Goal: Transaction & Acquisition: Purchase product/service

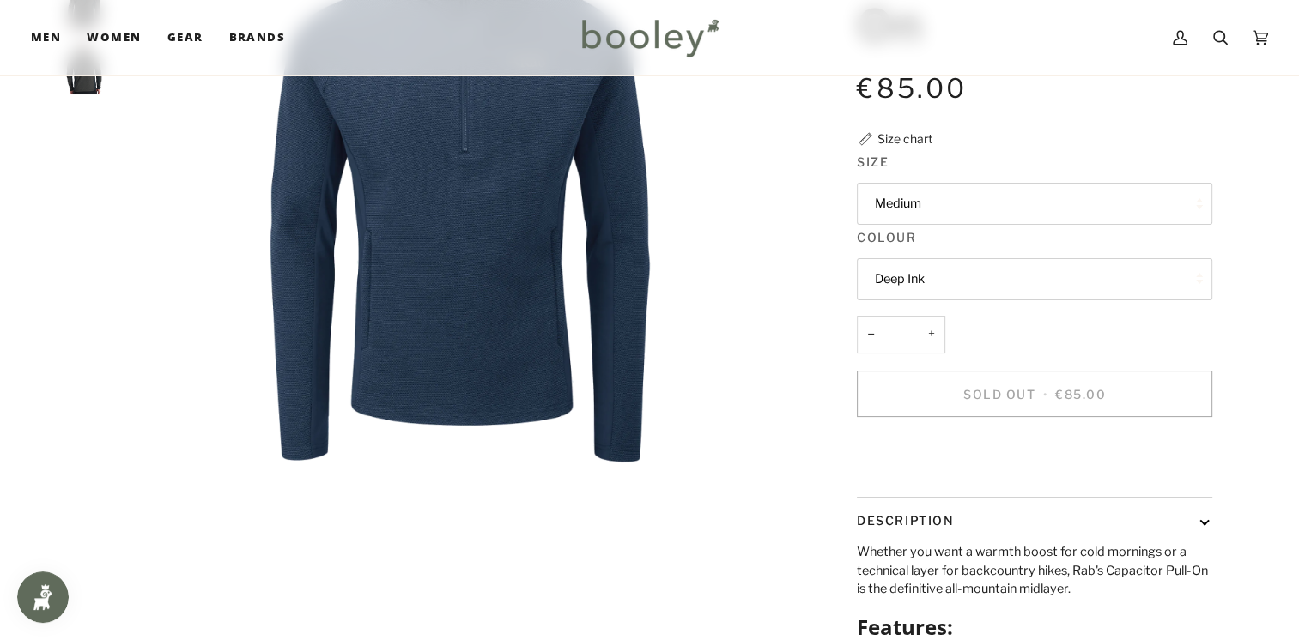
scroll to position [284, 0]
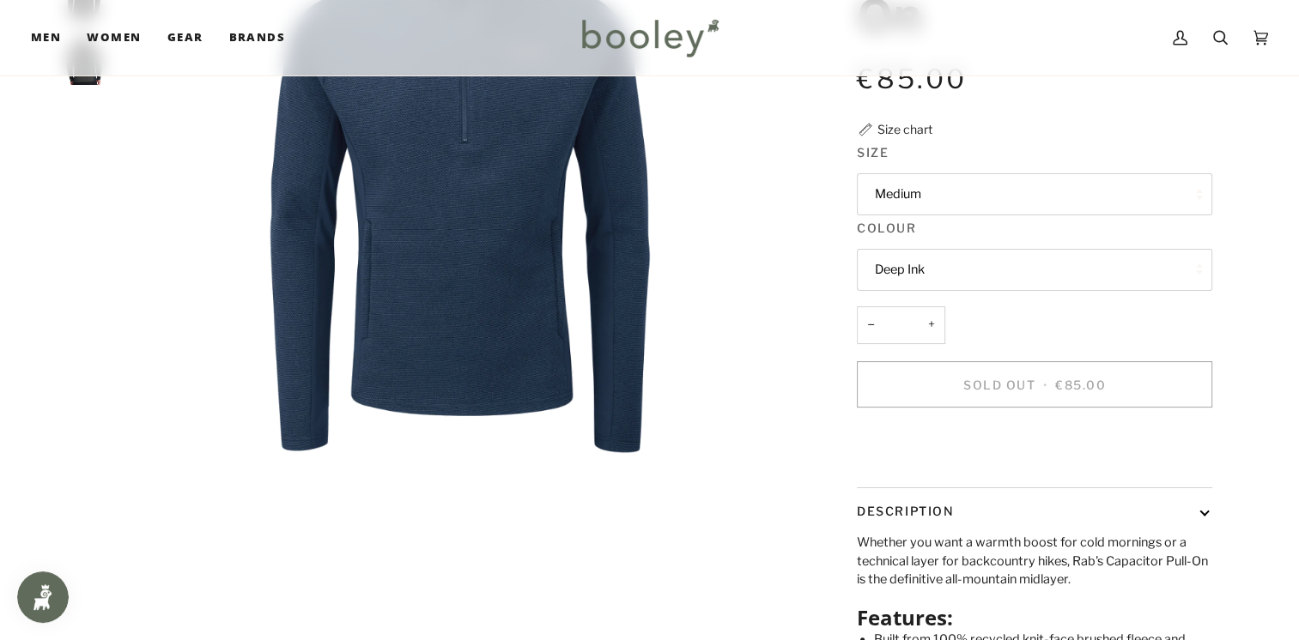
click at [1161, 271] on button "Deep Ink" at bounding box center [1034, 270] width 355 height 42
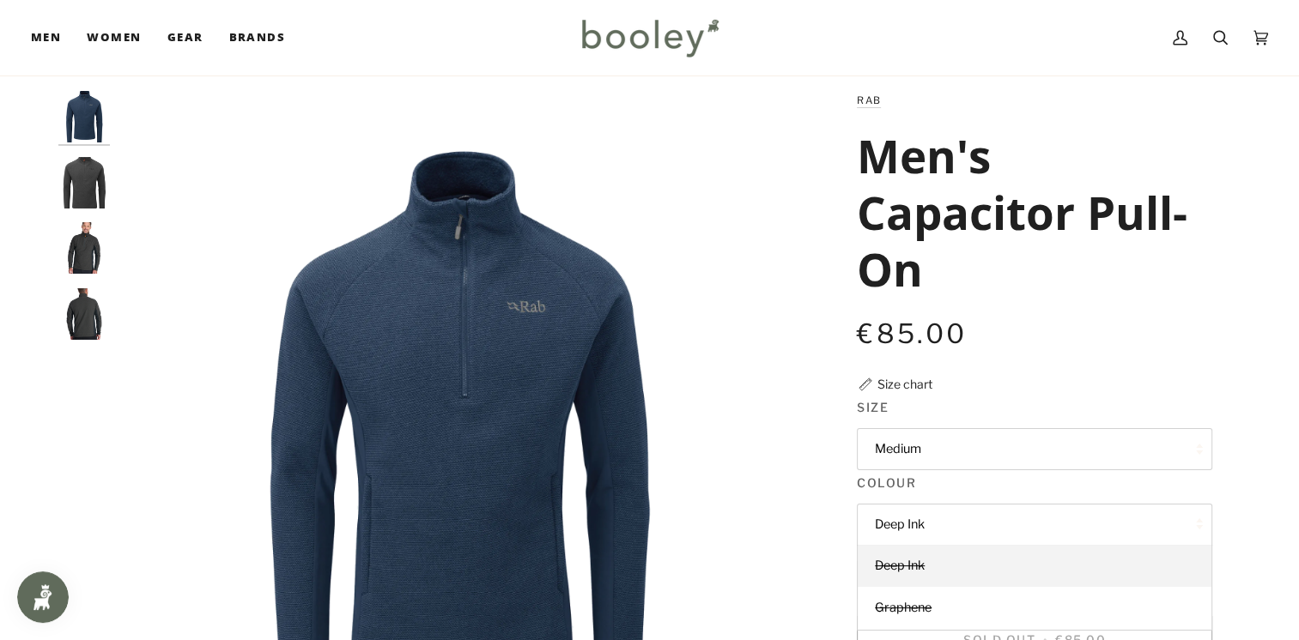
scroll to position [27, 0]
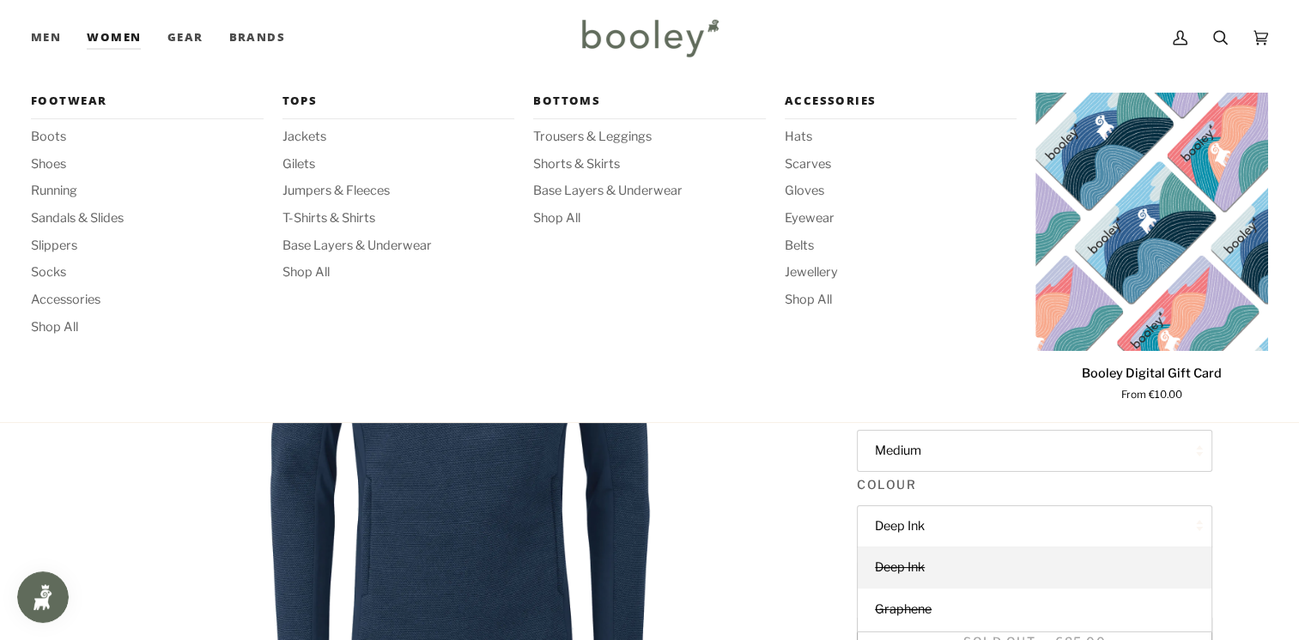
click at [116, 33] on link "Women" at bounding box center [114, 38] width 80 height 76
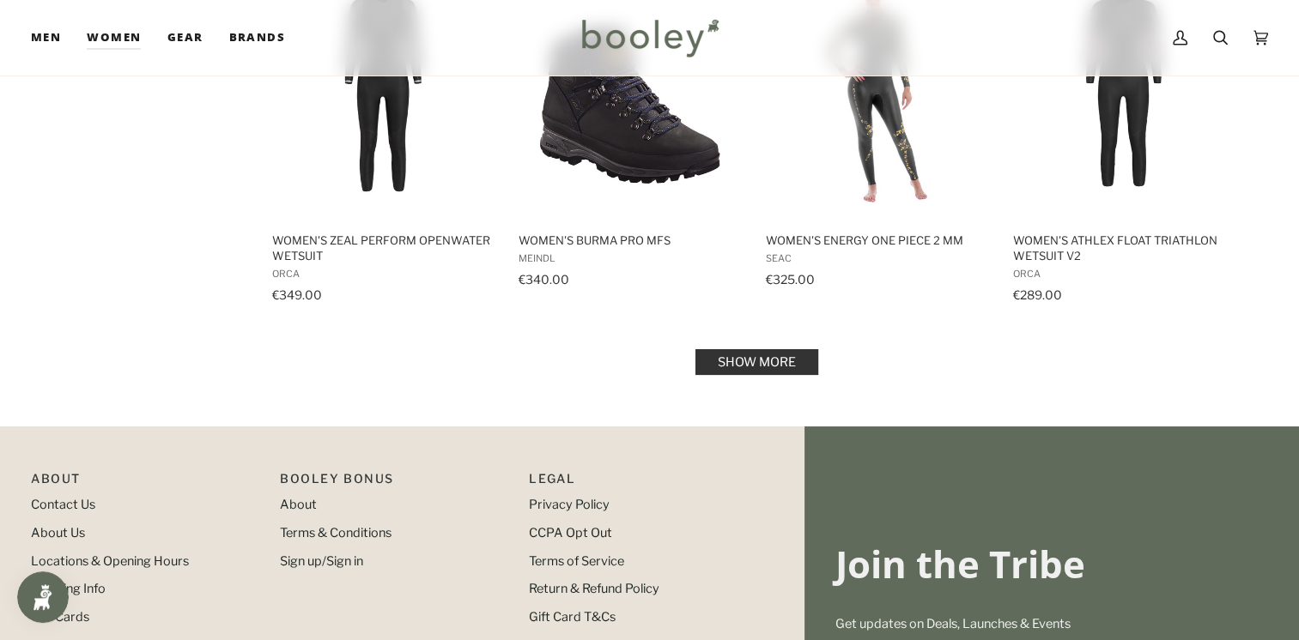
scroll to position [1813, 0]
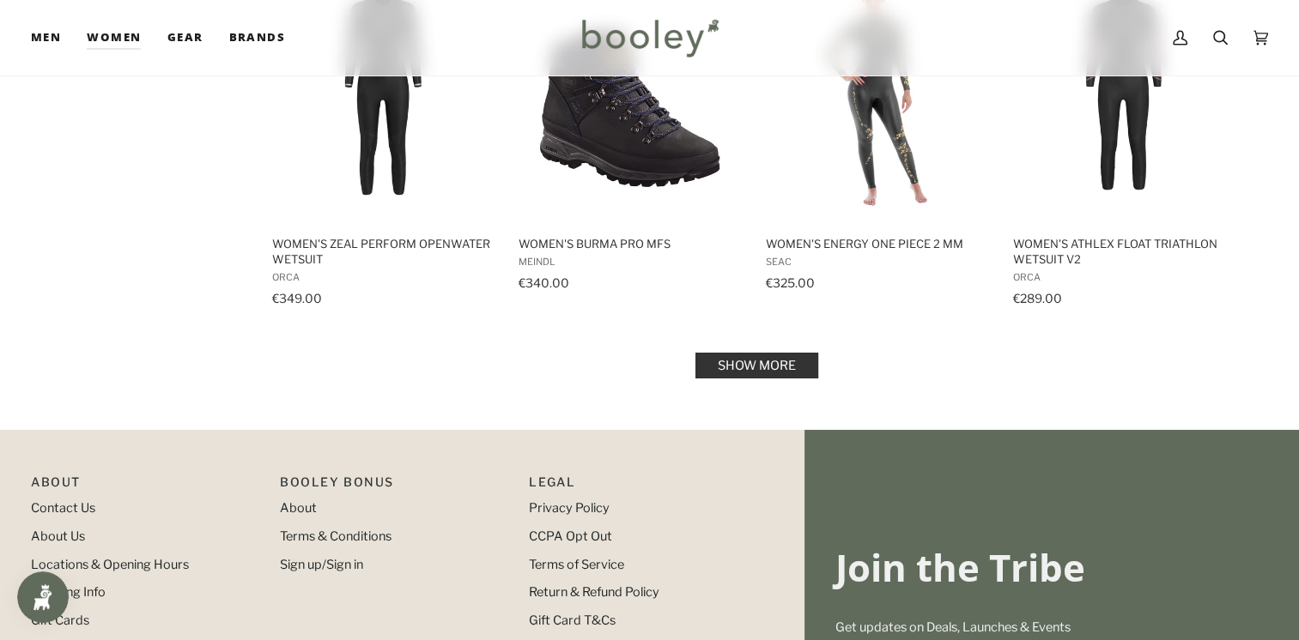
click at [781, 379] on link "Show more" at bounding box center [756, 366] width 123 height 26
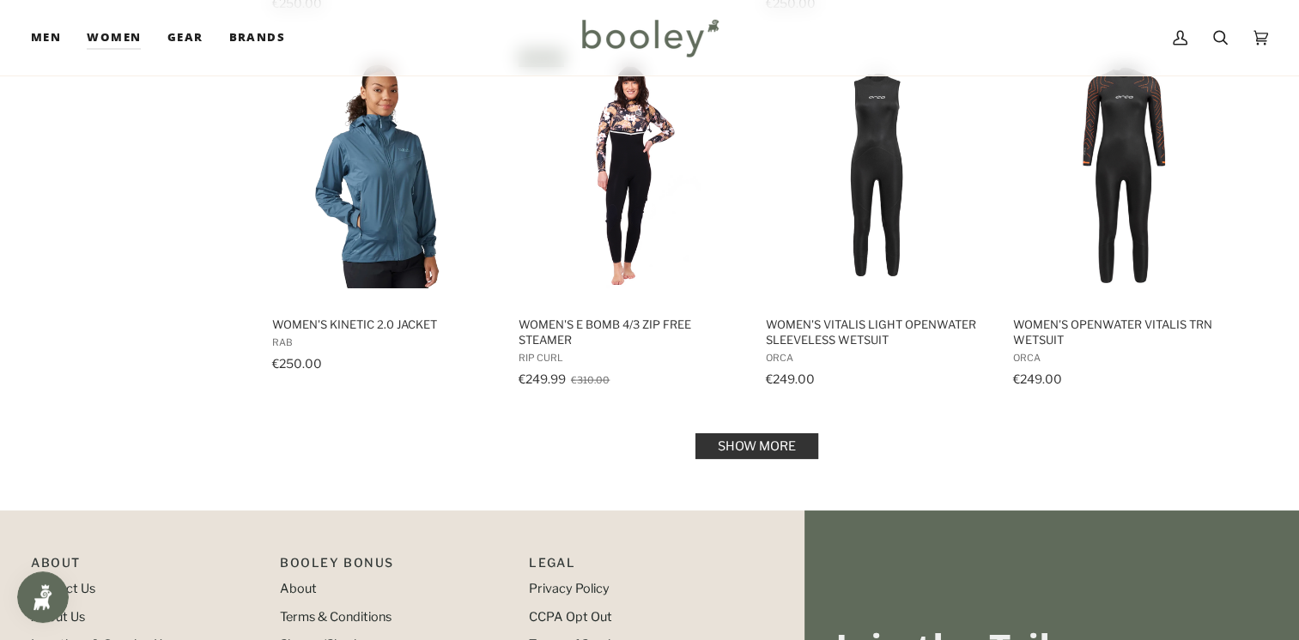
scroll to position [3648, 0]
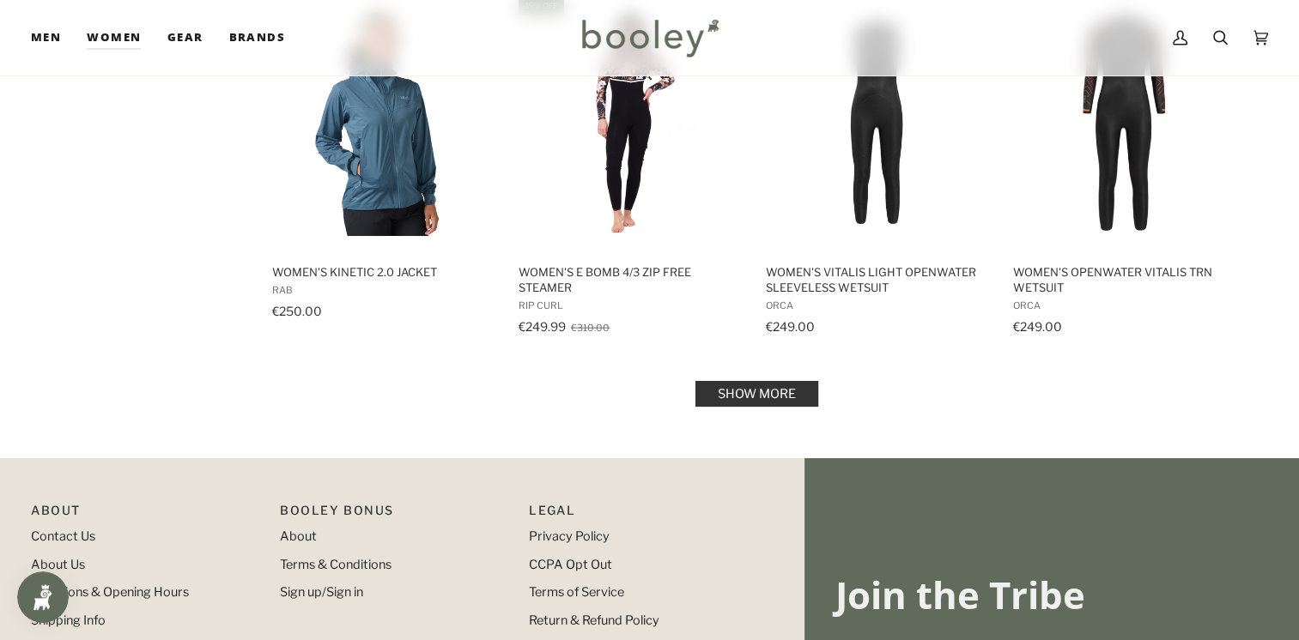
click at [786, 407] on link "Show more" at bounding box center [756, 394] width 123 height 26
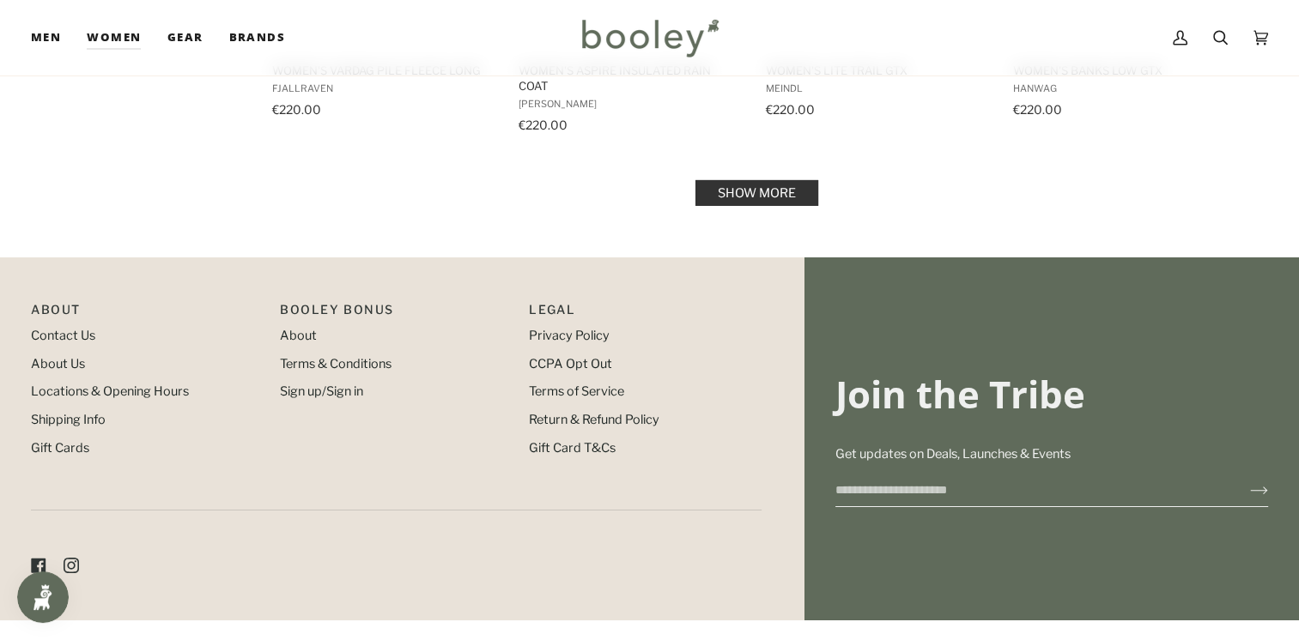
scroll to position [5734, 0]
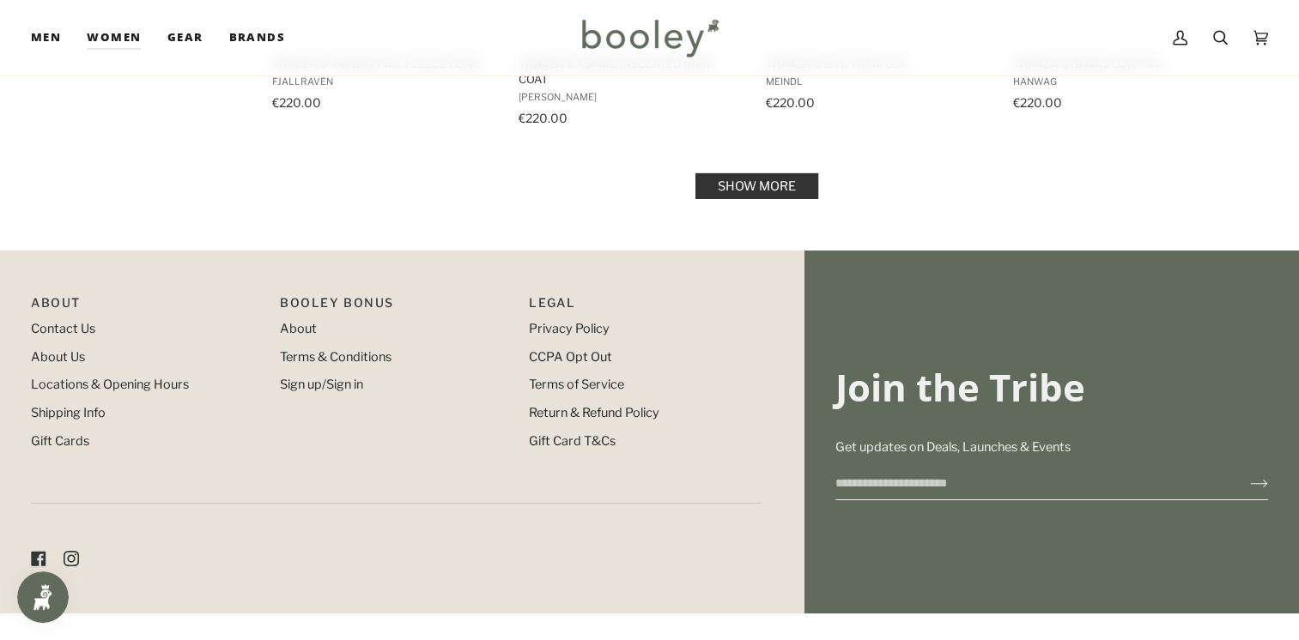
click at [794, 180] on link "Show more" at bounding box center [756, 186] width 123 height 26
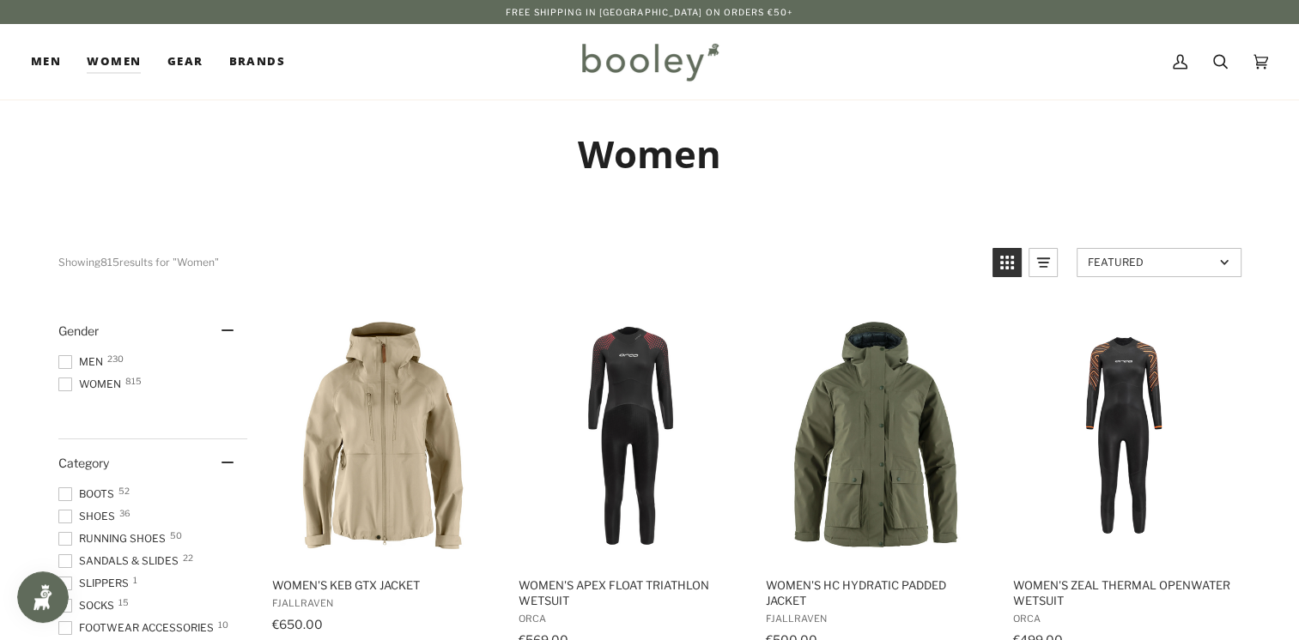
click at [1046, 258] on rect "View list mode" at bounding box center [1043, 259] width 14 height 2
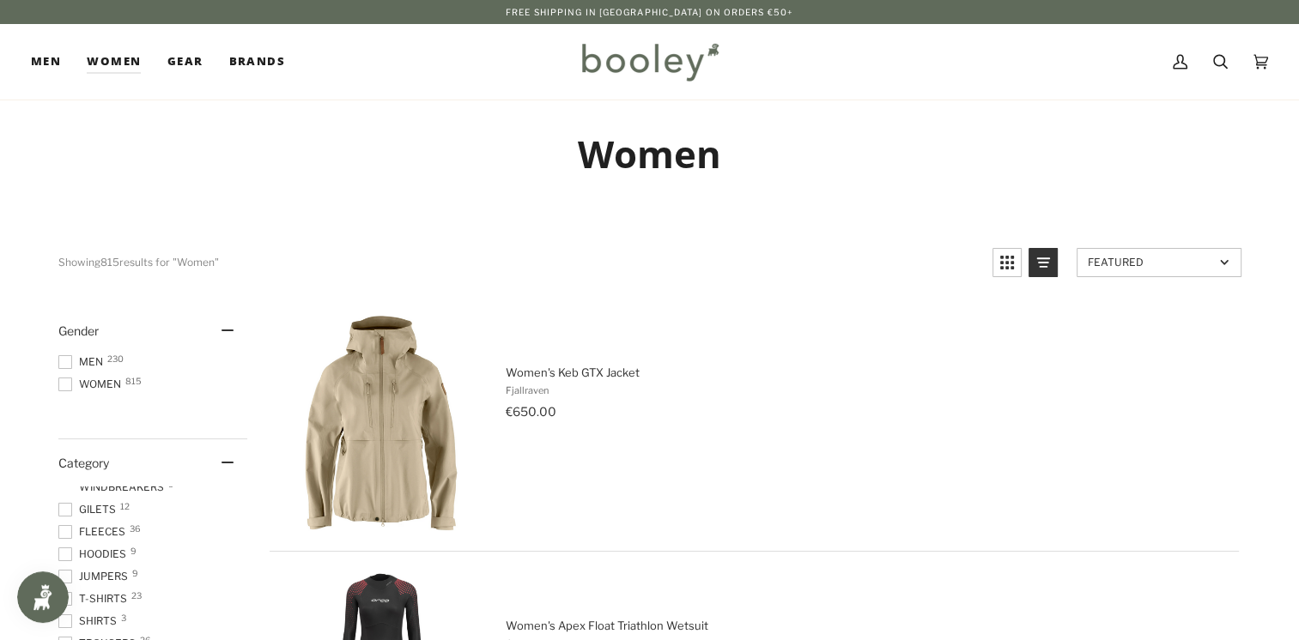
scroll to position [220, 0]
click at [108, 553] on span "Hoodies 9" at bounding box center [94, 557] width 73 height 15
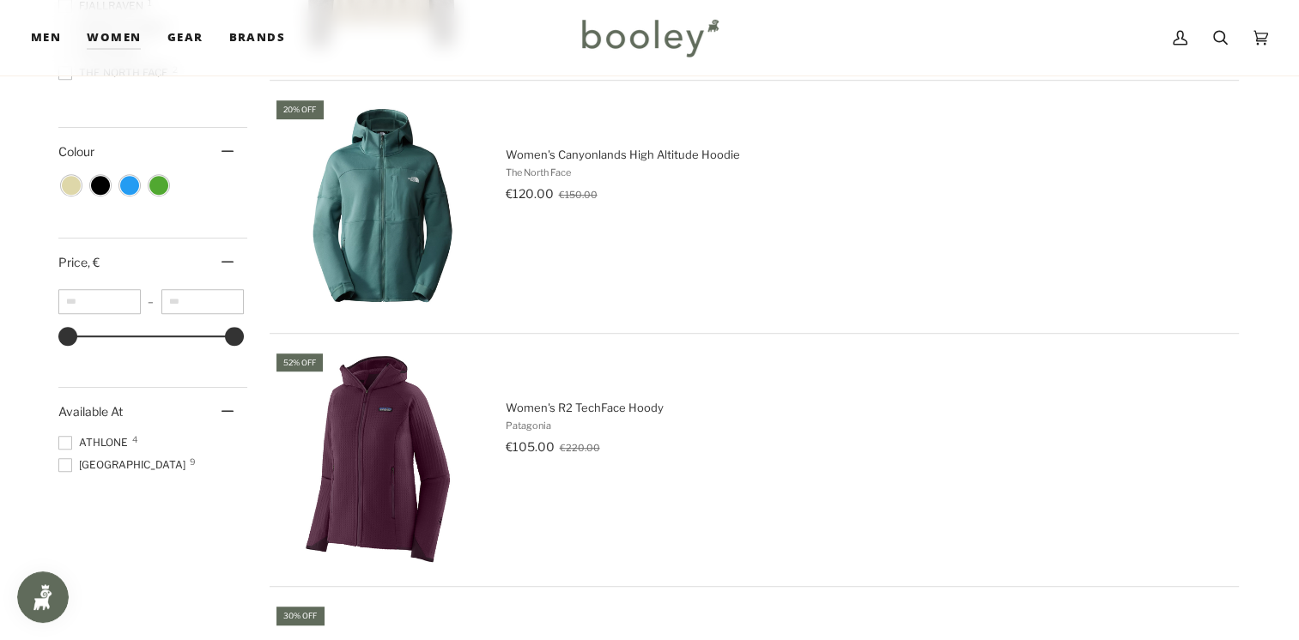
scroll to position [982, 0]
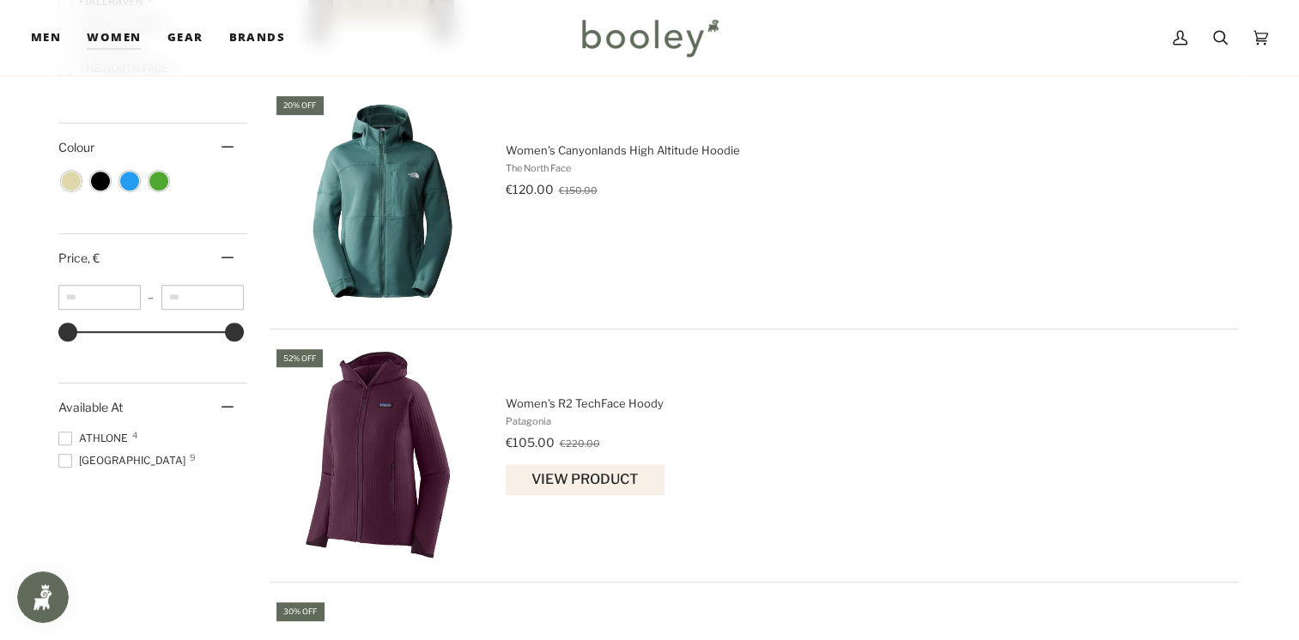
click at [632, 400] on span "Women's R2 TechFace Hoody" at bounding box center [867, 403] width 723 height 15
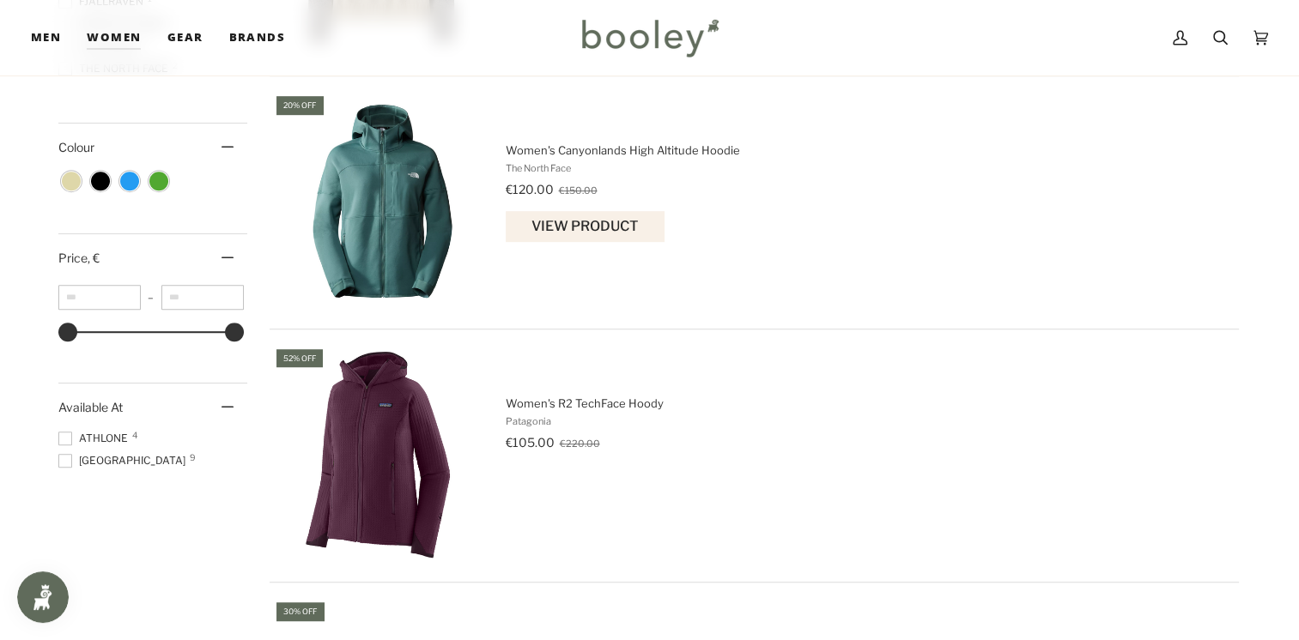
click at [367, 199] on img "Women's Canyonlands High Altitude Hoodie" at bounding box center [381, 201] width 215 height 215
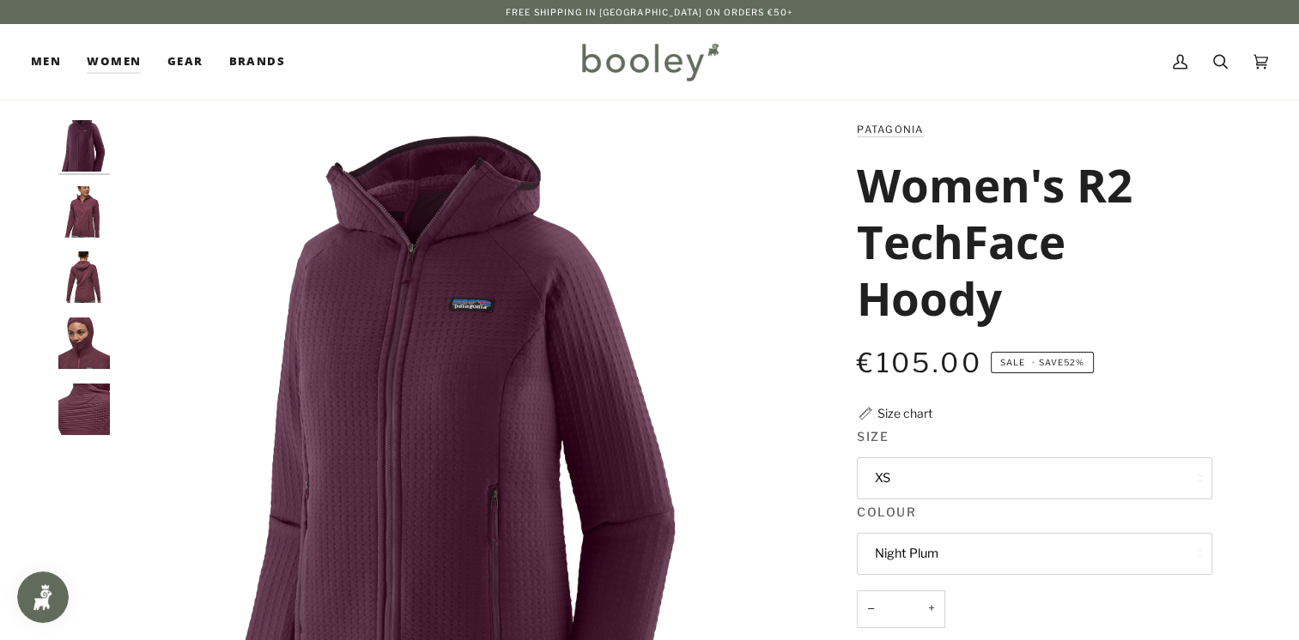
click at [1150, 479] on button "XS" at bounding box center [1034, 479] width 355 height 42
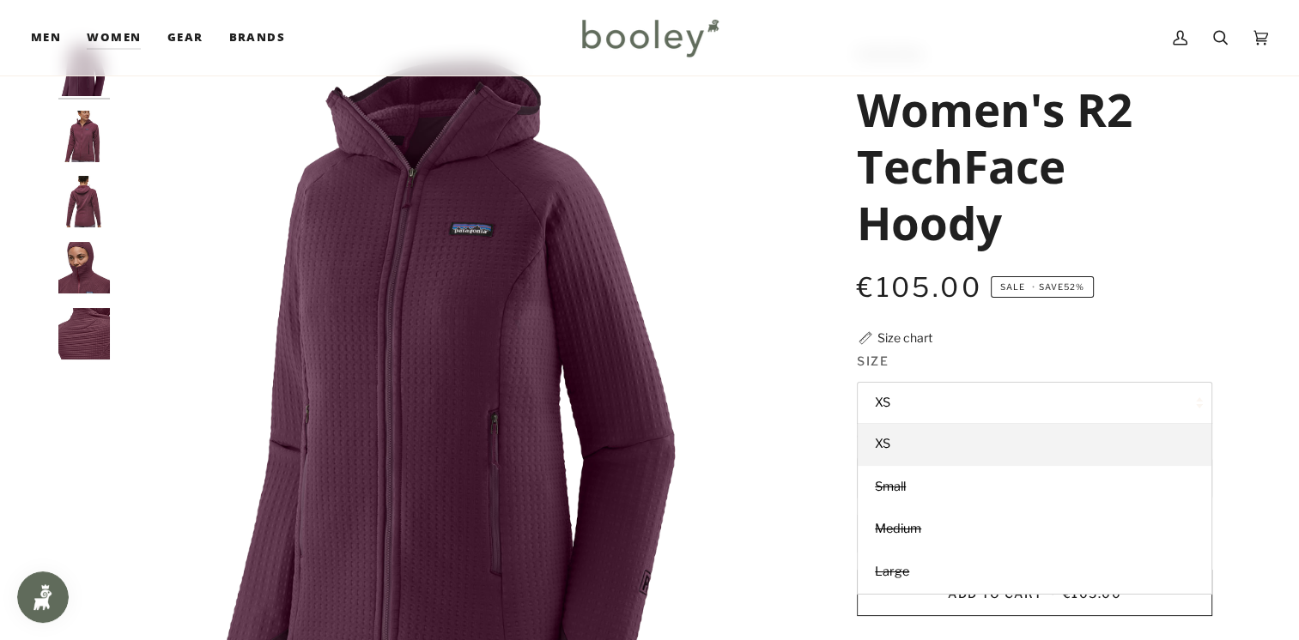
scroll to position [56, 0]
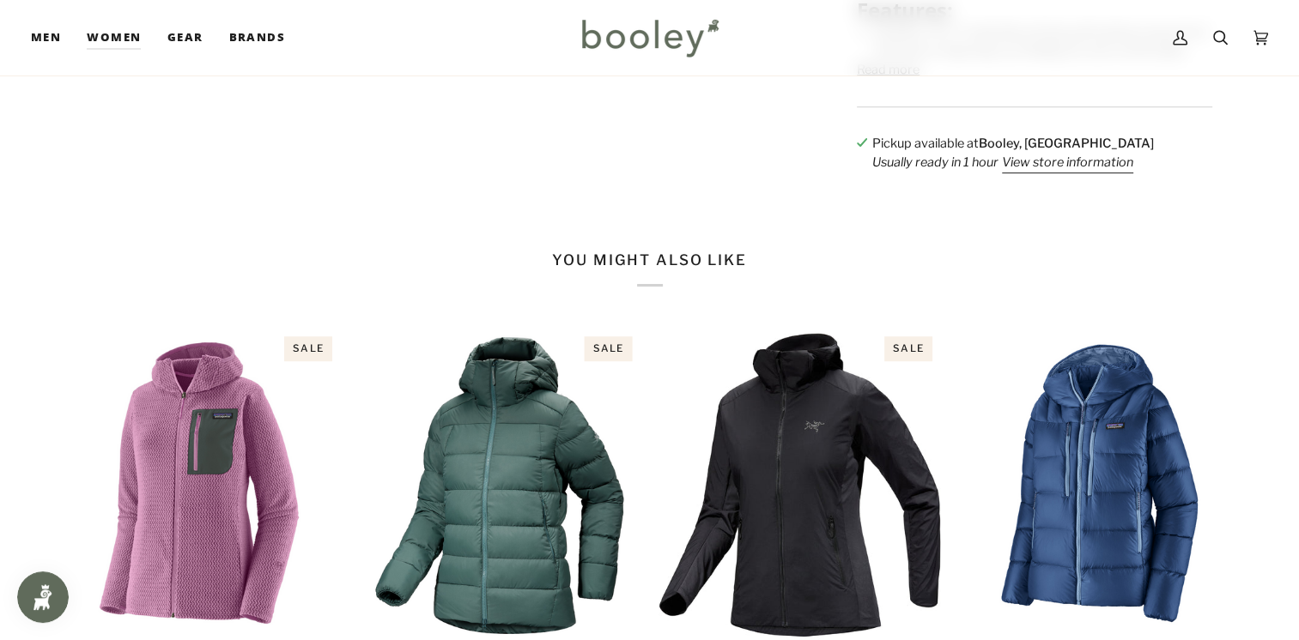
scroll to position [1082, 0]
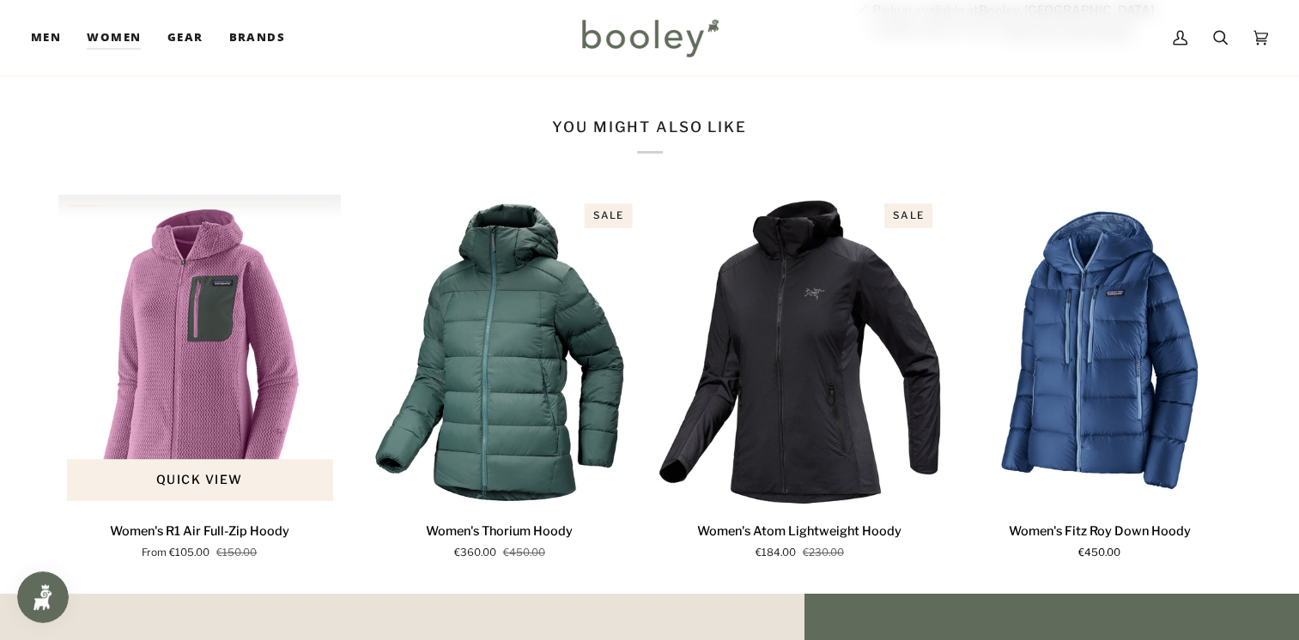
click at [199, 403] on img "Women's R1 Air Full-Zip Hoody" at bounding box center [199, 352] width 283 height 314
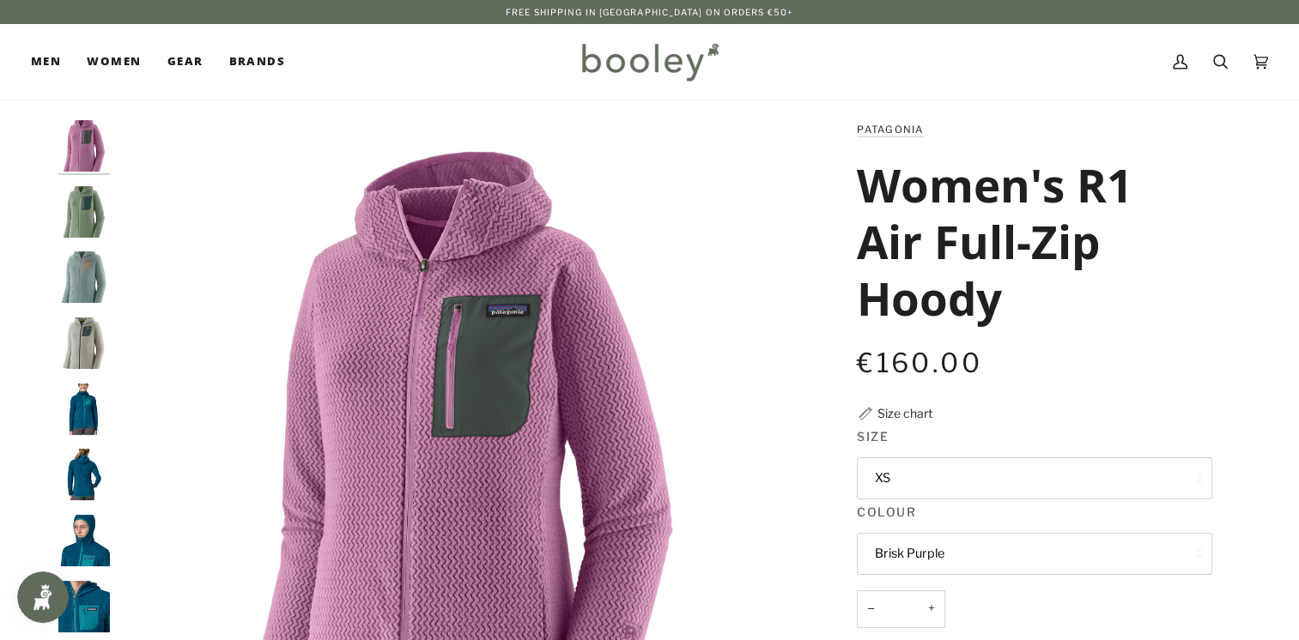
click at [1140, 460] on button "XS" at bounding box center [1034, 479] width 355 height 42
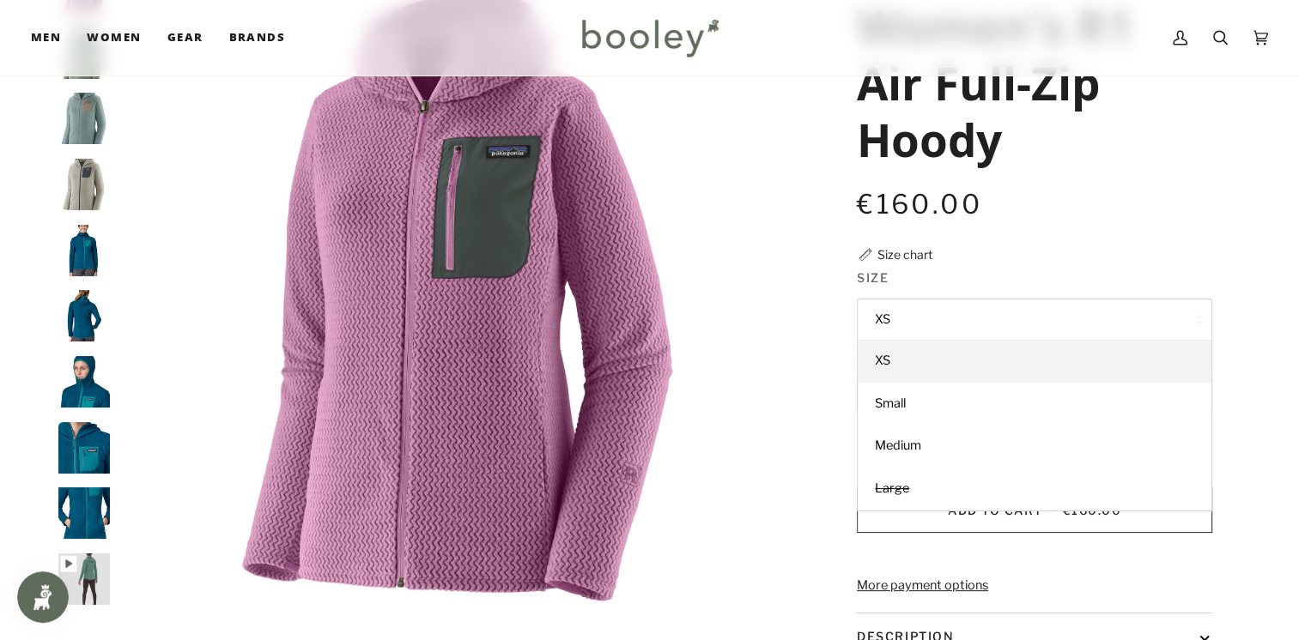
scroll to position [157, 0]
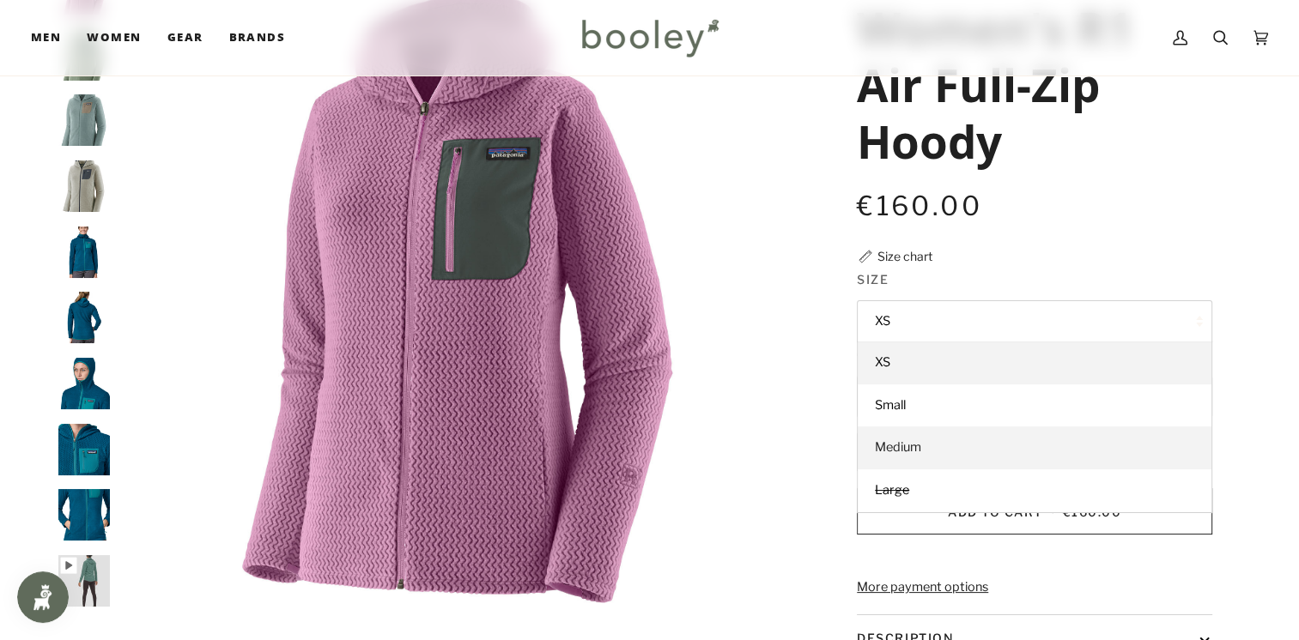
click at [922, 440] on link "Medium" at bounding box center [1035, 448] width 354 height 43
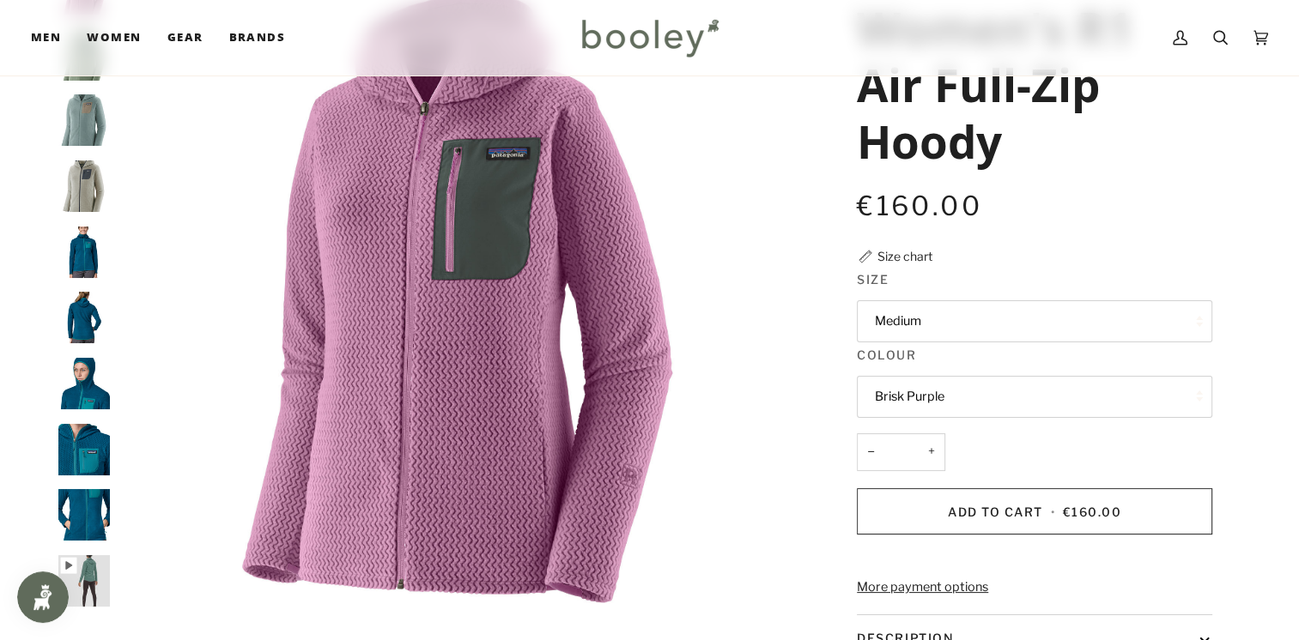
click at [1013, 391] on button "Brisk Purple" at bounding box center [1034, 397] width 355 height 42
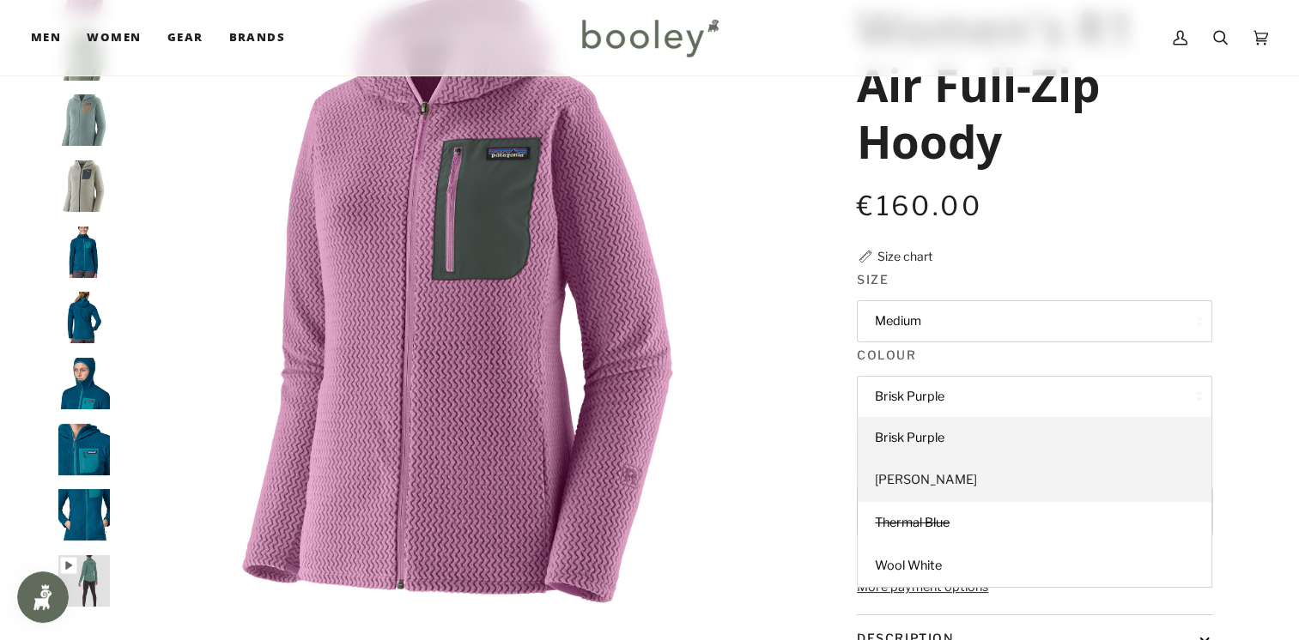
click at [980, 489] on link "Ellwood Green" at bounding box center [1035, 480] width 354 height 43
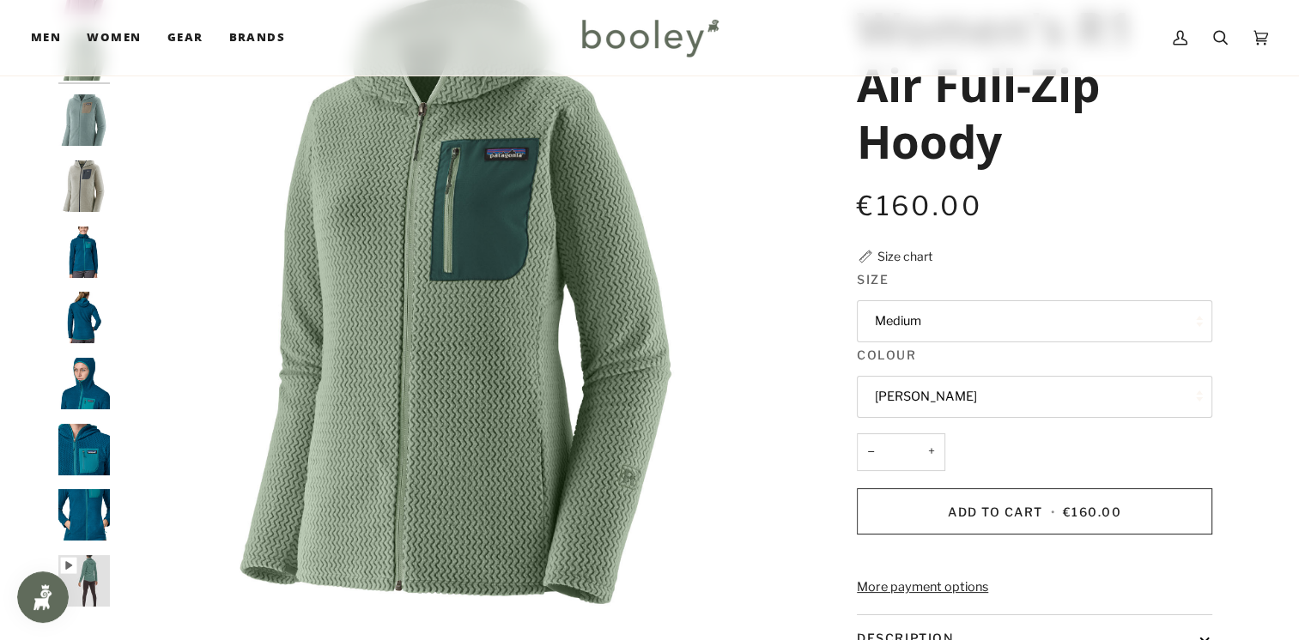
click at [972, 397] on button "Ellwood Green" at bounding box center [1034, 397] width 355 height 42
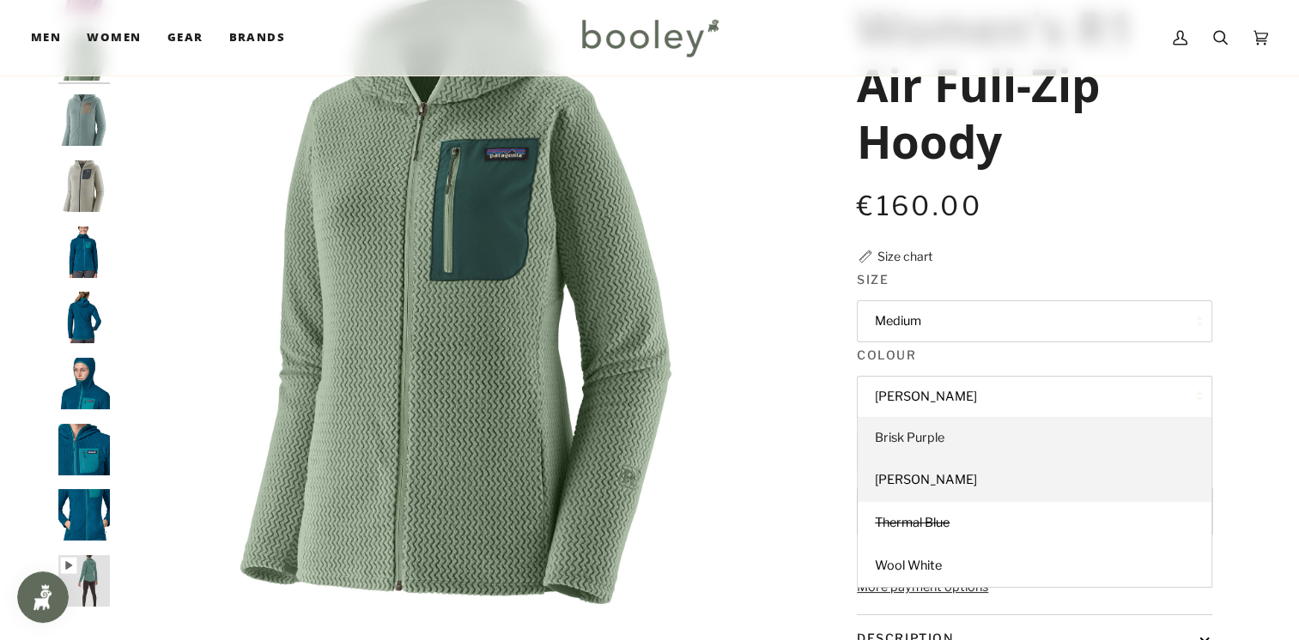
click at [916, 446] on link "Brisk Purple" at bounding box center [1035, 438] width 354 height 43
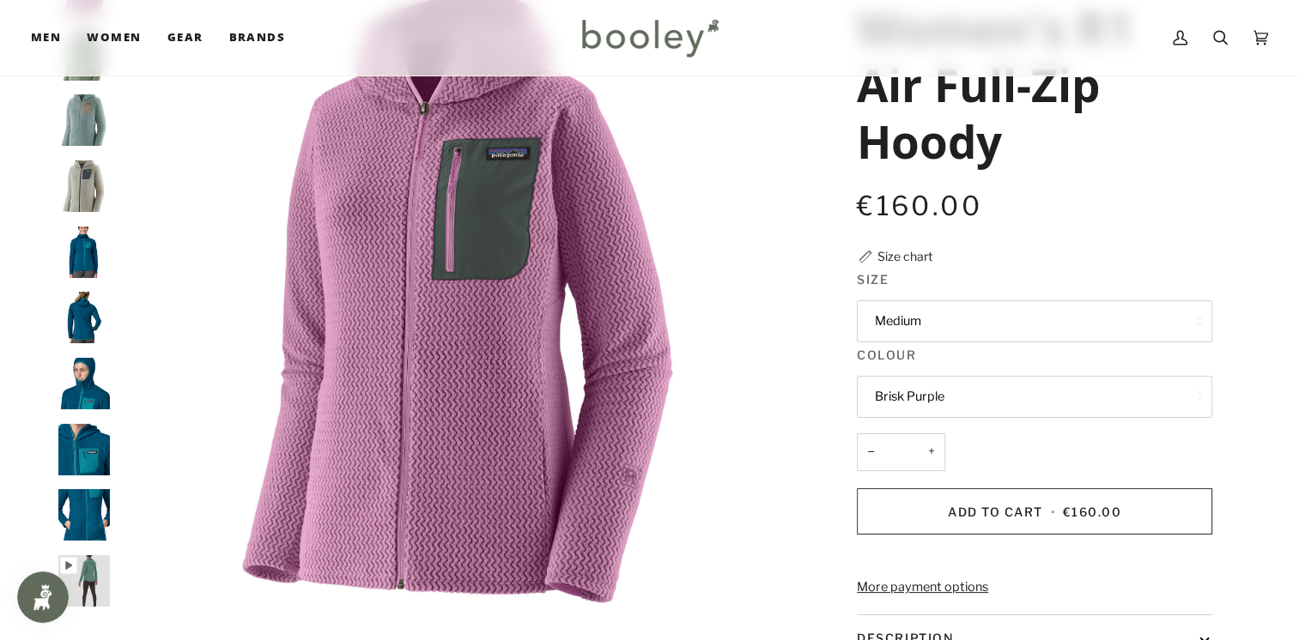
click at [924, 388] on button "Brisk Purple" at bounding box center [1034, 397] width 355 height 42
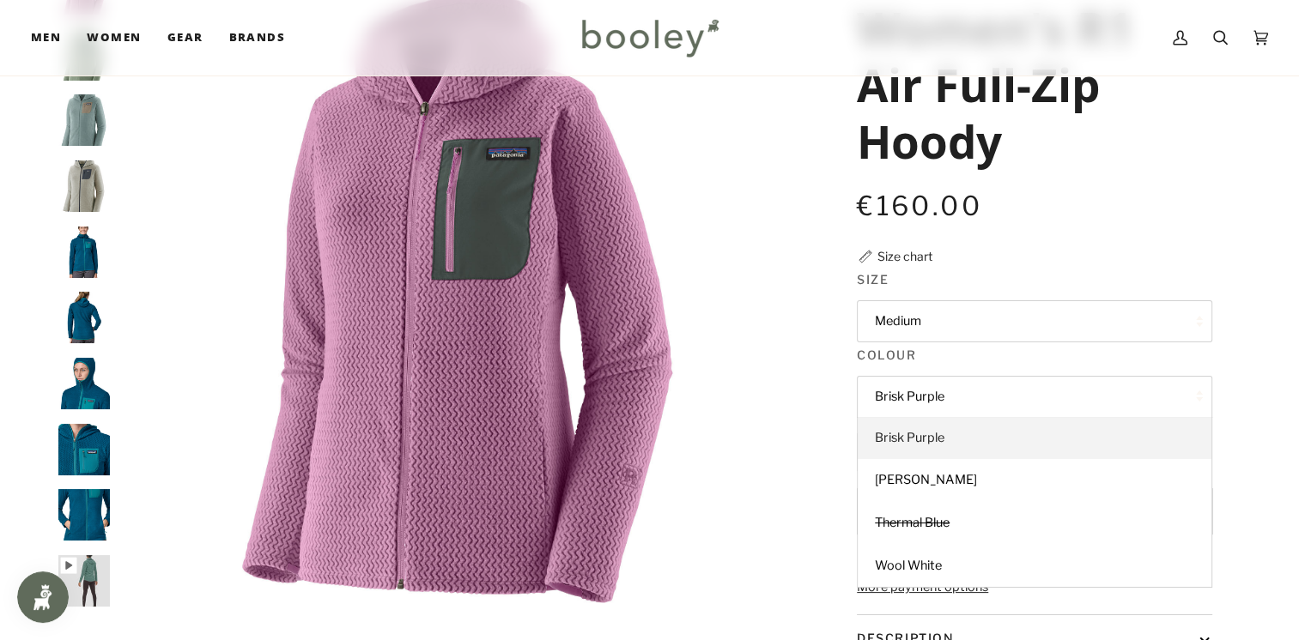
click at [951, 431] on link "Brisk Purple" at bounding box center [1035, 438] width 354 height 43
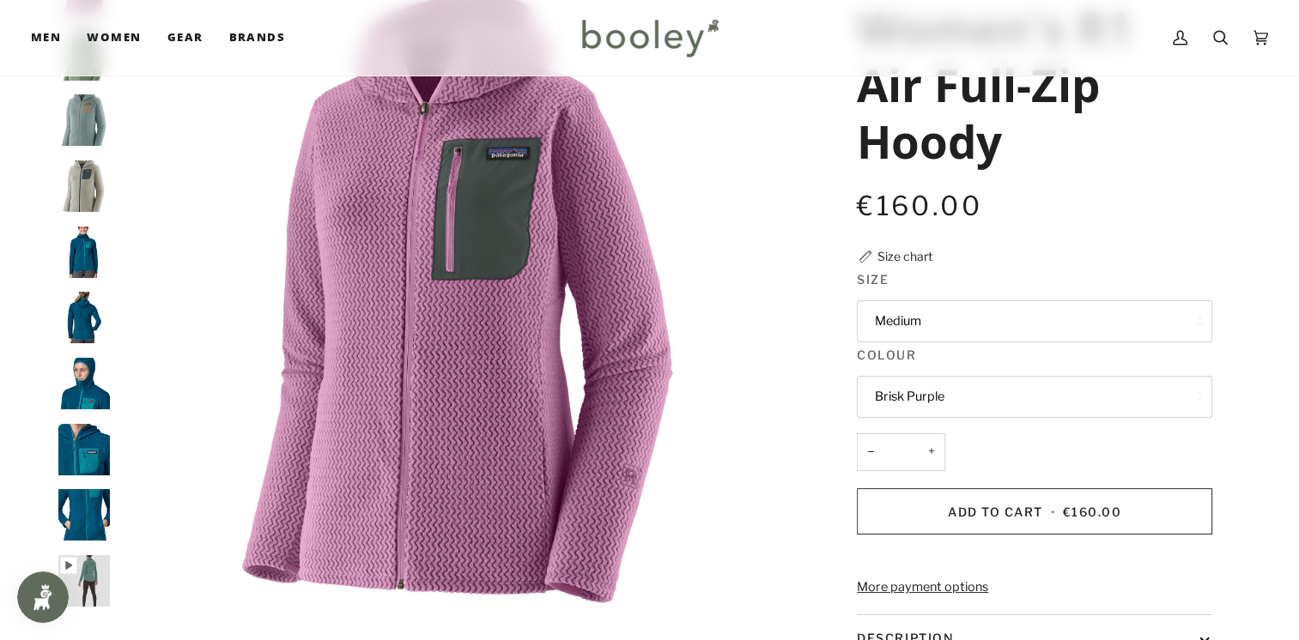
click at [1052, 316] on button "Medium" at bounding box center [1034, 321] width 355 height 42
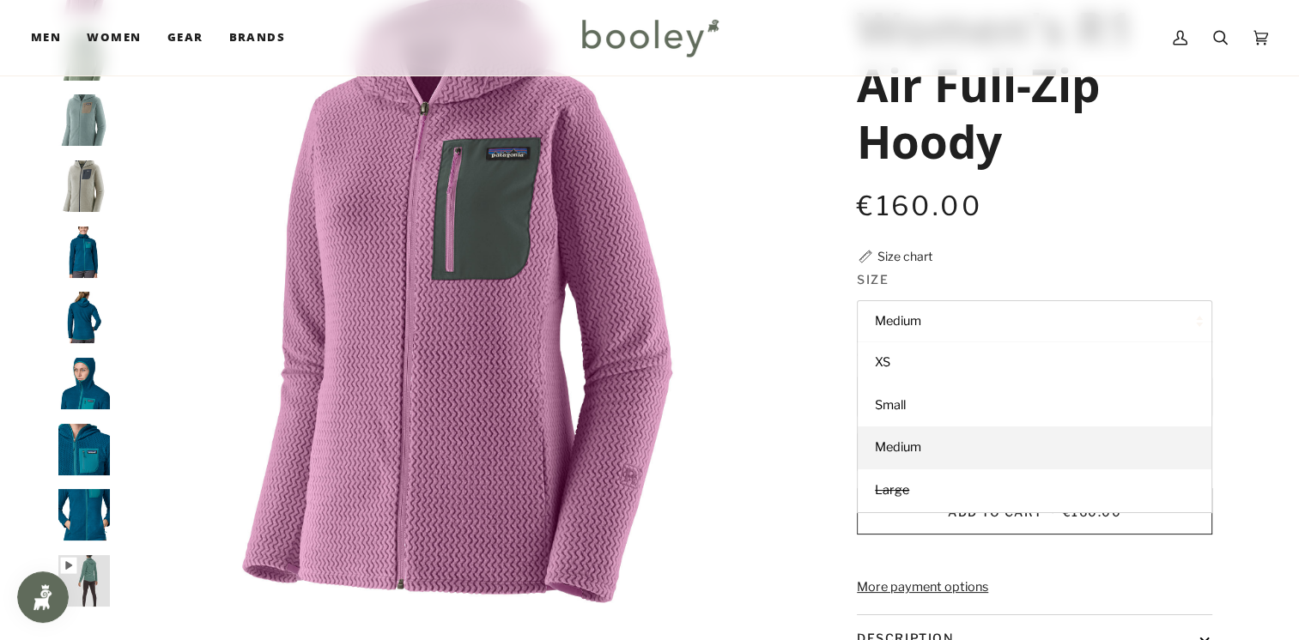
click at [1023, 329] on button "Medium" at bounding box center [1034, 321] width 355 height 42
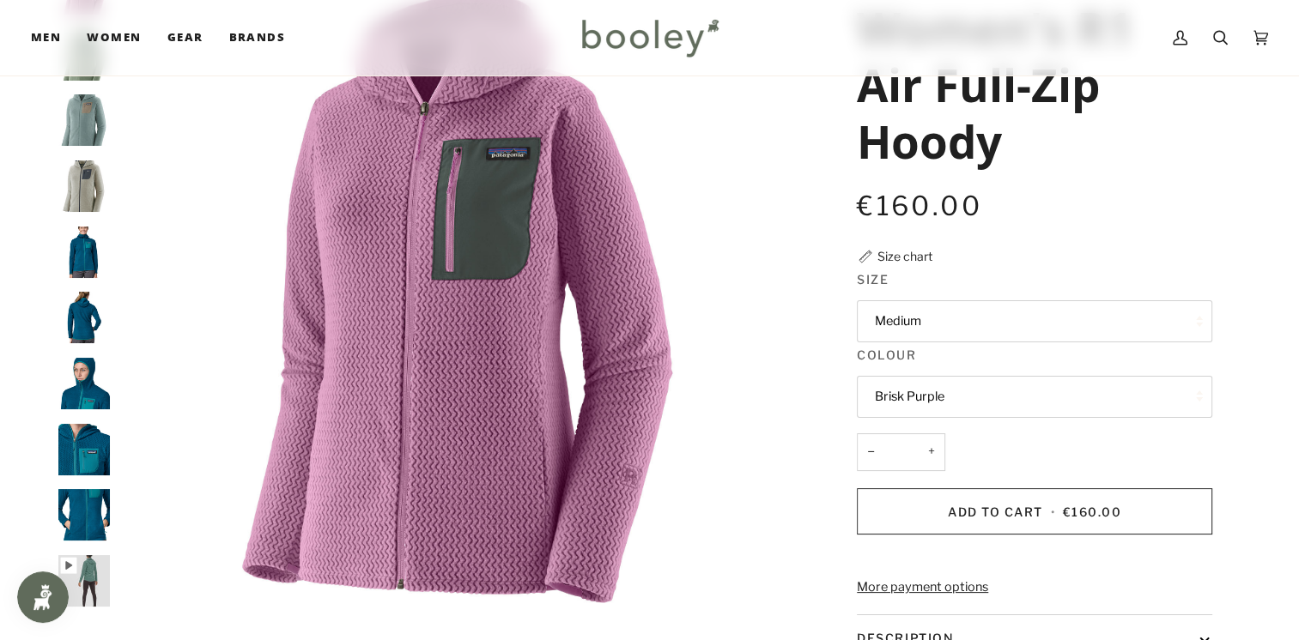
click at [933, 409] on button "Brisk Purple" at bounding box center [1034, 397] width 355 height 42
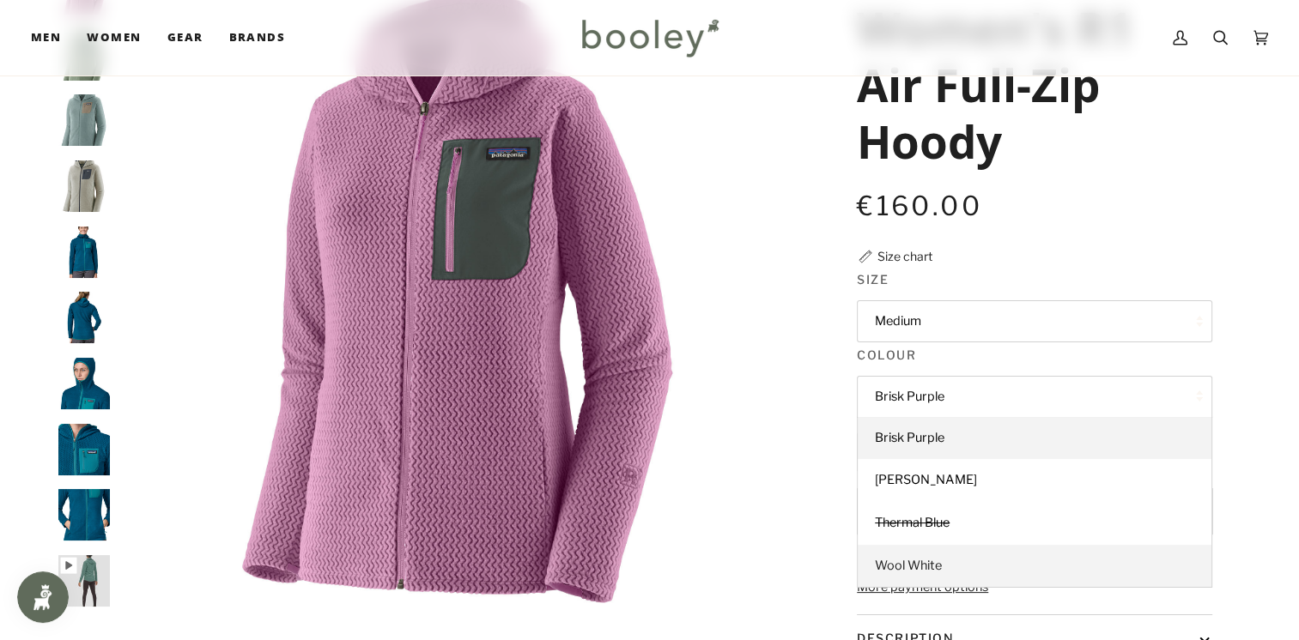
click at [924, 567] on span "Wool White" at bounding box center [908, 565] width 67 height 15
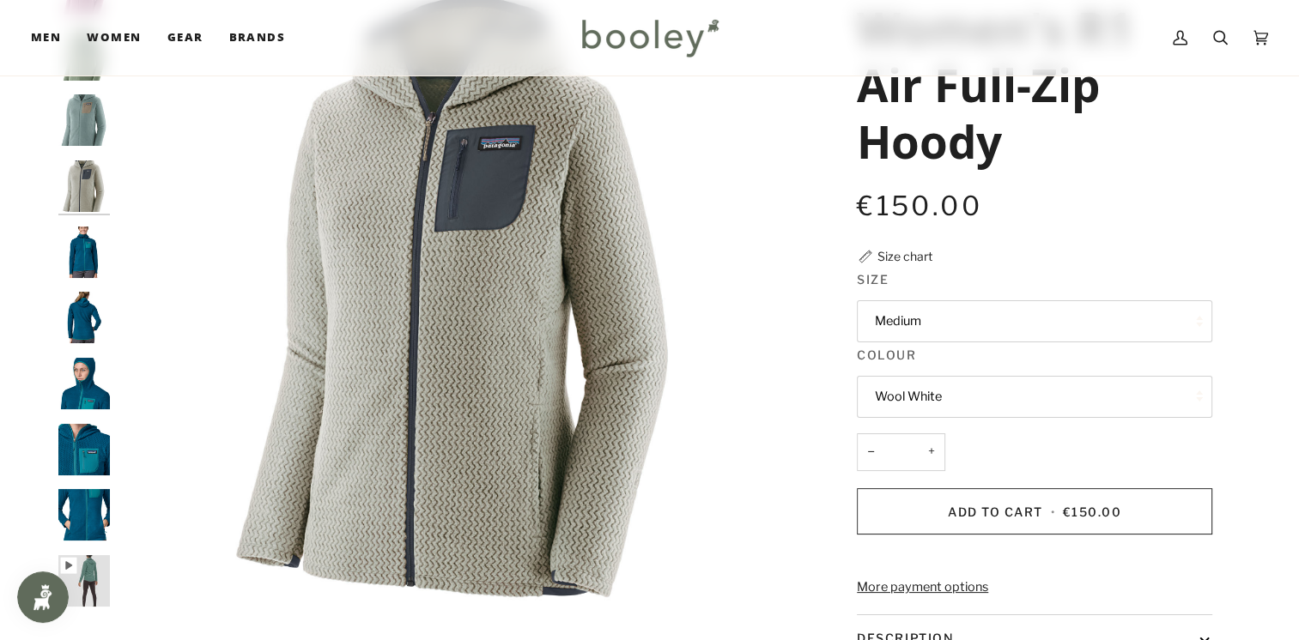
click at [986, 319] on button "Medium" at bounding box center [1034, 321] width 355 height 42
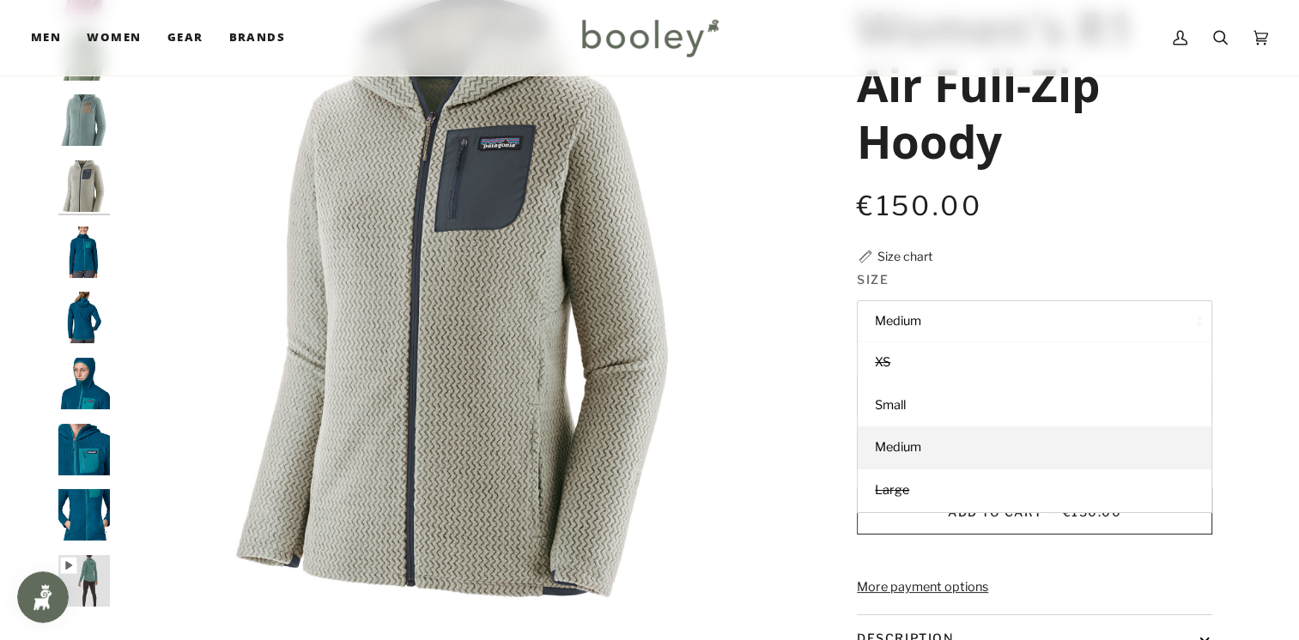
click at [922, 321] on button "Medium" at bounding box center [1034, 321] width 355 height 42
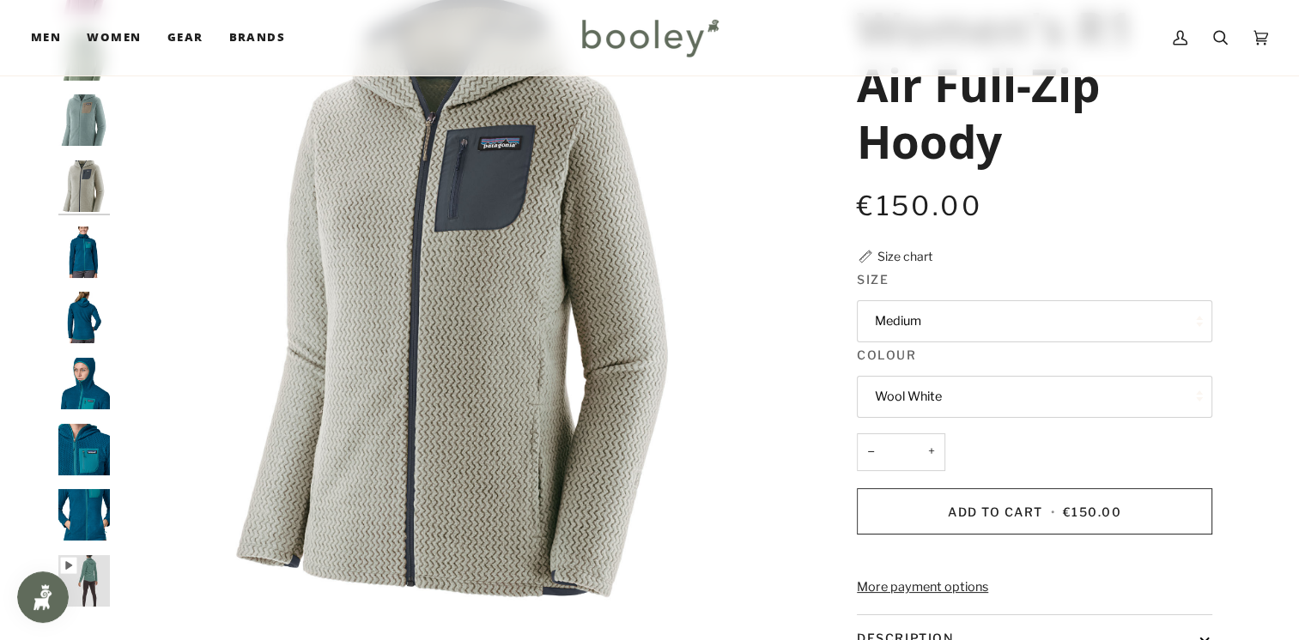
click at [921, 406] on button "Wool White" at bounding box center [1034, 397] width 355 height 42
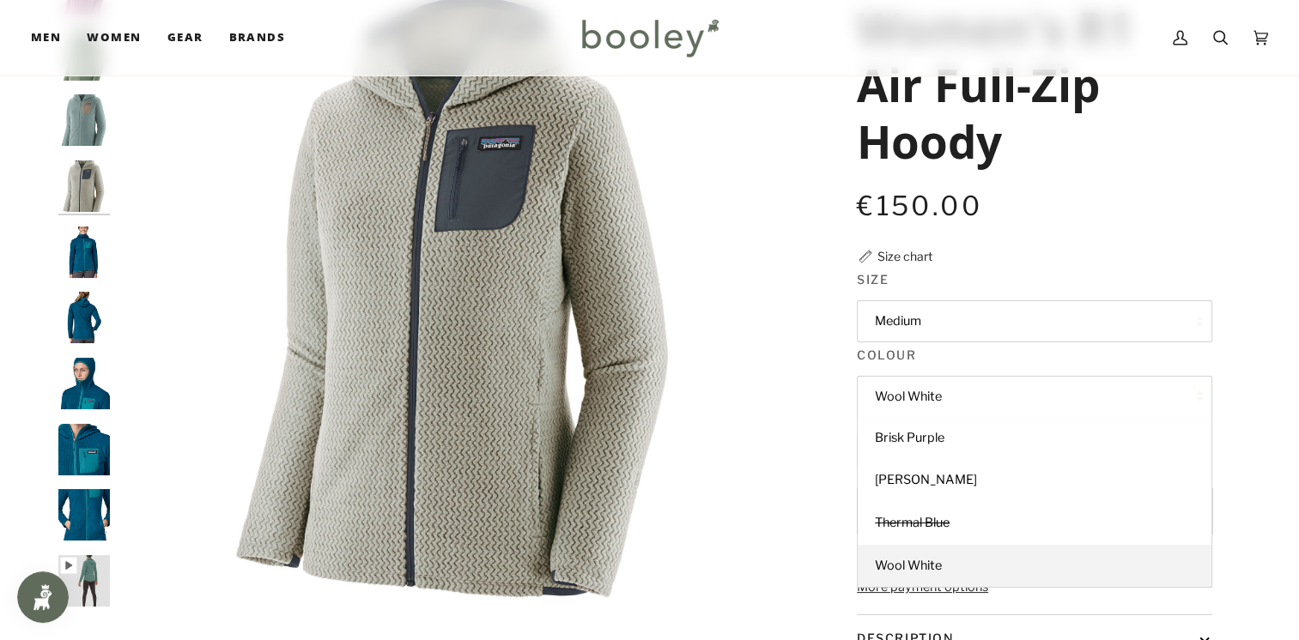
click at [937, 401] on button "Wool White" at bounding box center [1034, 397] width 355 height 42
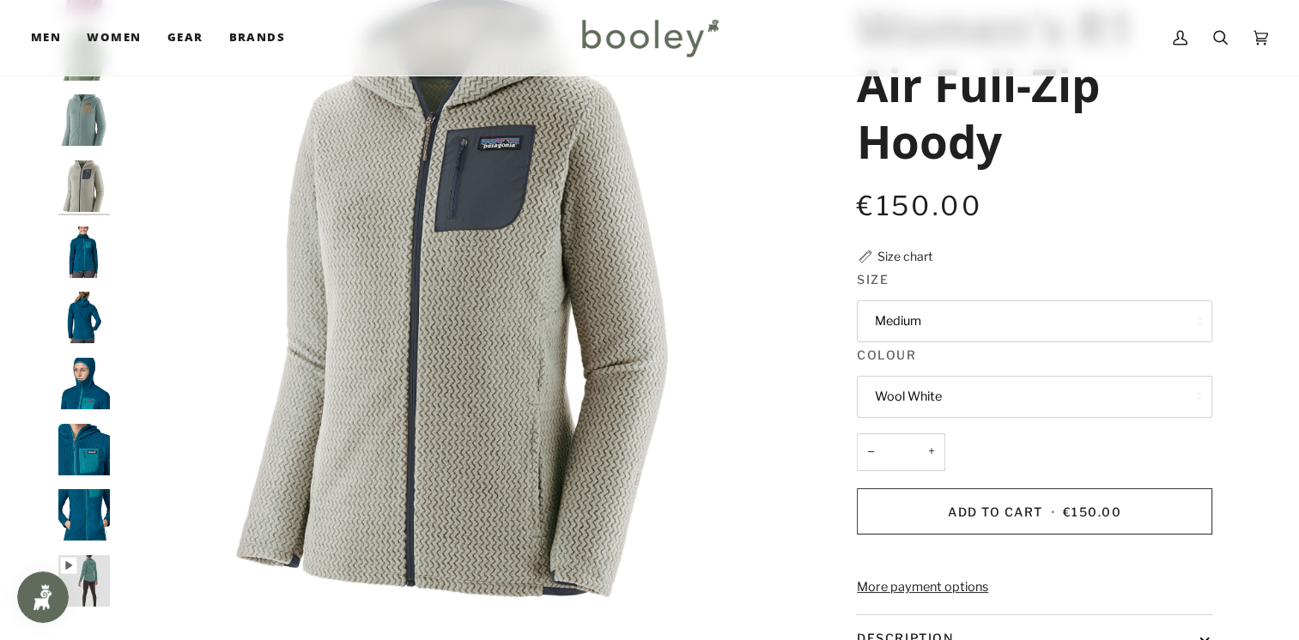
click at [937, 401] on button "Wool White" at bounding box center [1034, 397] width 355 height 42
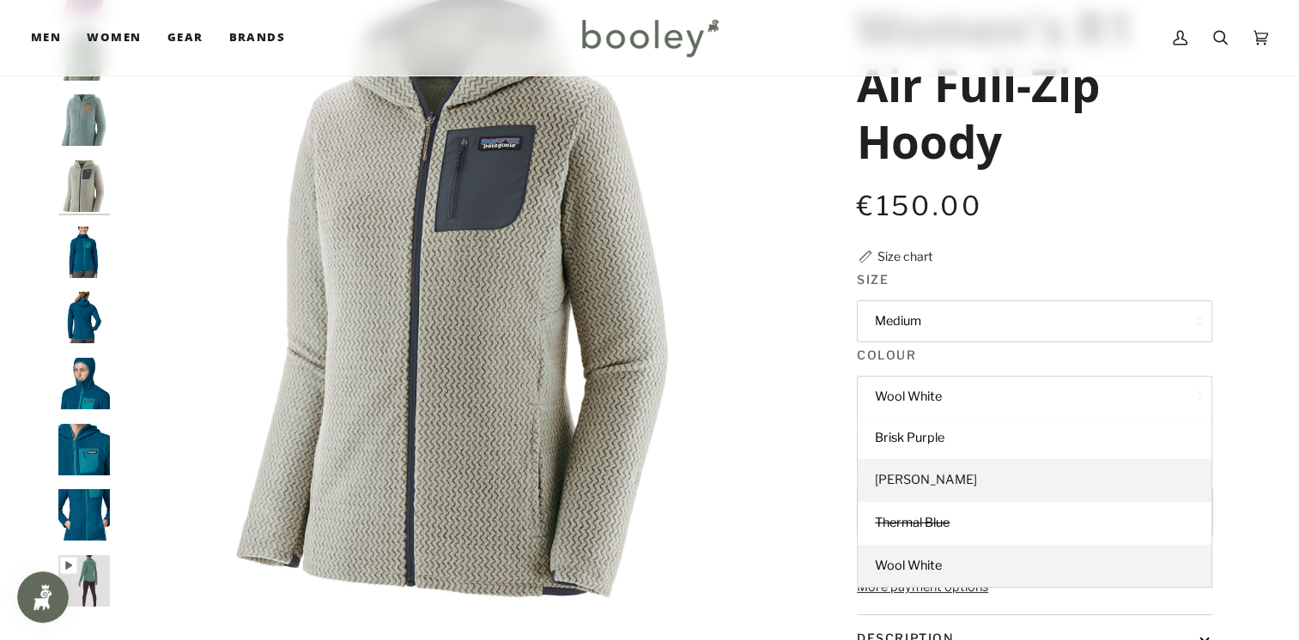
click at [928, 485] on span "[PERSON_NAME]" at bounding box center [926, 479] width 102 height 15
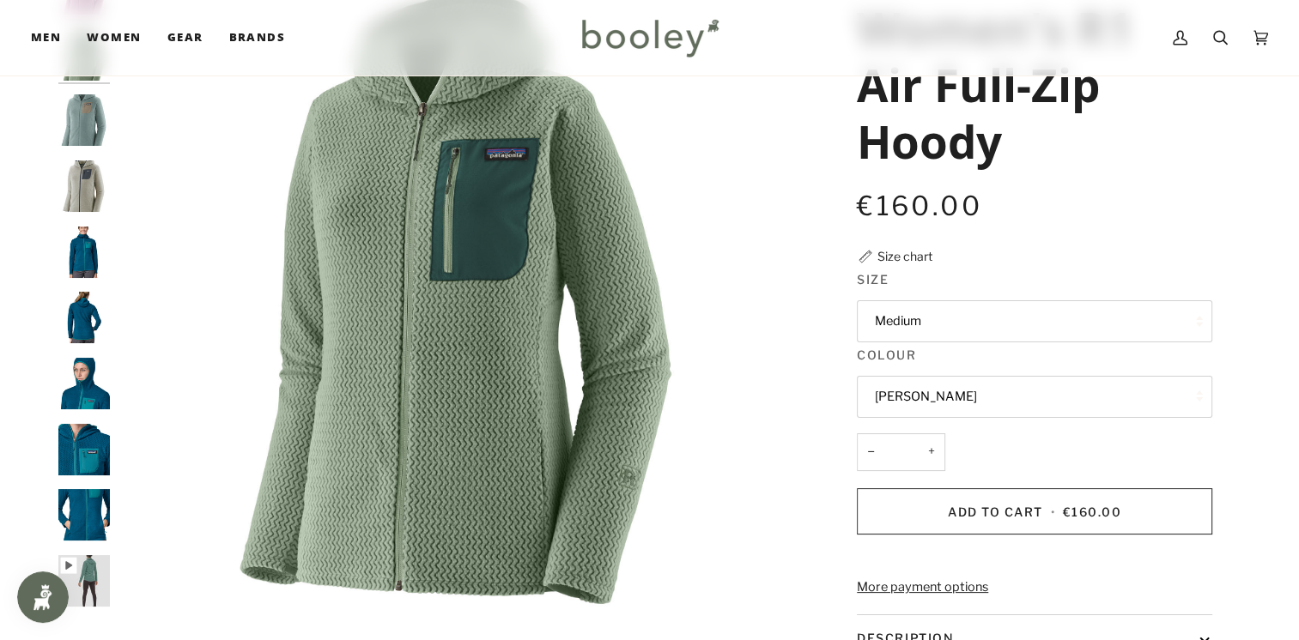
click at [924, 338] on button "Medium" at bounding box center [1034, 321] width 355 height 42
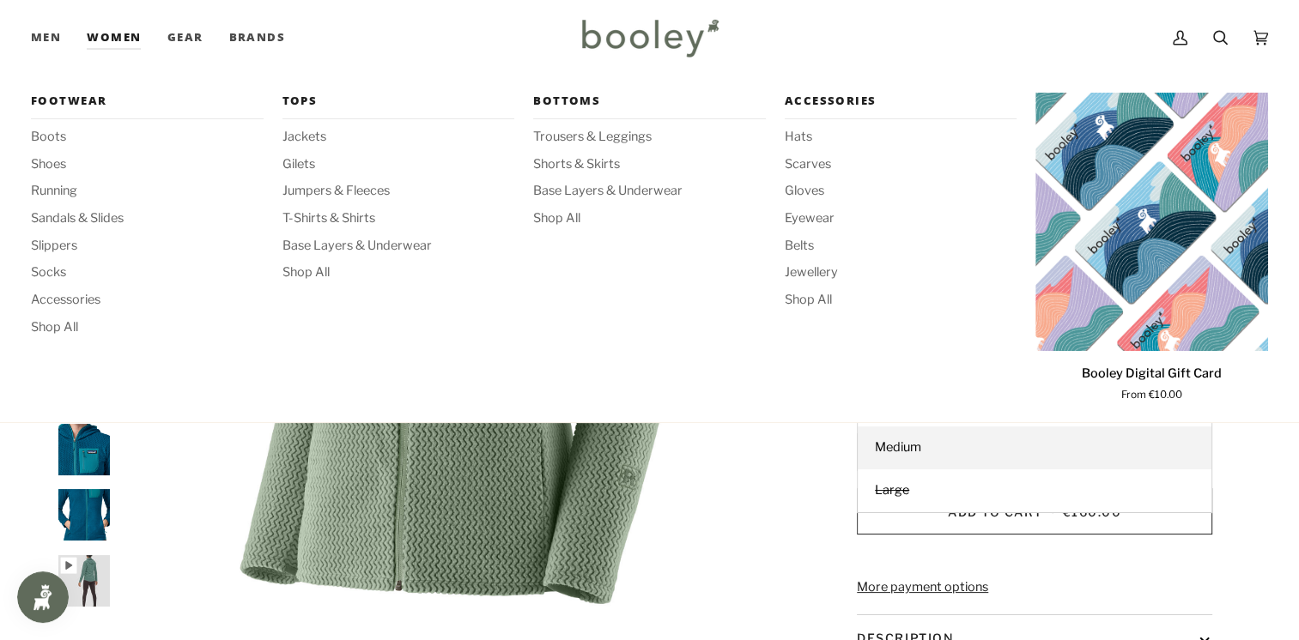
click at [124, 33] on link "Women" at bounding box center [114, 38] width 80 height 76
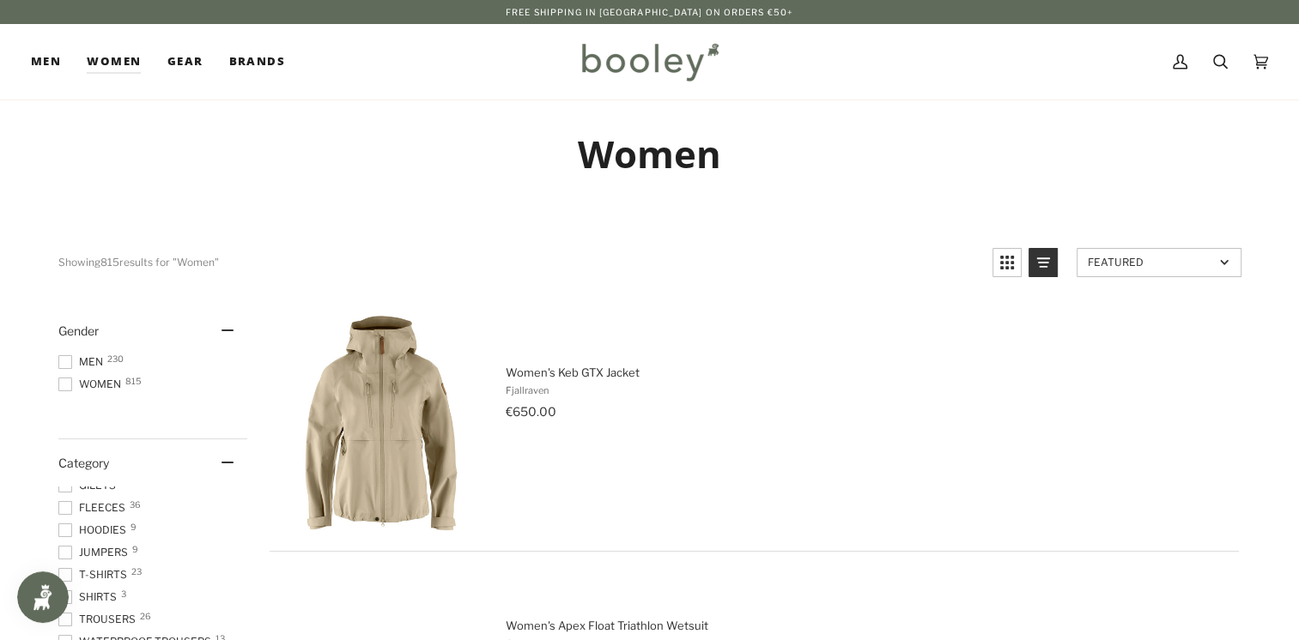
scroll to position [258, 0]
click at [113, 519] on span "Hoodies 9" at bounding box center [94, 519] width 73 height 15
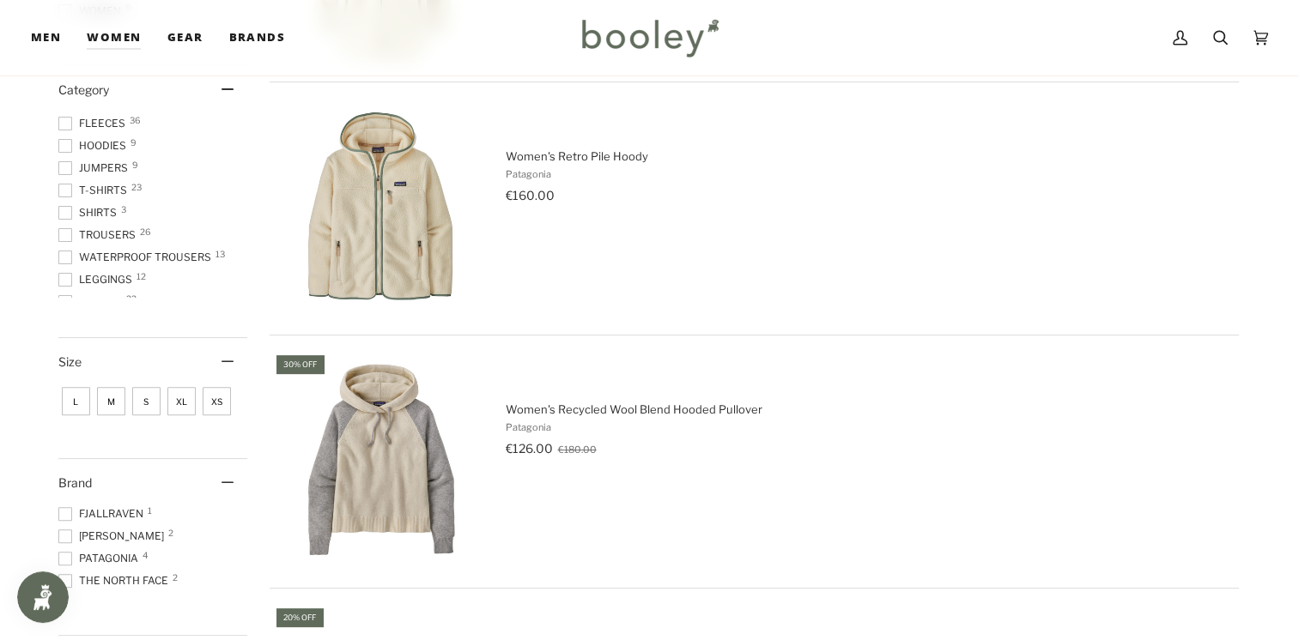
scroll to position [462, 0]
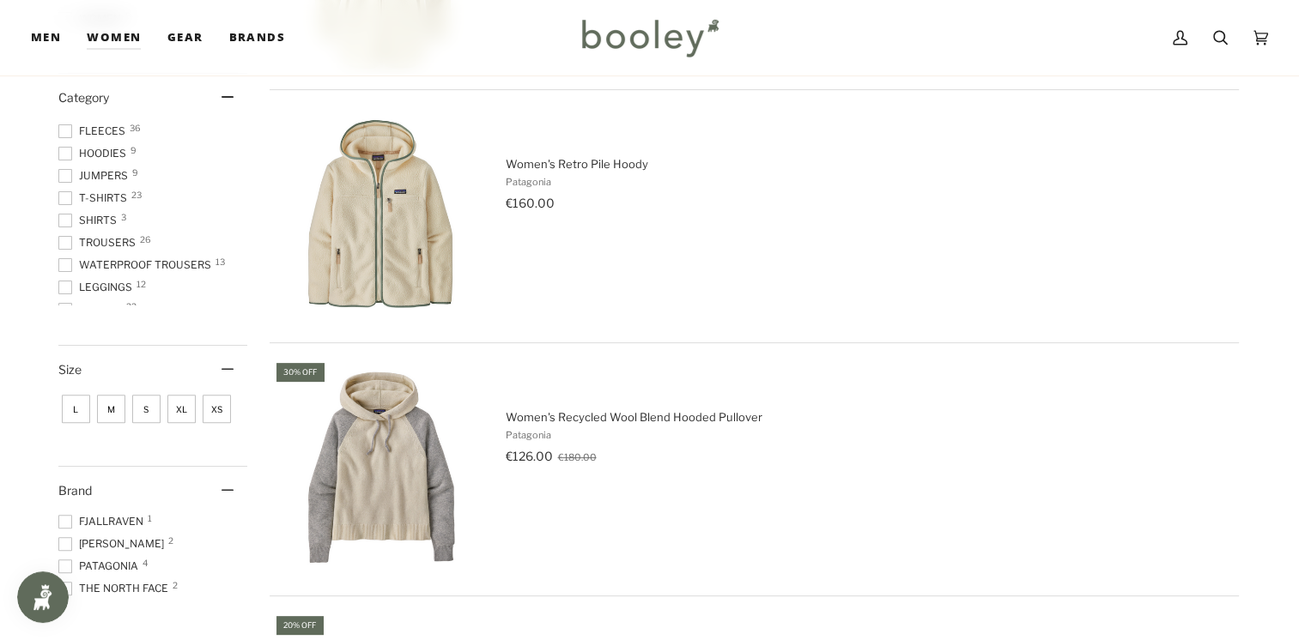
click at [81, 403] on span "L" at bounding box center [76, 409] width 28 height 28
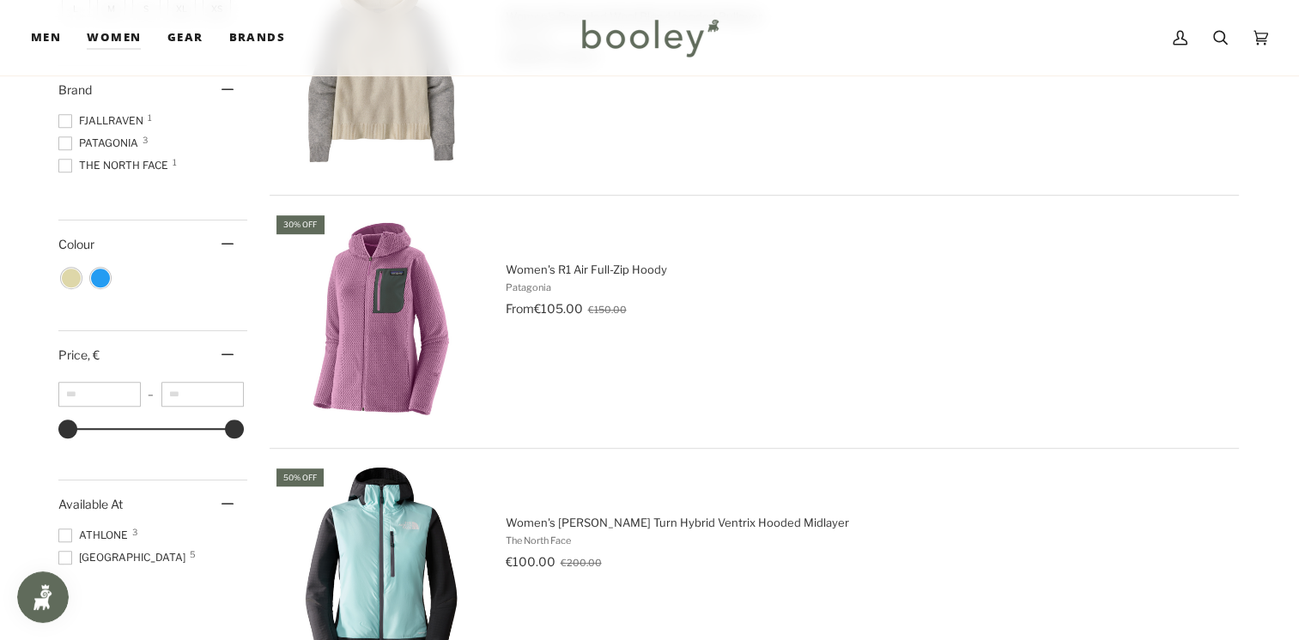
scroll to position [868, 0]
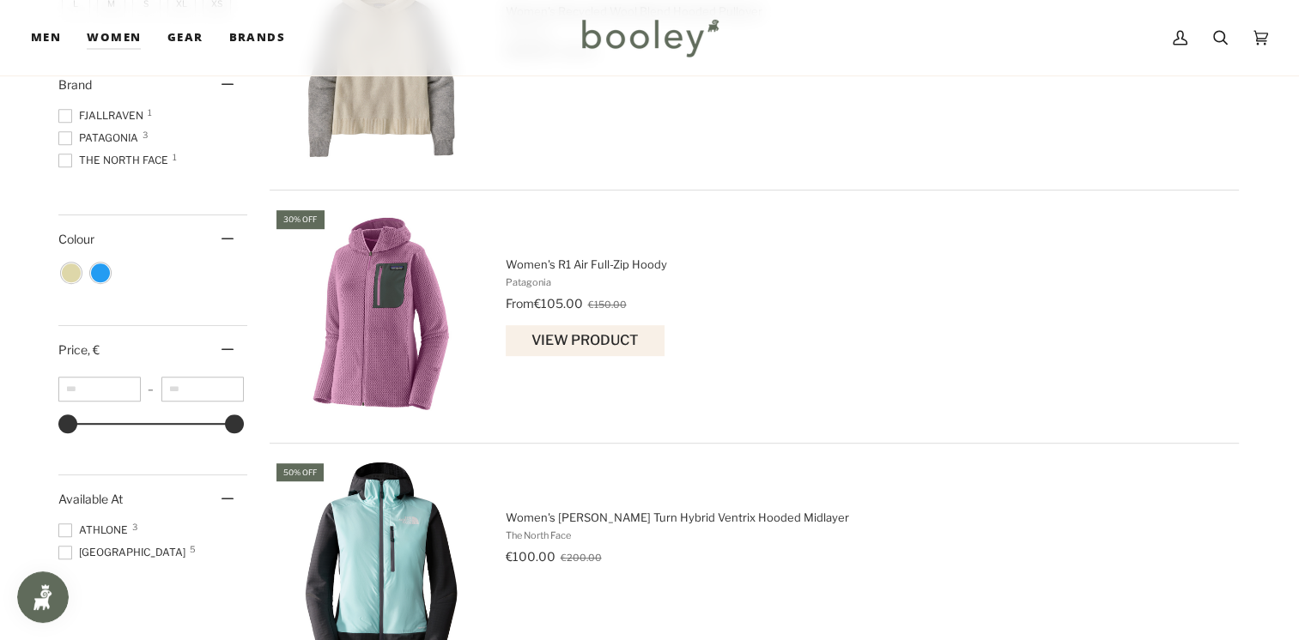
click at [422, 318] on img "Women's R1 Air Full-Zip Hoody" at bounding box center [381, 315] width 215 height 215
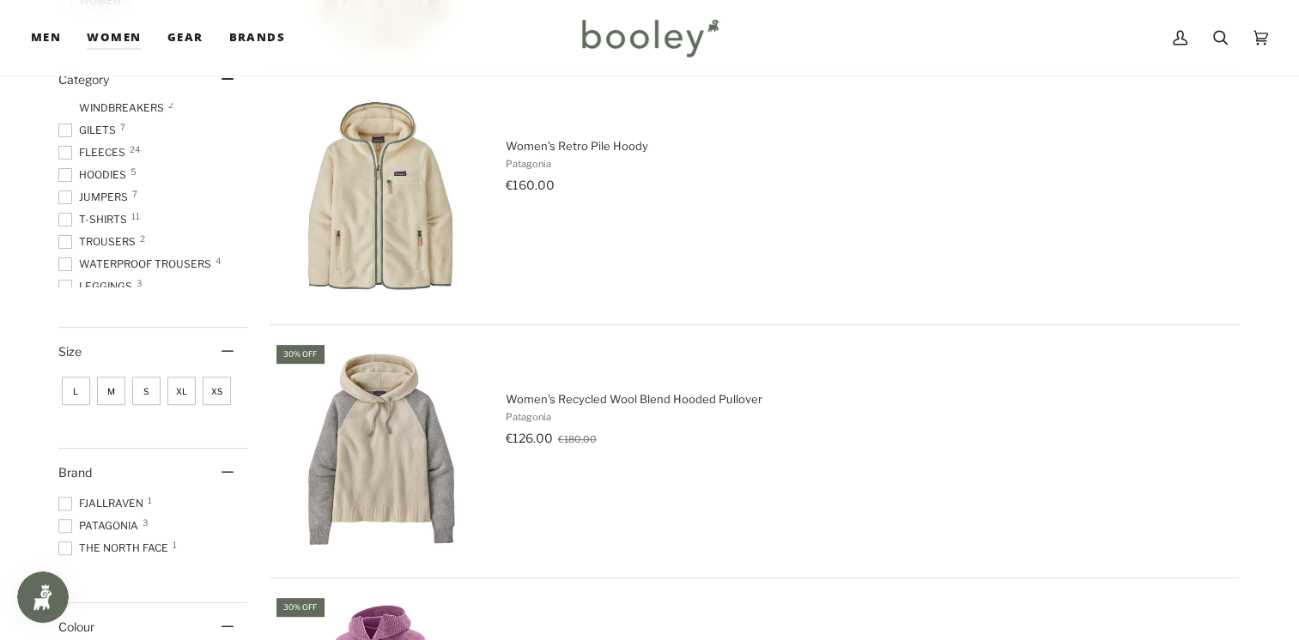
scroll to position [110, 0]
click at [69, 191] on span at bounding box center [65, 195] width 14 height 14
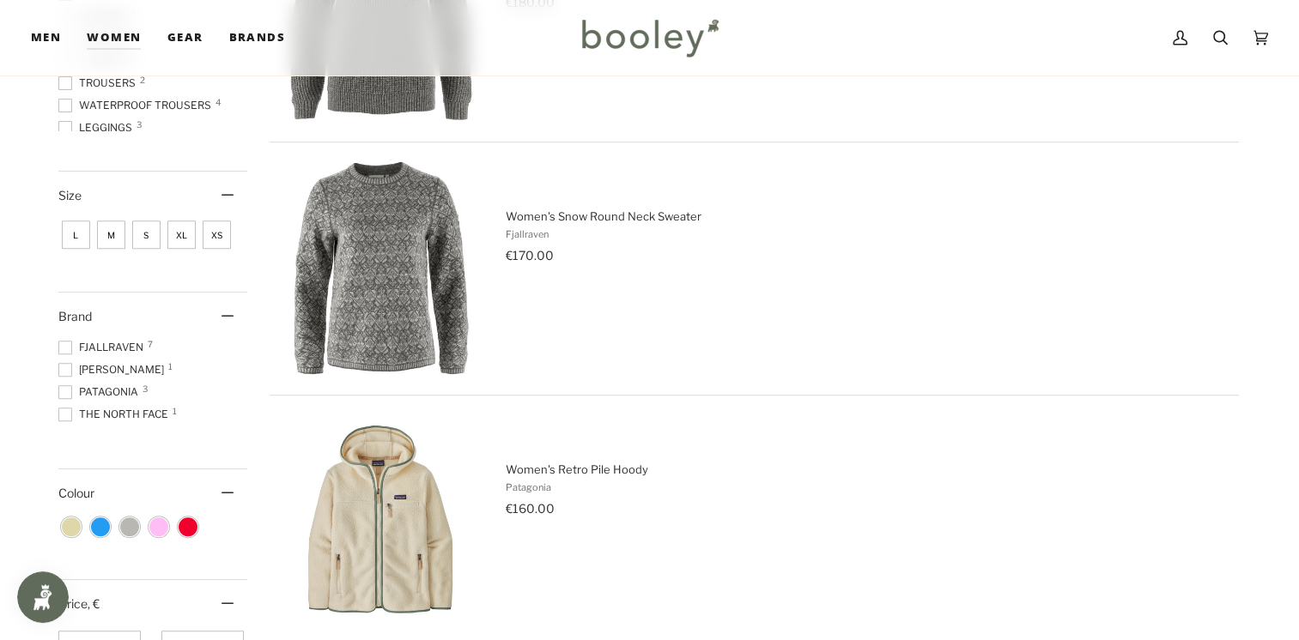
scroll to position [636, 0]
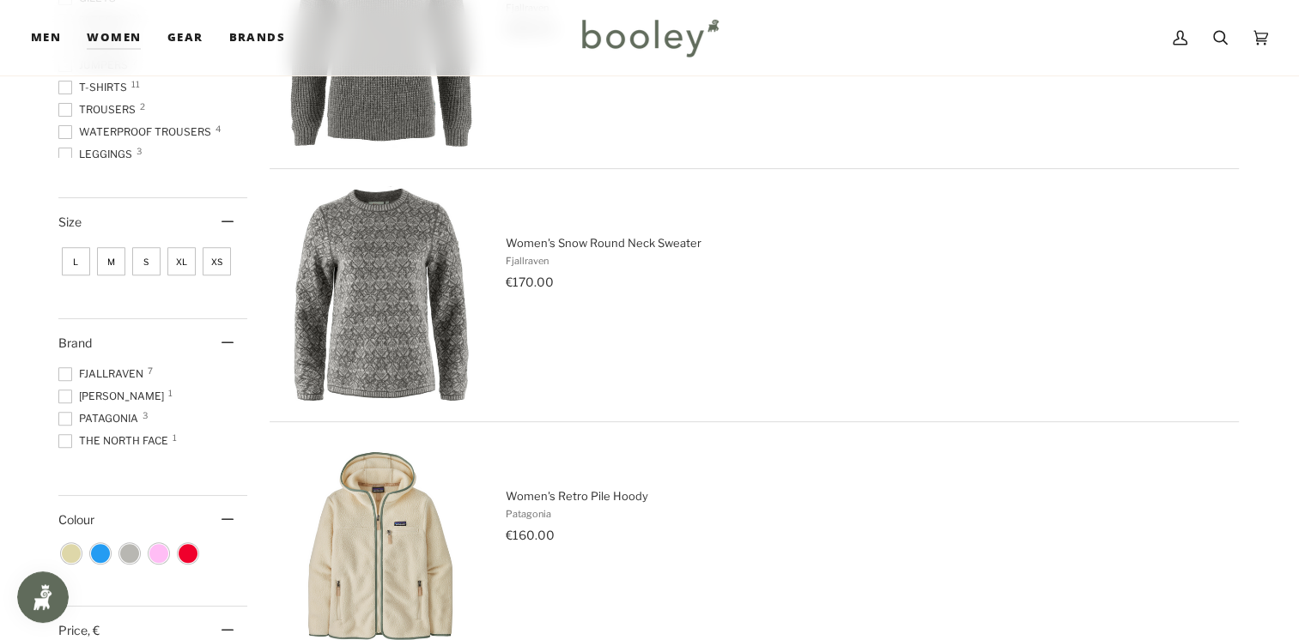
click at [229, 519] on icon at bounding box center [227, 520] width 12 height 2
click at [229, 514] on icon at bounding box center [227, 519] width 12 height 12
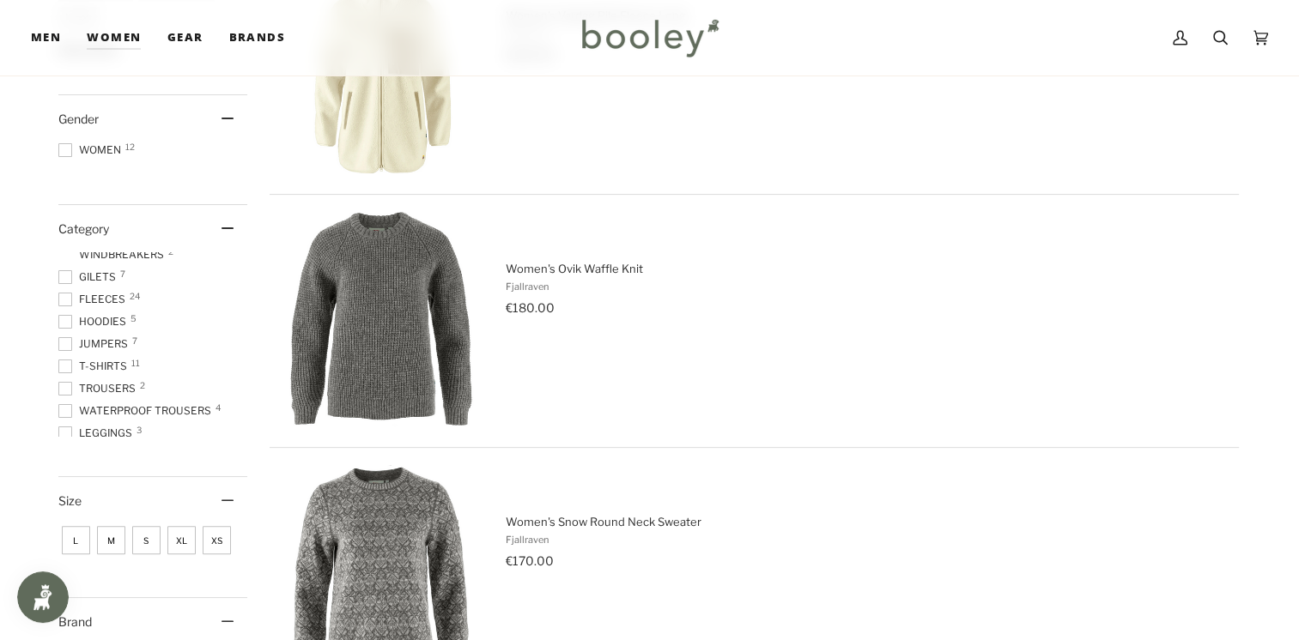
scroll to position [352, 0]
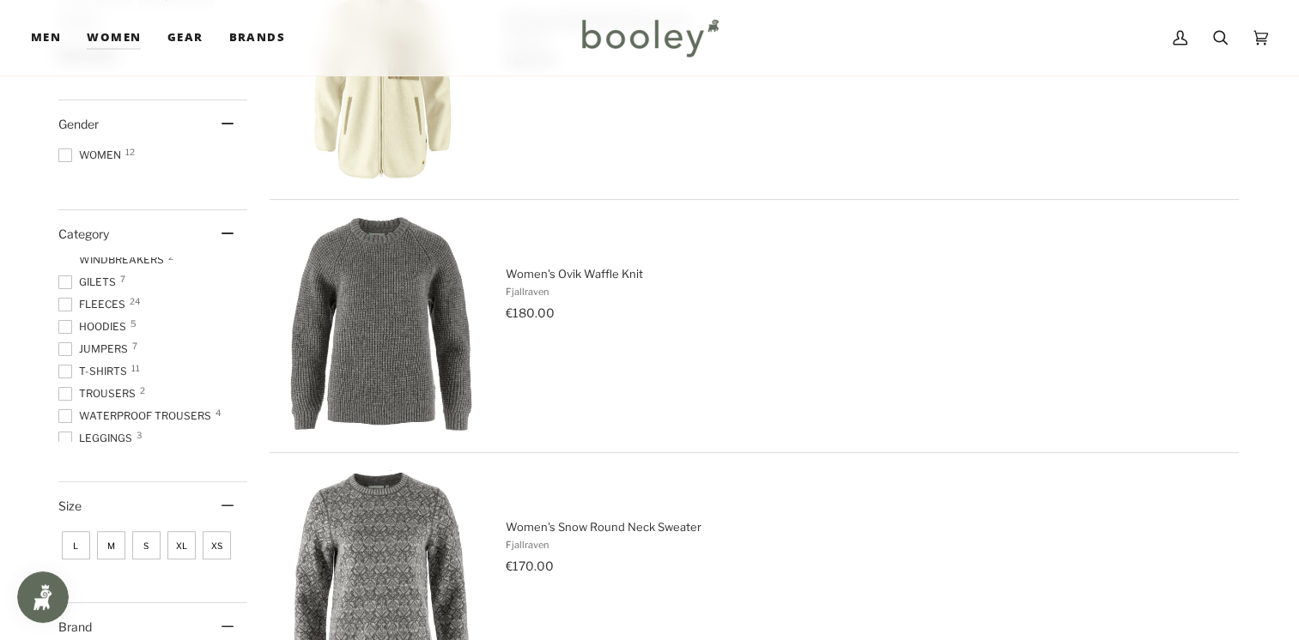
click at [64, 348] on span at bounding box center [65, 350] width 14 height 14
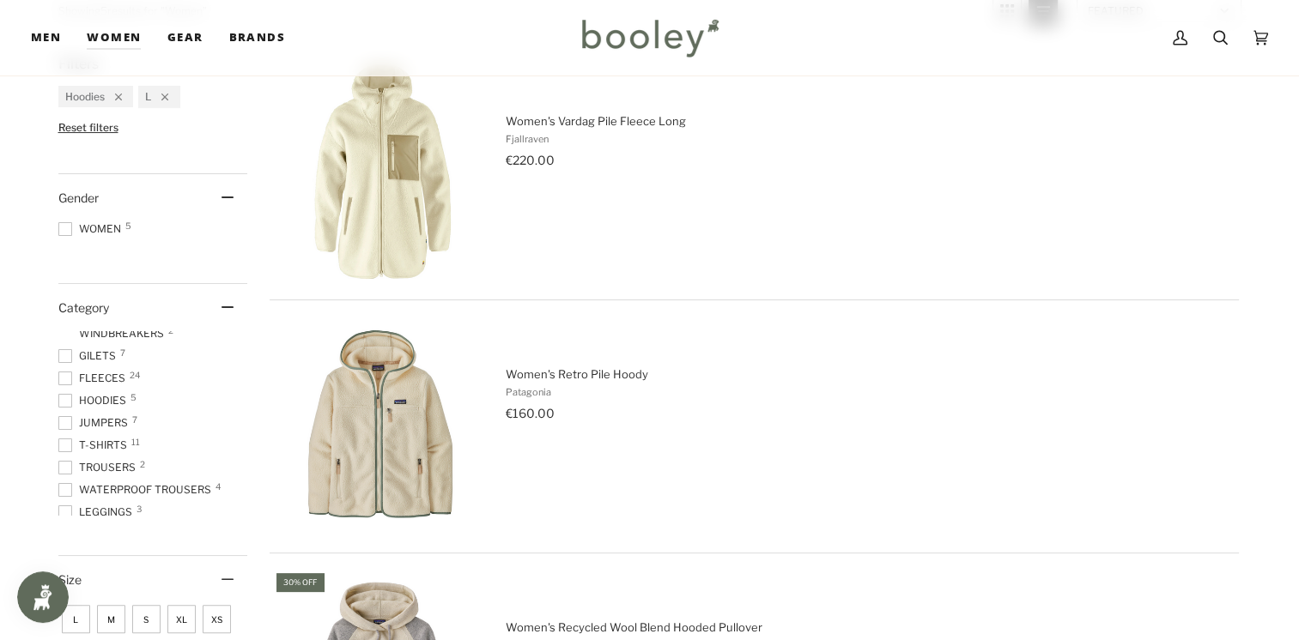
scroll to position [321, 0]
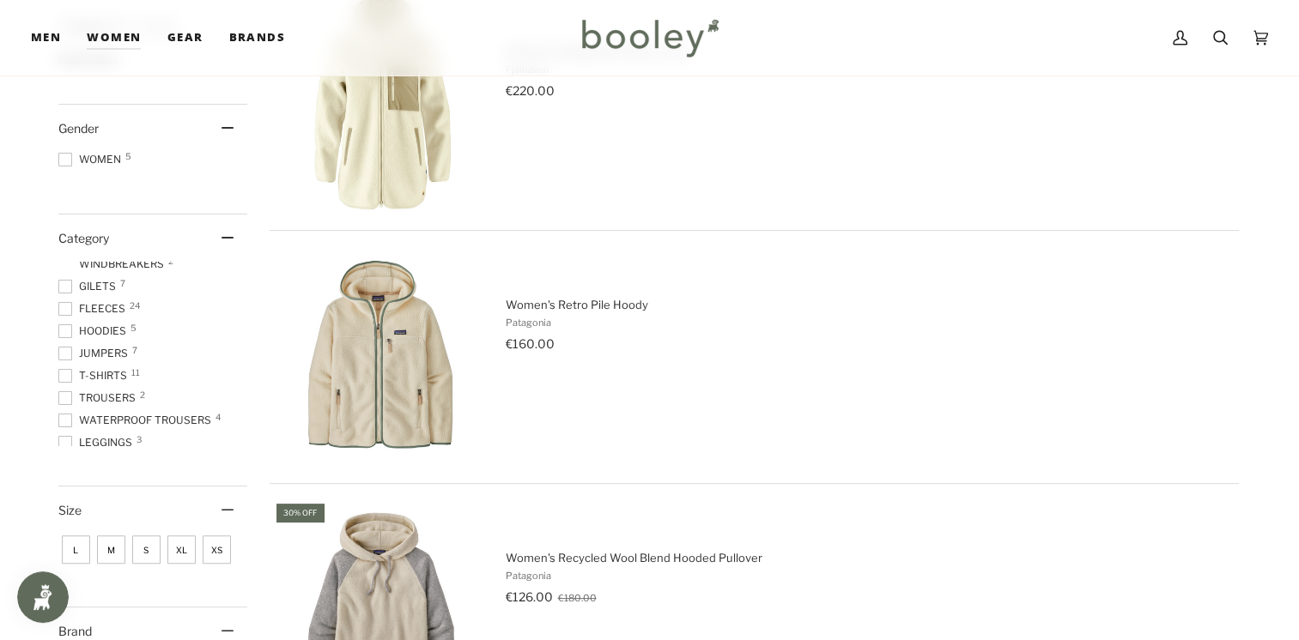
click at [65, 304] on span at bounding box center [65, 309] width 14 height 14
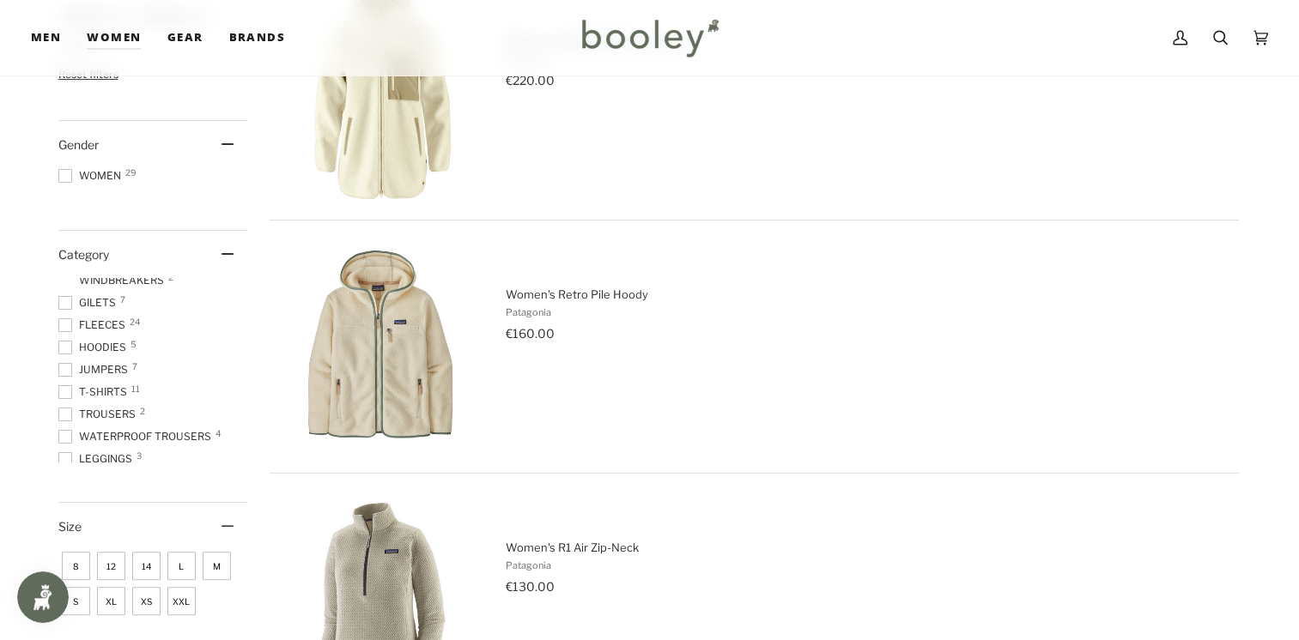
scroll to position [333, 0]
click at [63, 343] on span at bounding box center [65, 346] width 14 height 14
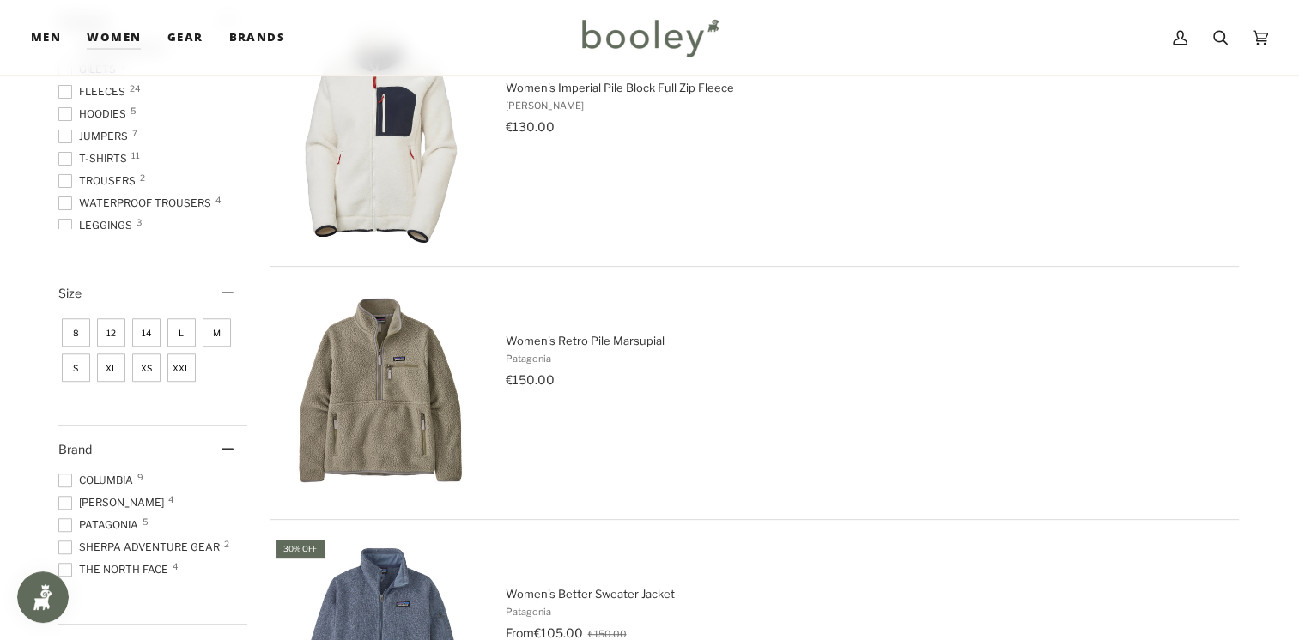
scroll to position [498, 0]
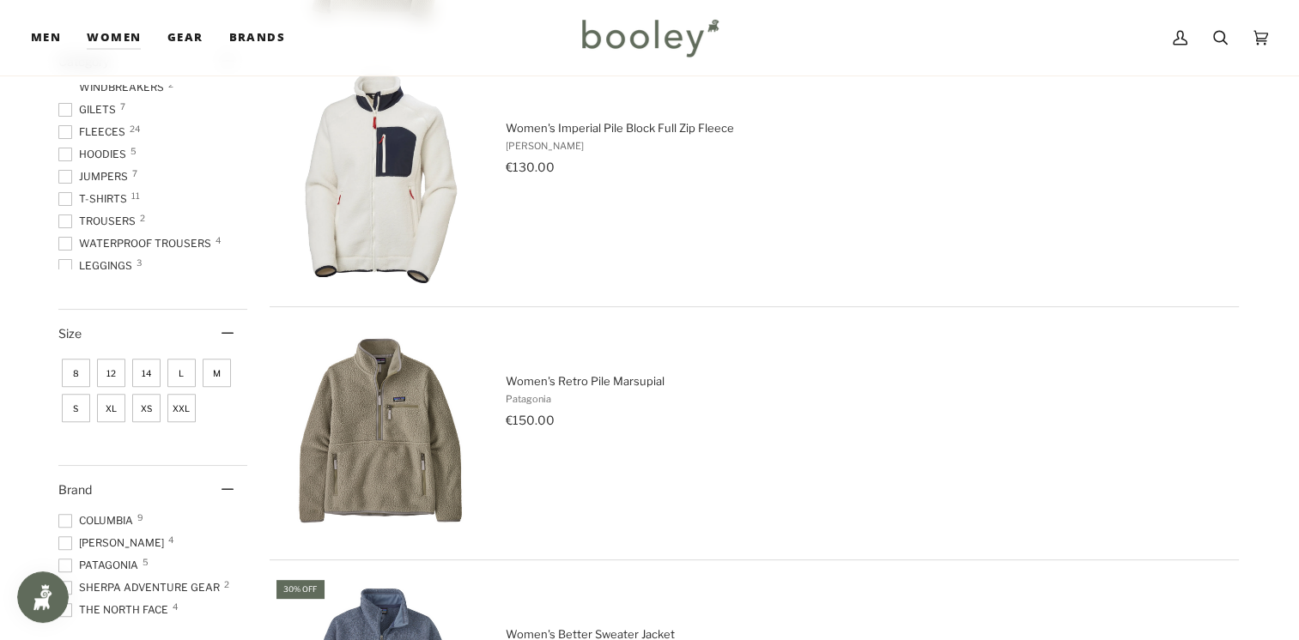
click at [226, 361] on span "M" at bounding box center [217, 373] width 28 height 28
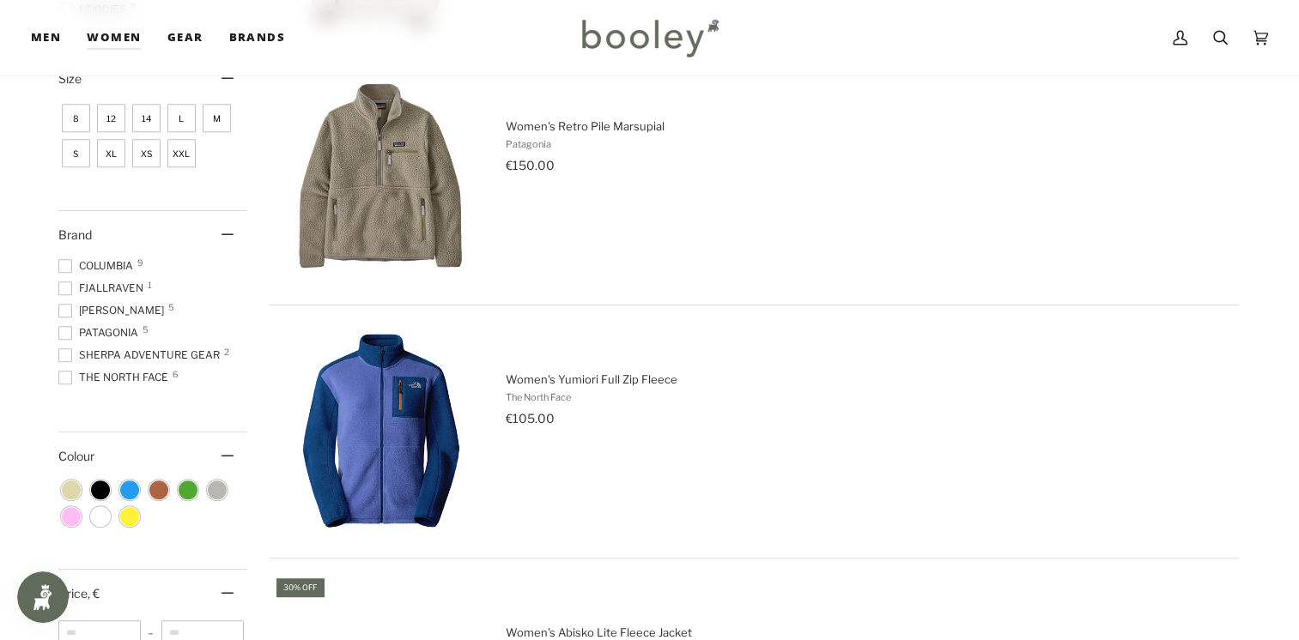
scroll to position [773, 0]
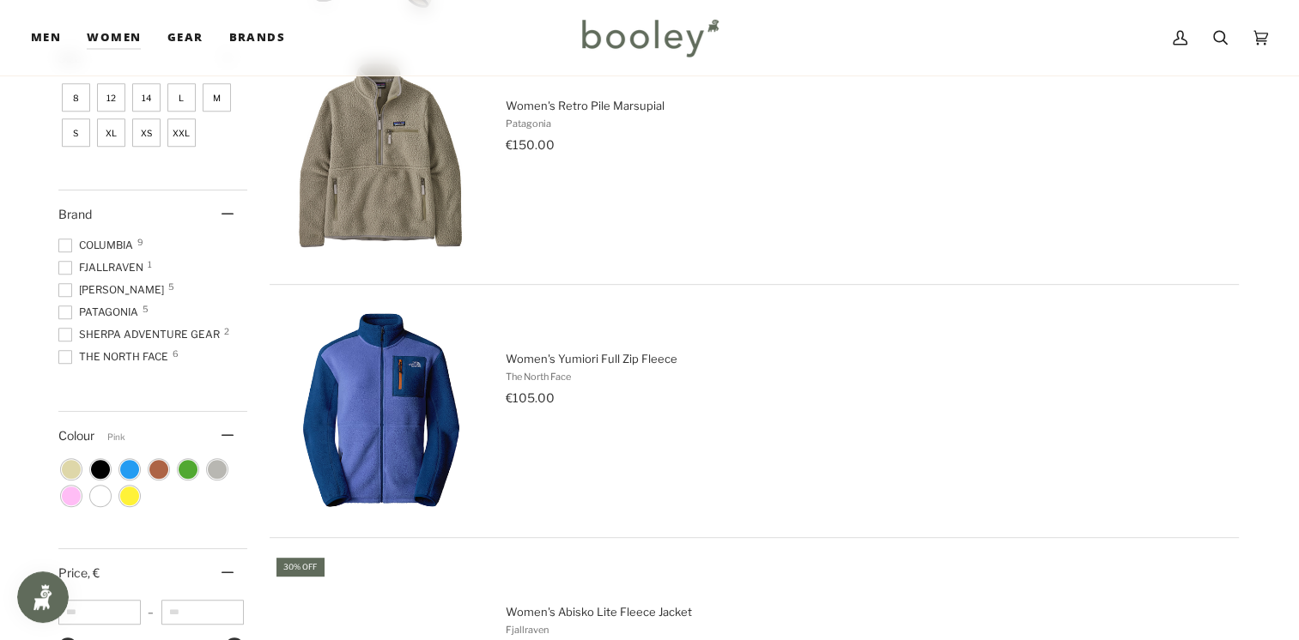
click at [63, 493] on span "Colour: Pink" at bounding box center [71, 496] width 19 height 19
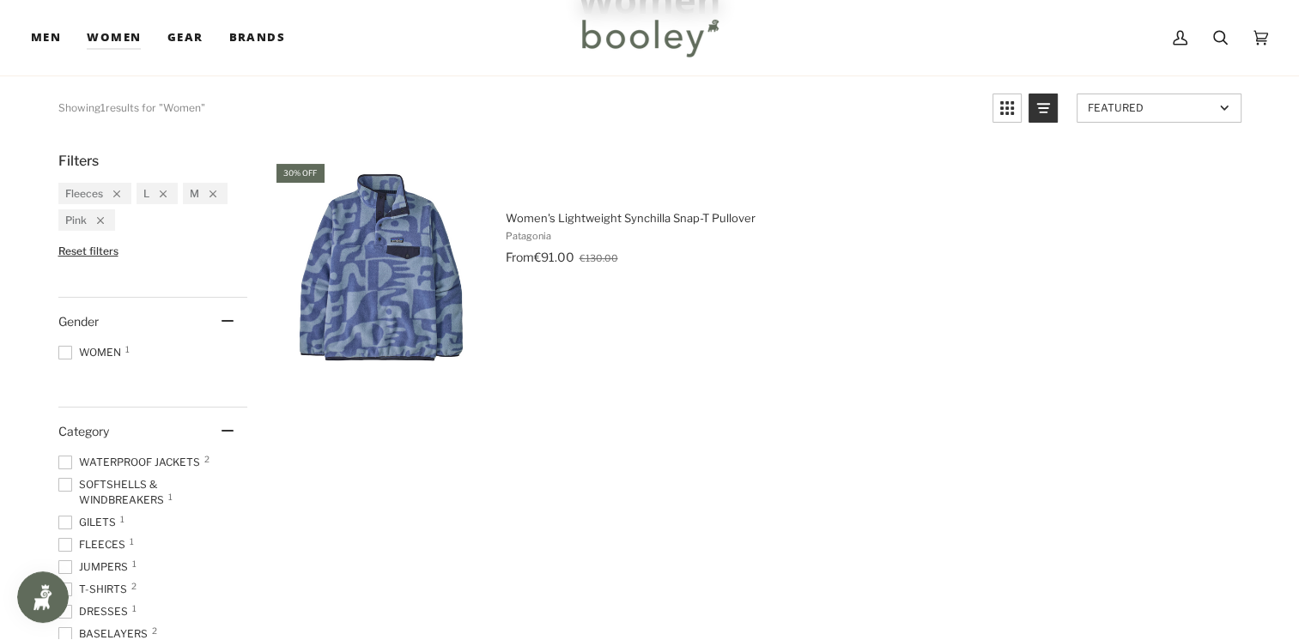
scroll to position [153, 0]
click at [103, 221] on icon "Remove filter: Pink" at bounding box center [100, 222] width 7 height 7
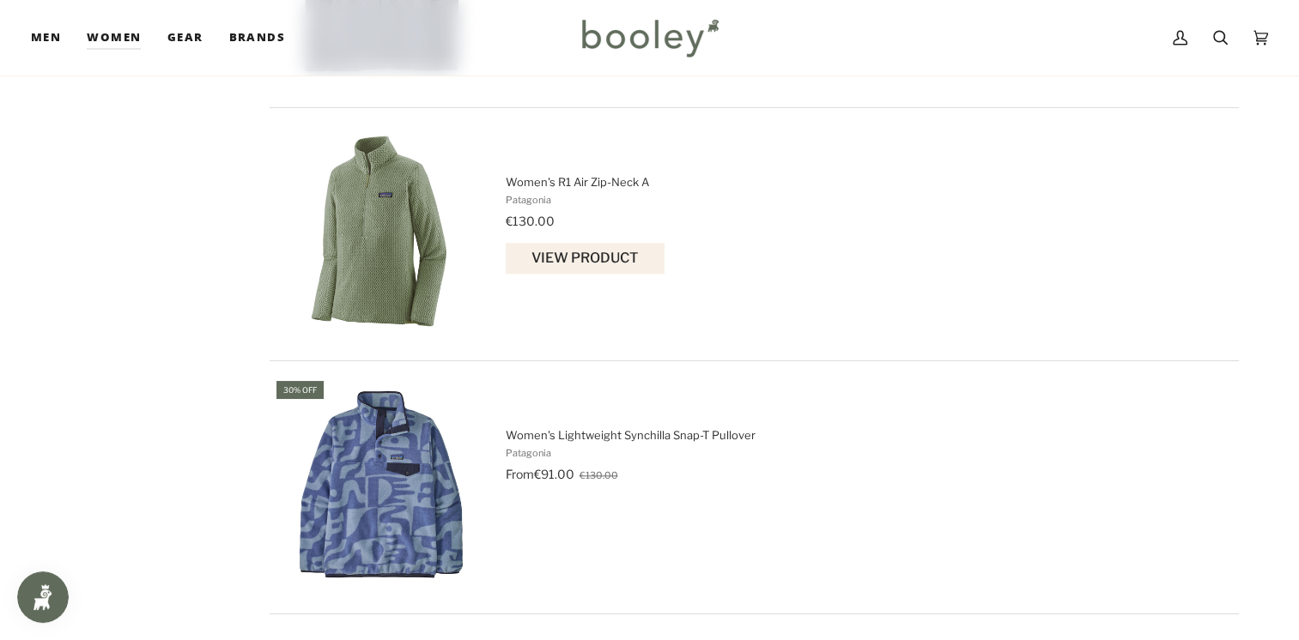
scroll to position [1724, 0]
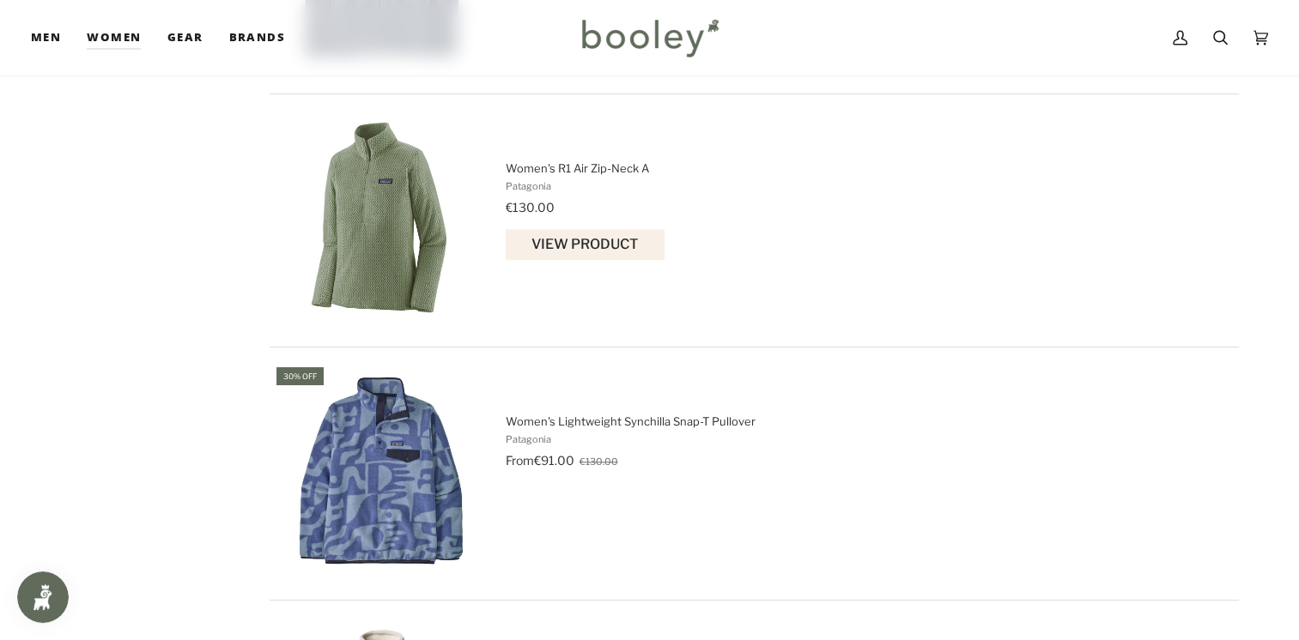
click at [597, 165] on span "Women's R1 Air Zip-Neck A" at bounding box center [867, 168] width 723 height 15
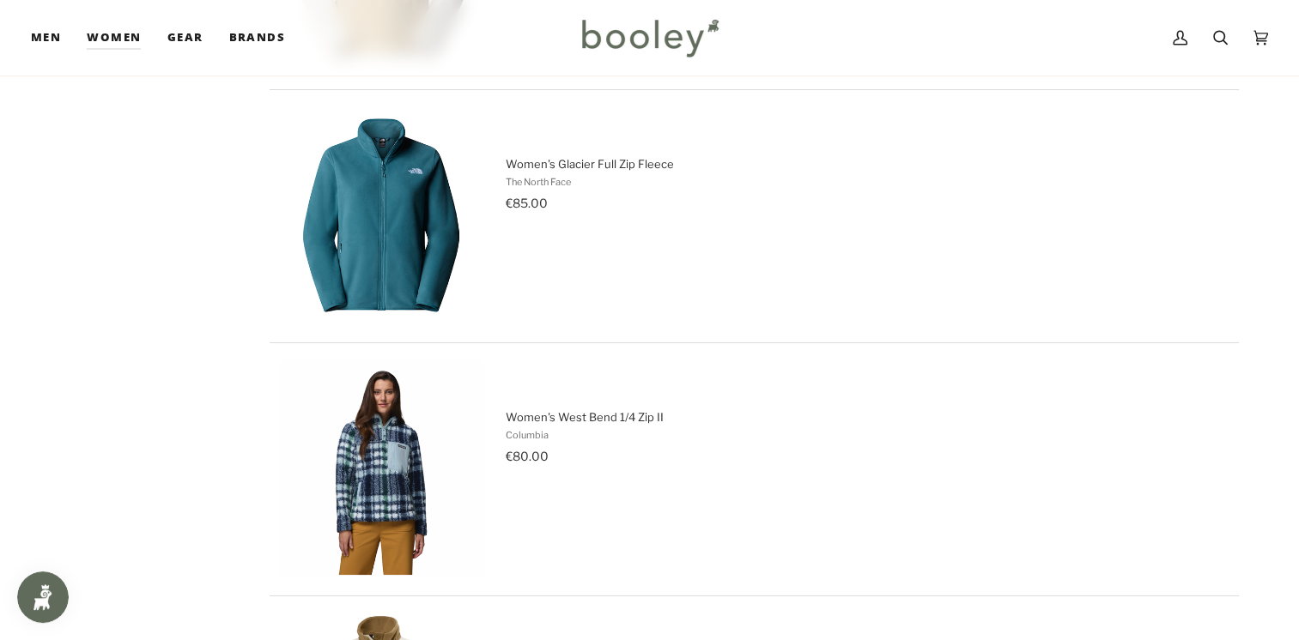
scroll to position [2495, 0]
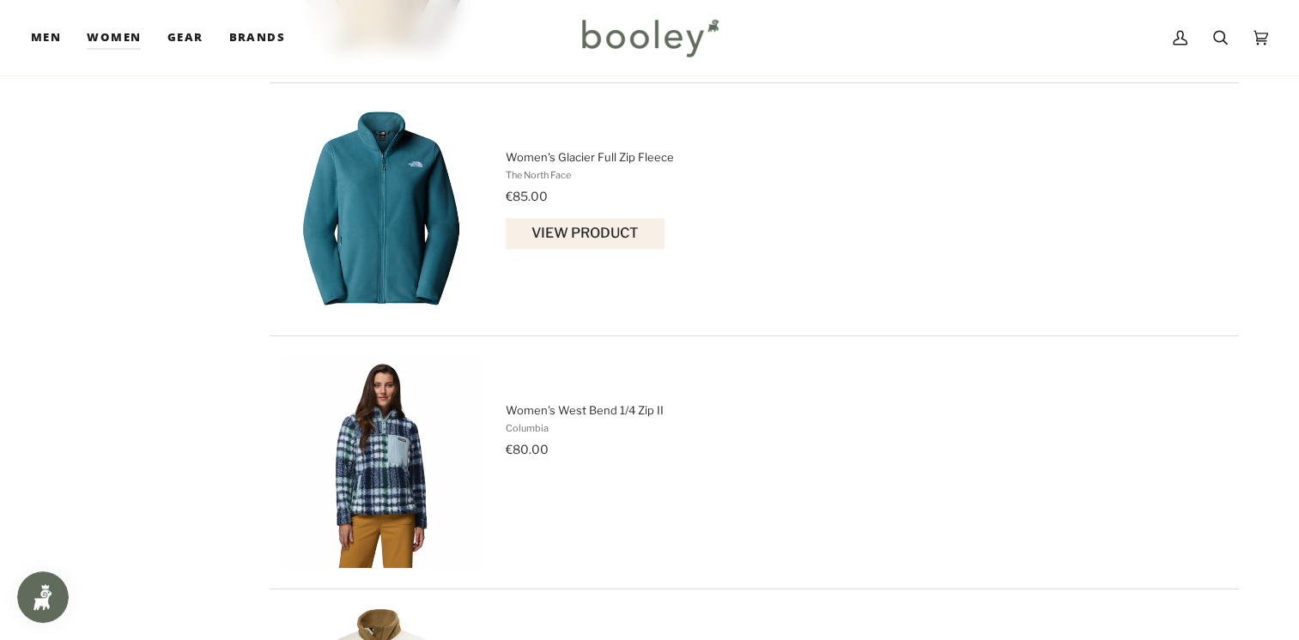
click at [606, 169] on span "The North Face" at bounding box center [867, 175] width 723 height 12
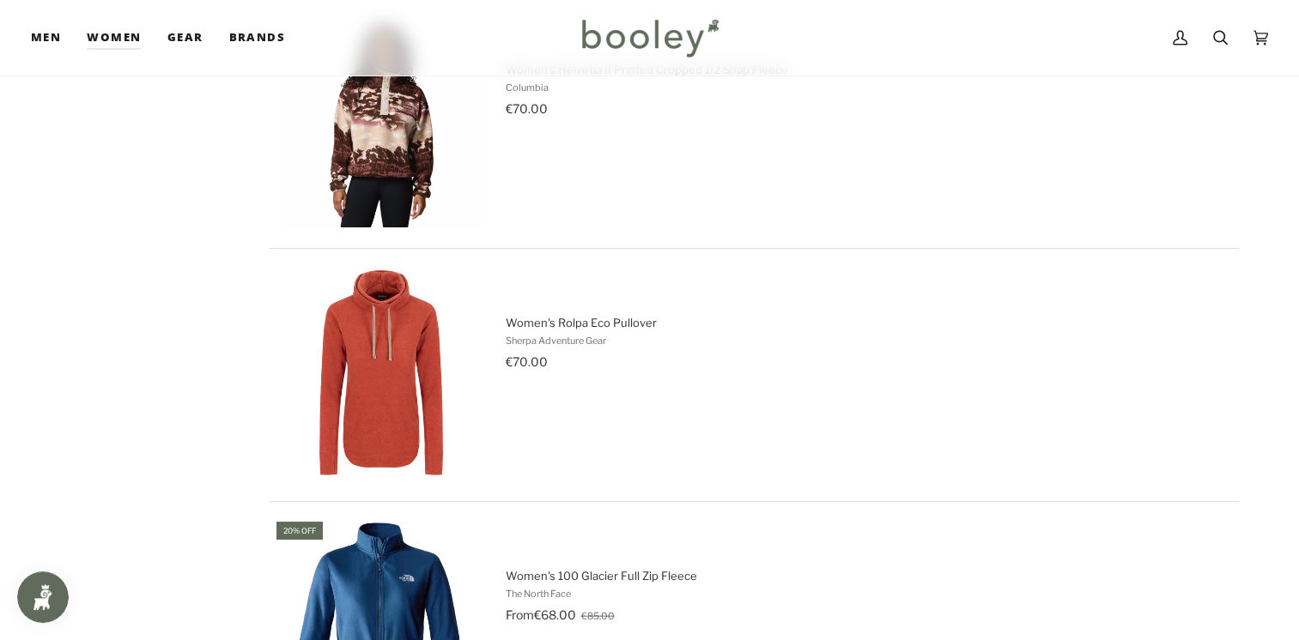
scroll to position [3642, 0]
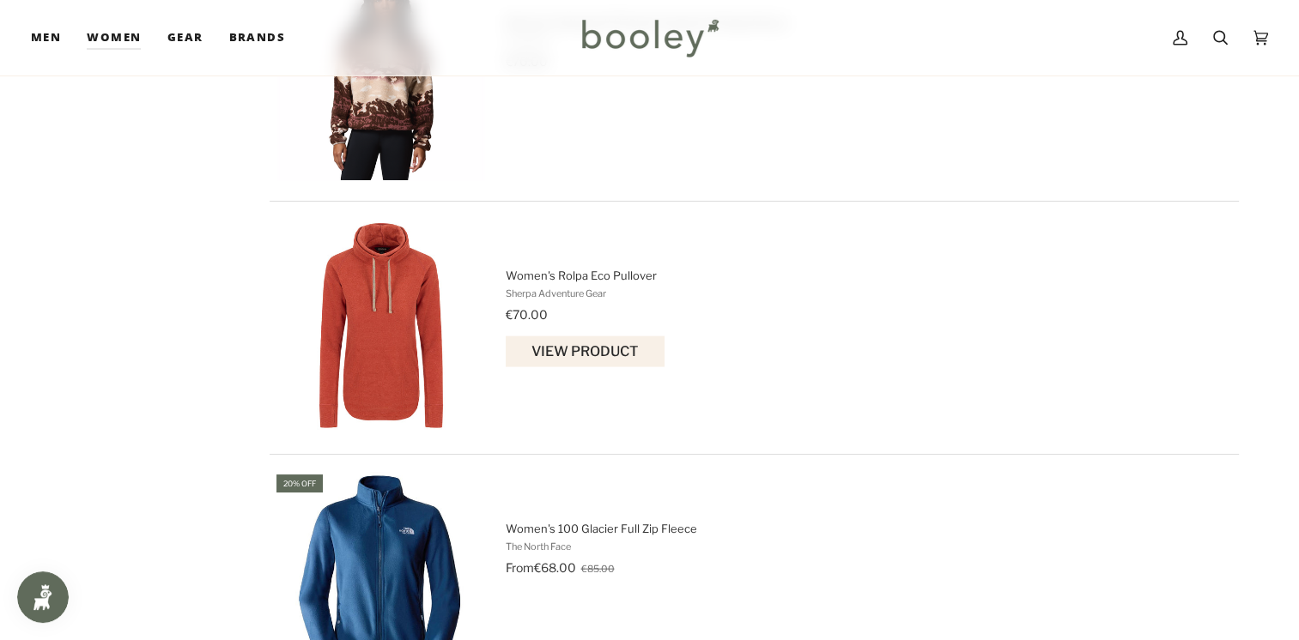
click at [597, 287] on span "Women's Rolpa Eco Pullover Sherpa Adventure Gear €70.00 View product" at bounding box center [867, 328] width 723 height 120
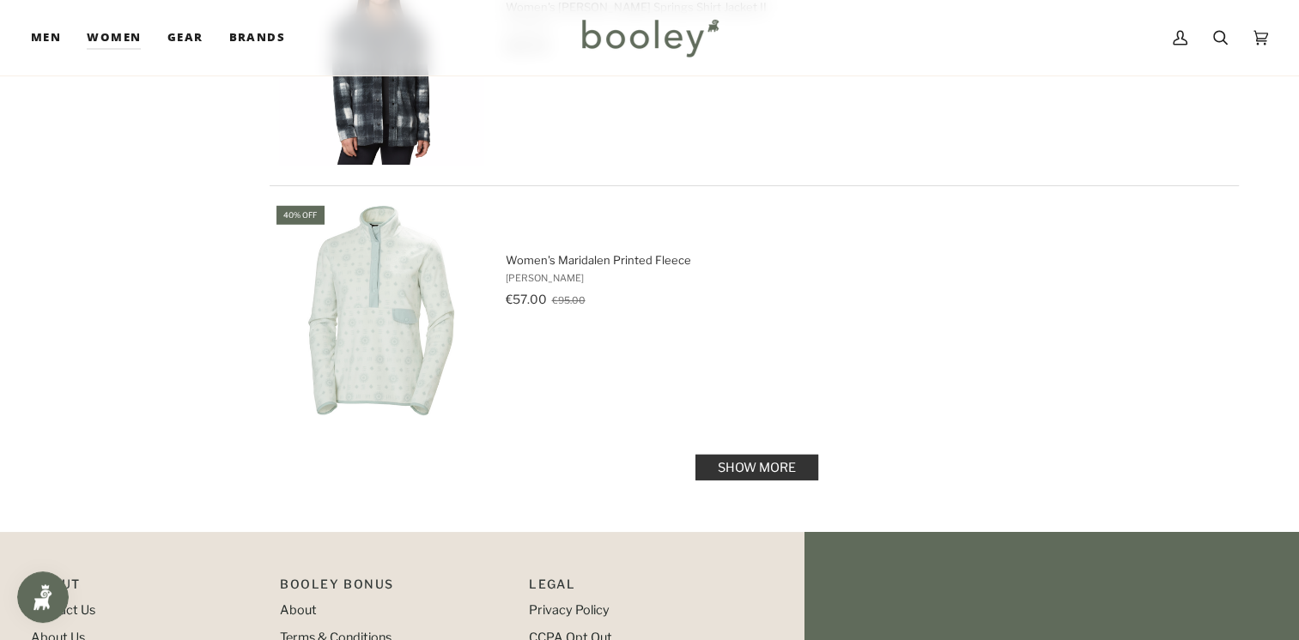
scroll to position [4904, 0]
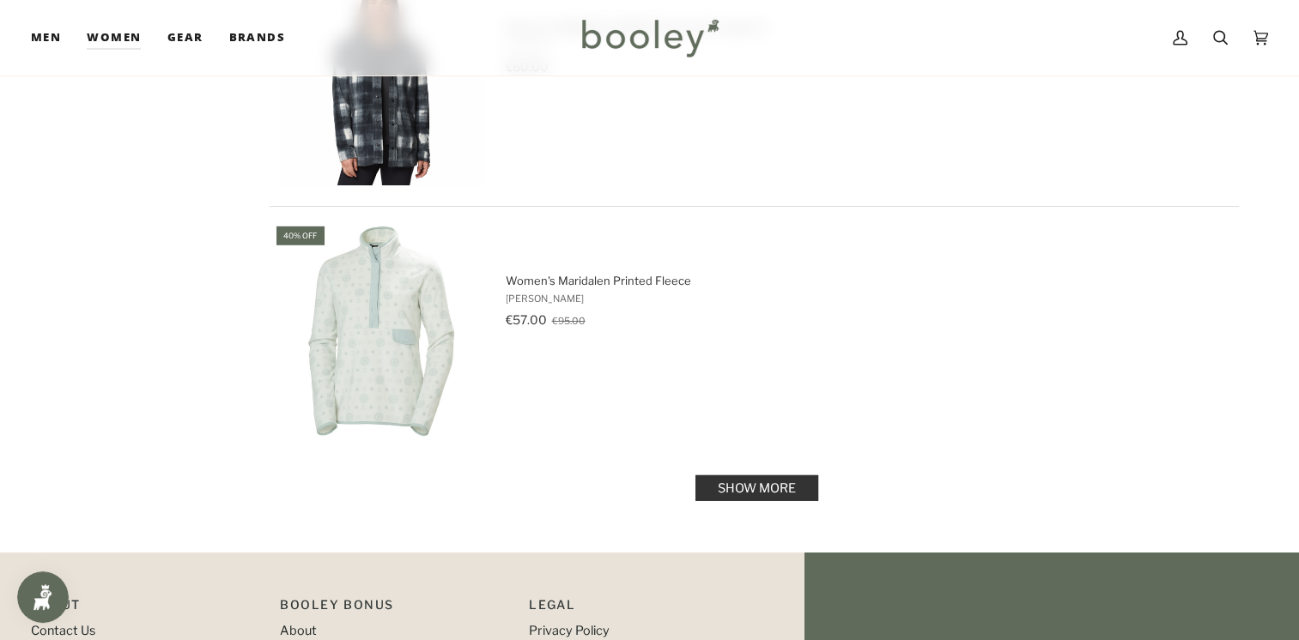
click at [761, 476] on link "Show more" at bounding box center [756, 489] width 123 height 26
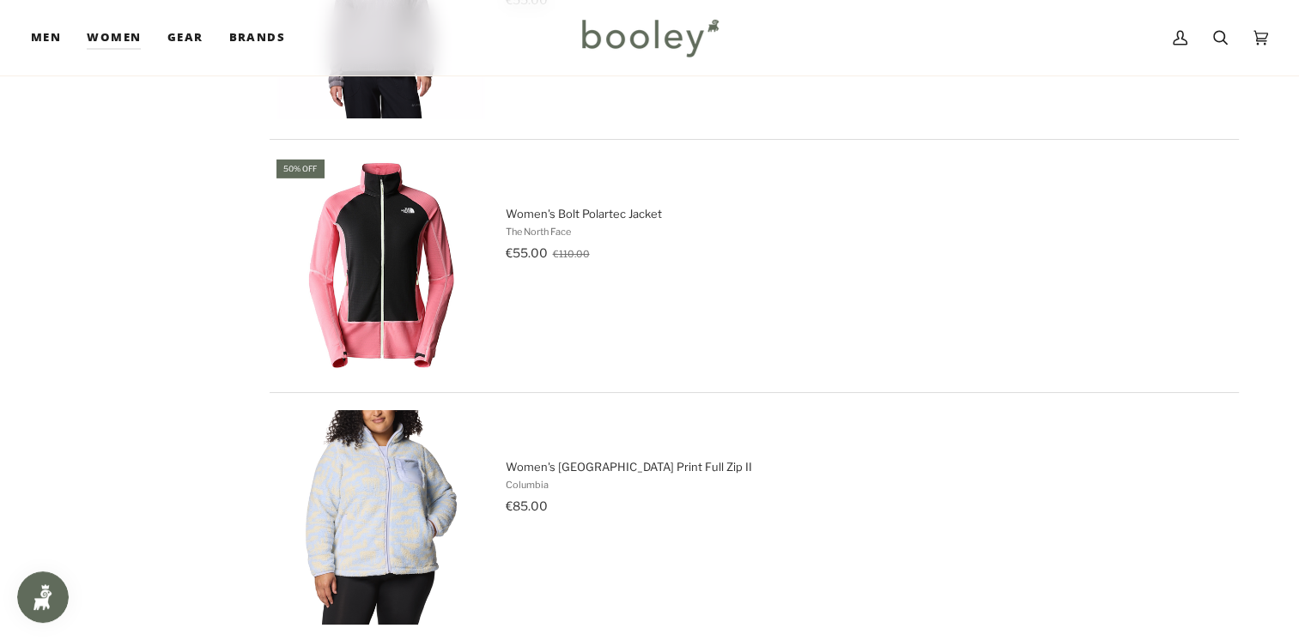
scroll to position [5486, 0]
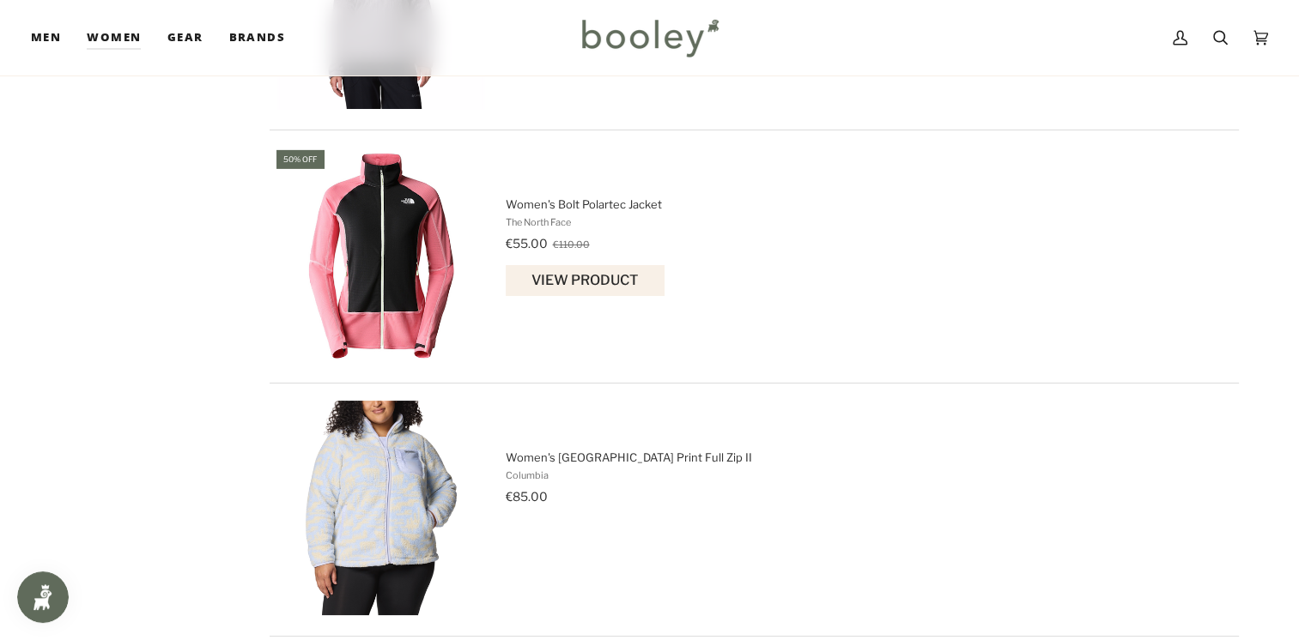
click at [601, 197] on span "Women's Bolt Polartec Jacket The North Face €55.00 €110.00 View product" at bounding box center [867, 257] width 723 height 120
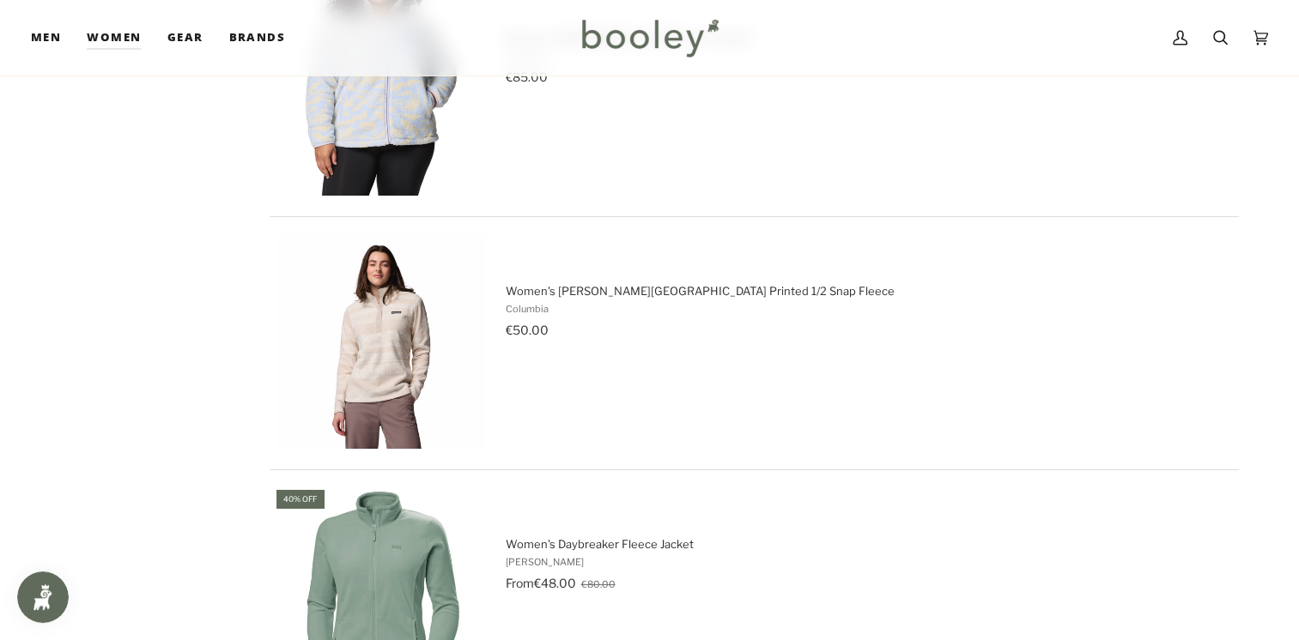
scroll to position [6023, 0]
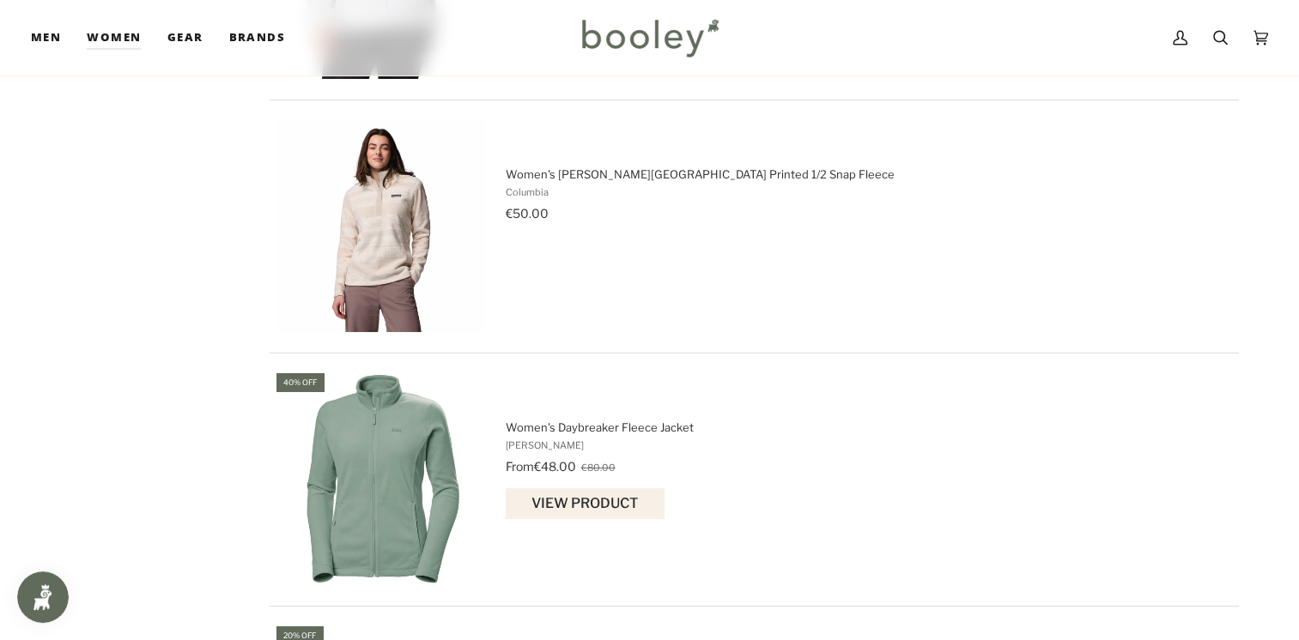
click at [621, 440] on span "[PERSON_NAME]" at bounding box center [867, 446] width 723 height 12
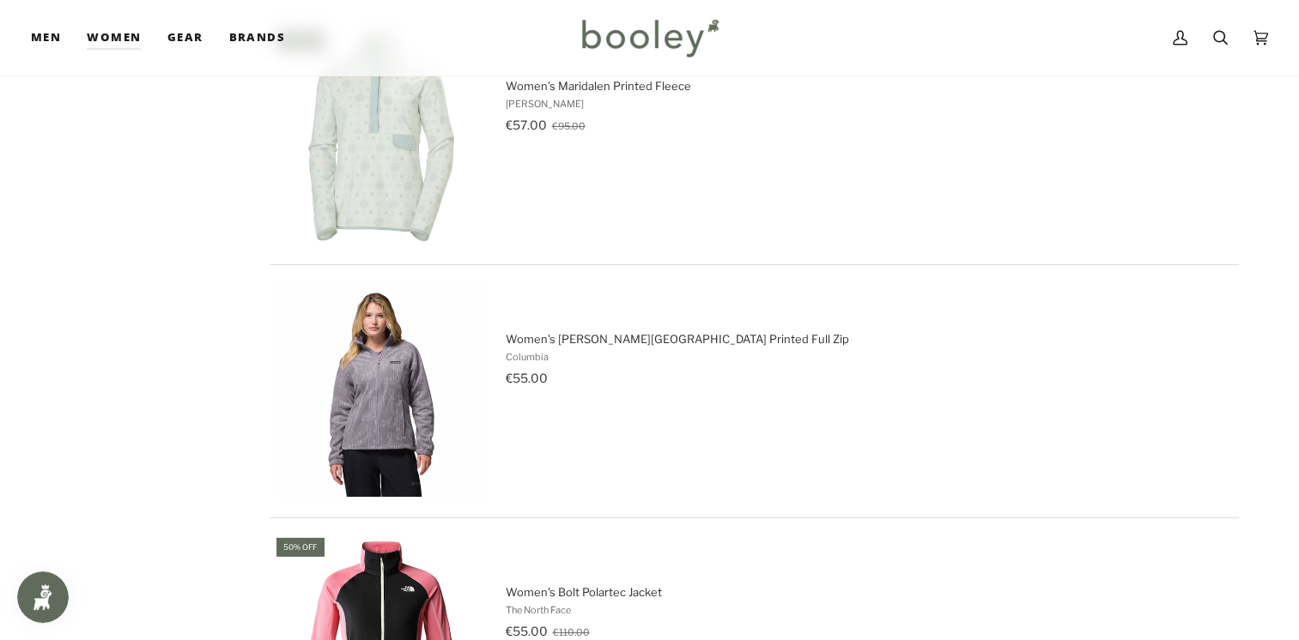
scroll to position [5071, 0]
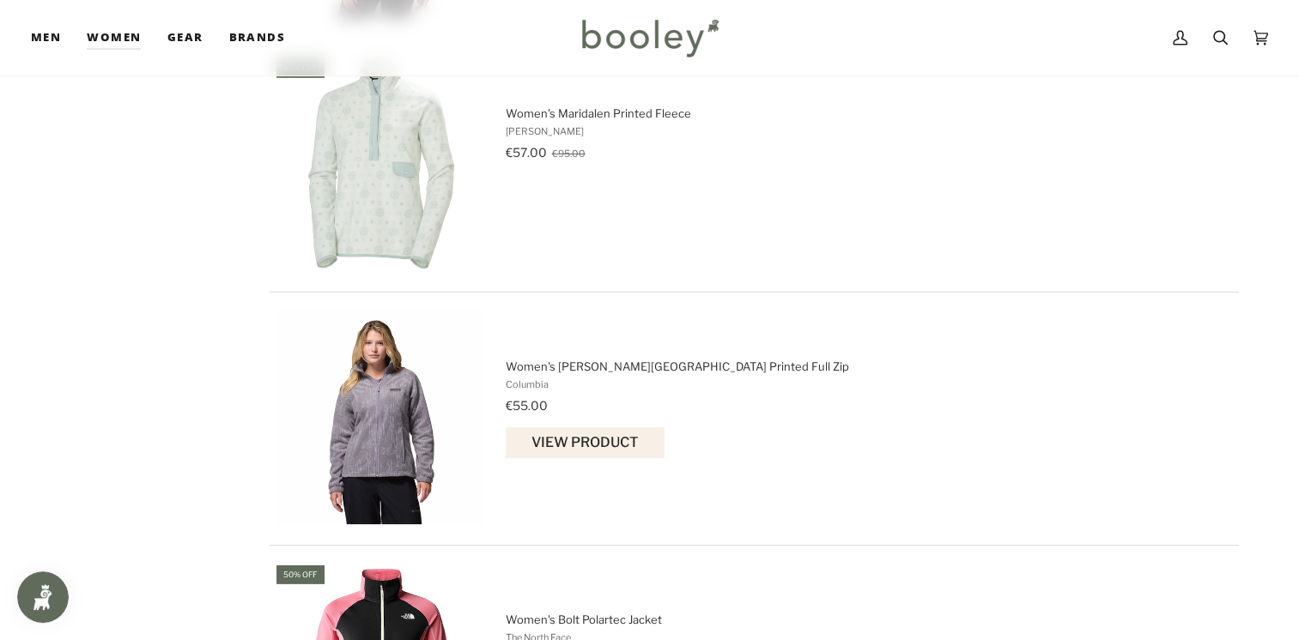
click at [614, 359] on span "Women's Benton Springs Printed Full Zip" at bounding box center [867, 366] width 723 height 15
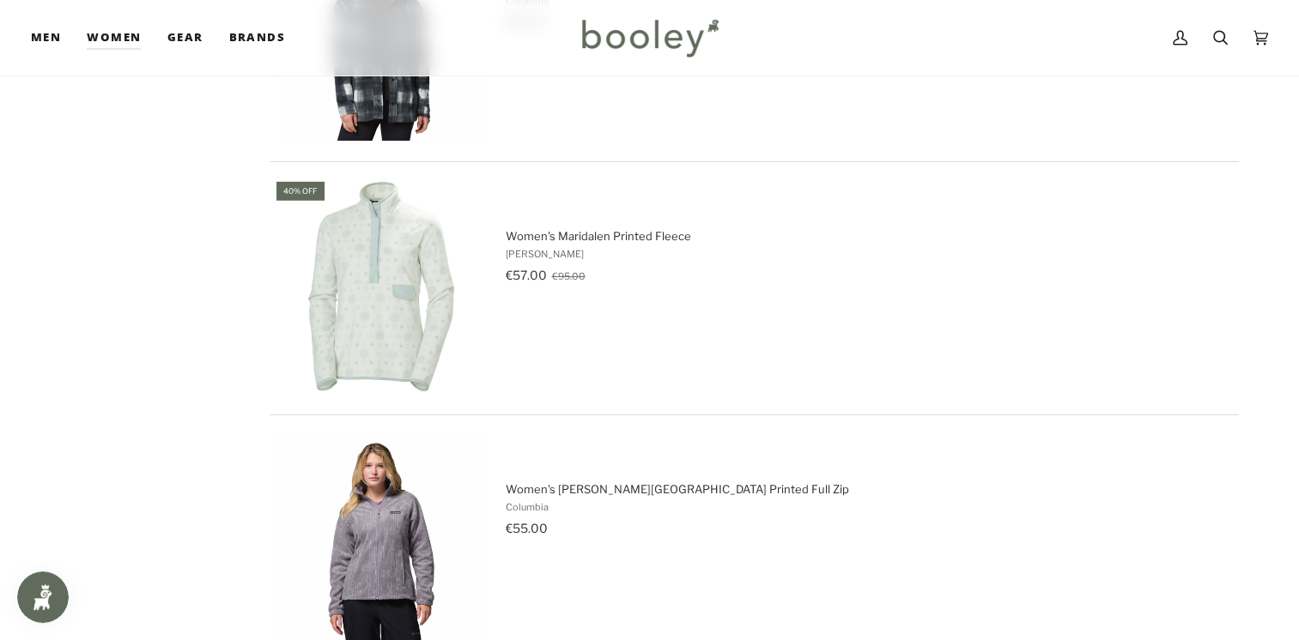
scroll to position [4912, 0]
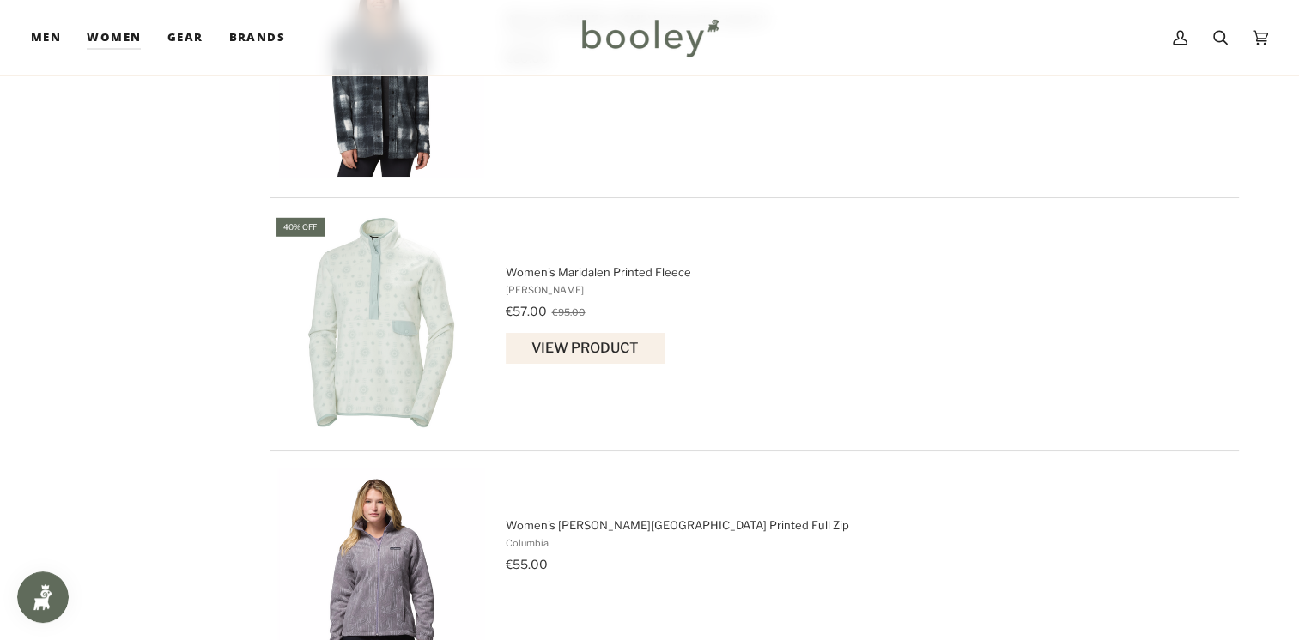
click at [577, 284] on span "[PERSON_NAME]" at bounding box center [867, 290] width 723 height 12
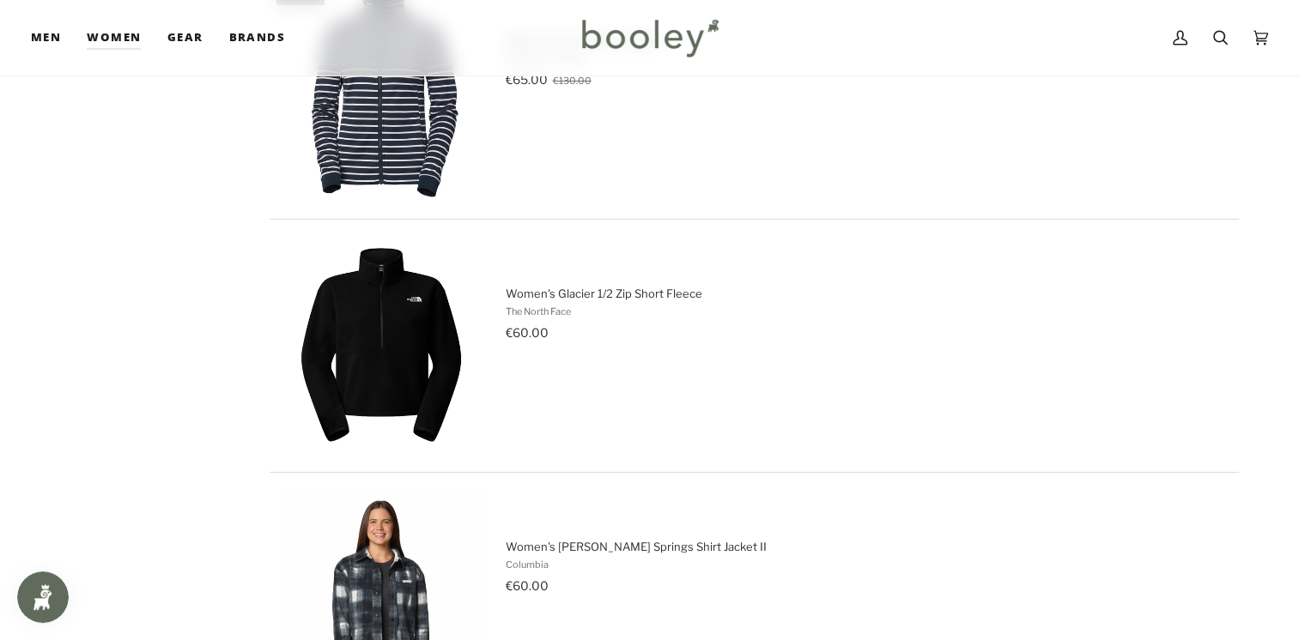
scroll to position [4358, 0]
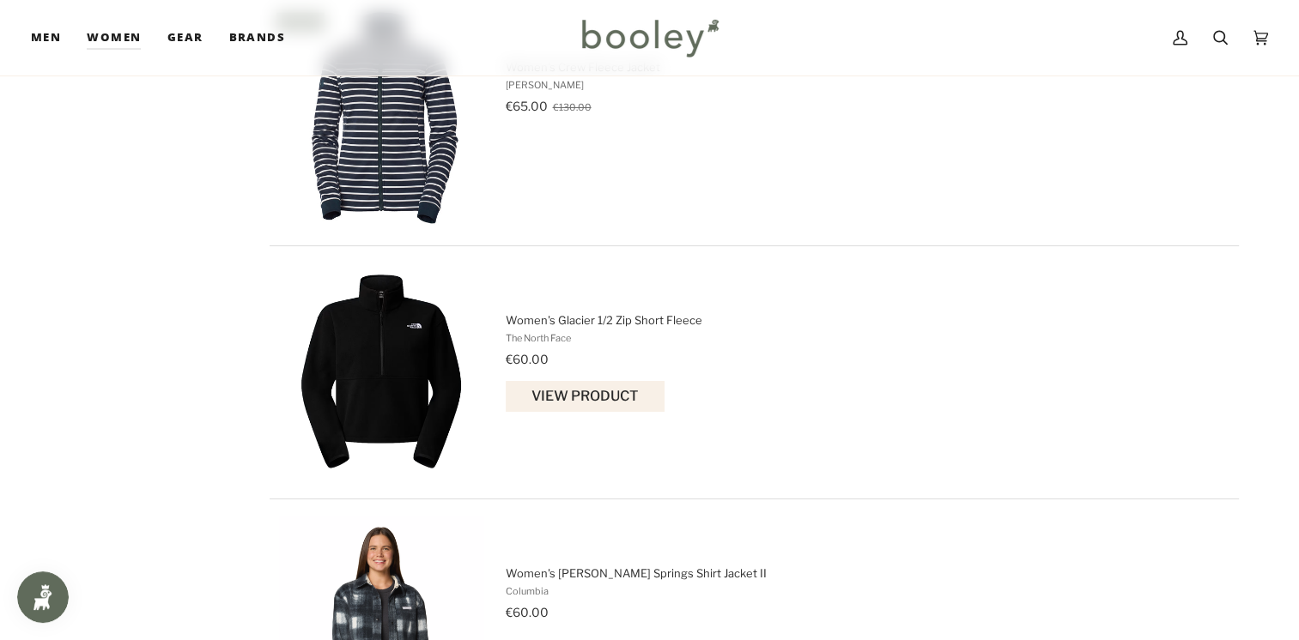
click at [632, 314] on span "Women's Glacier 1/2 Zip Short Fleece The North Face €60.00 View product" at bounding box center [867, 372] width 723 height 120
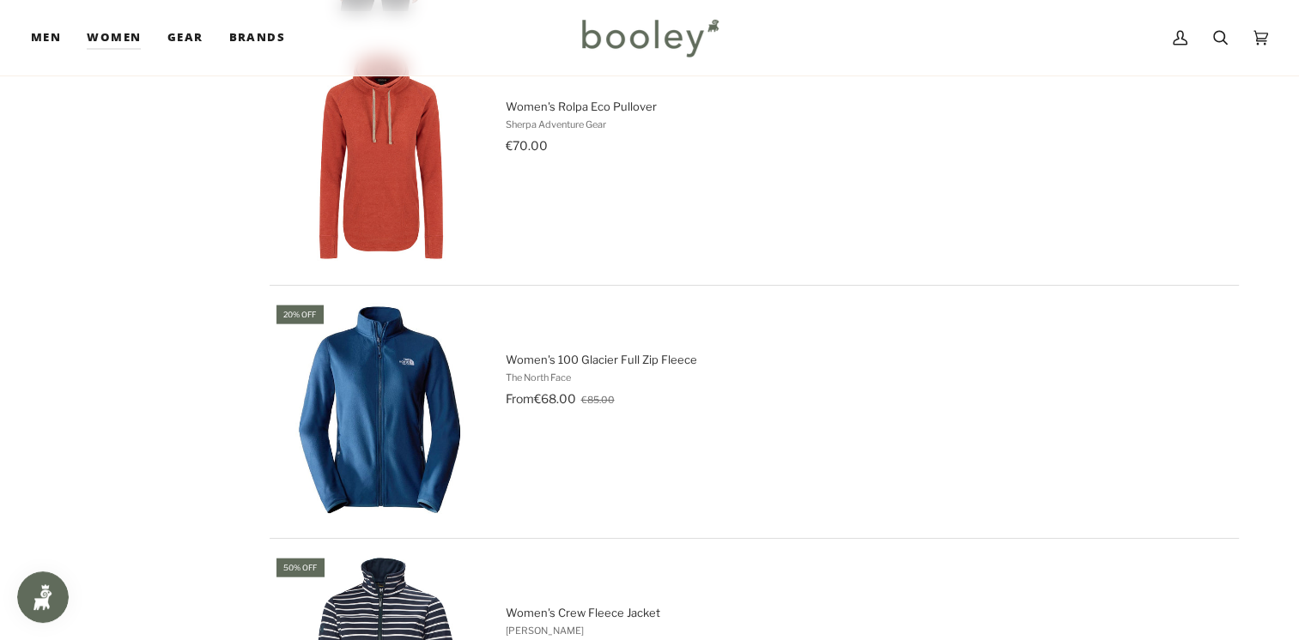
scroll to position [3802, 0]
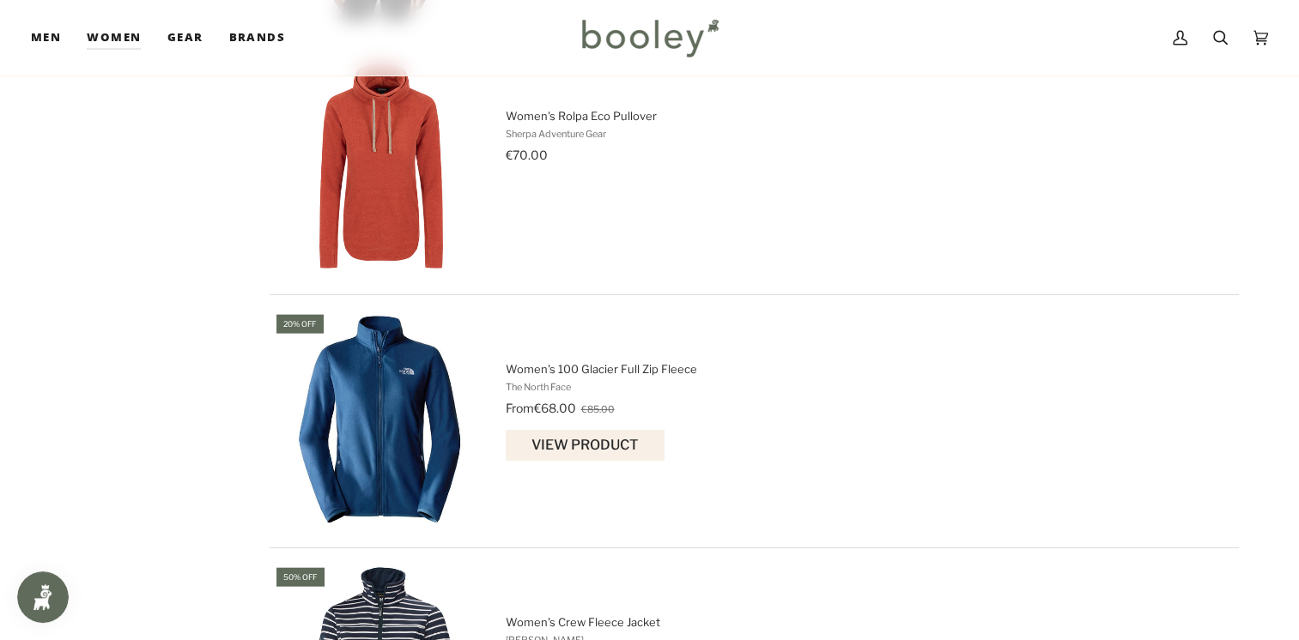
click at [564, 399] on div "From €68.00 €85.00" at bounding box center [859, 408] width 706 height 18
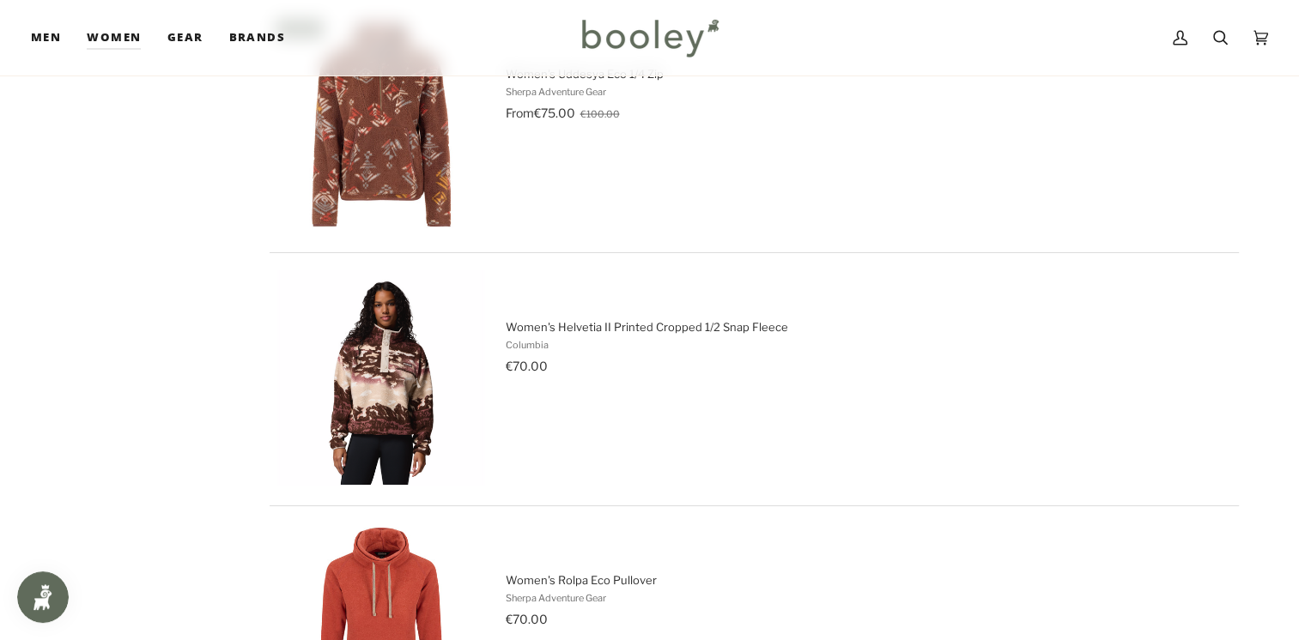
scroll to position [3230, 0]
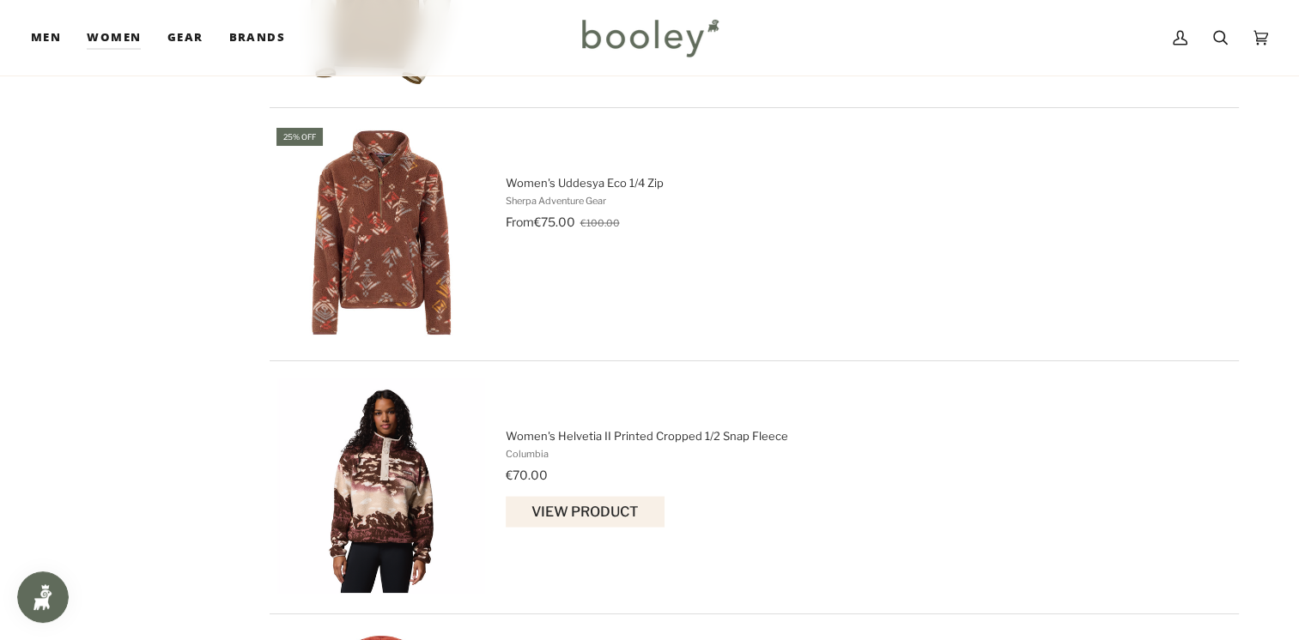
click at [559, 428] on span "Women's Helvetia II Printed Cropped 1/2 Snap Fleece" at bounding box center [867, 435] width 723 height 15
click at [596, 198] on span "Women's Uddesya Eco 1/4 Zip Sherpa Adventure Gear From €75.00 €100.00 View prod…" at bounding box center [867, 234] width 723 height 120
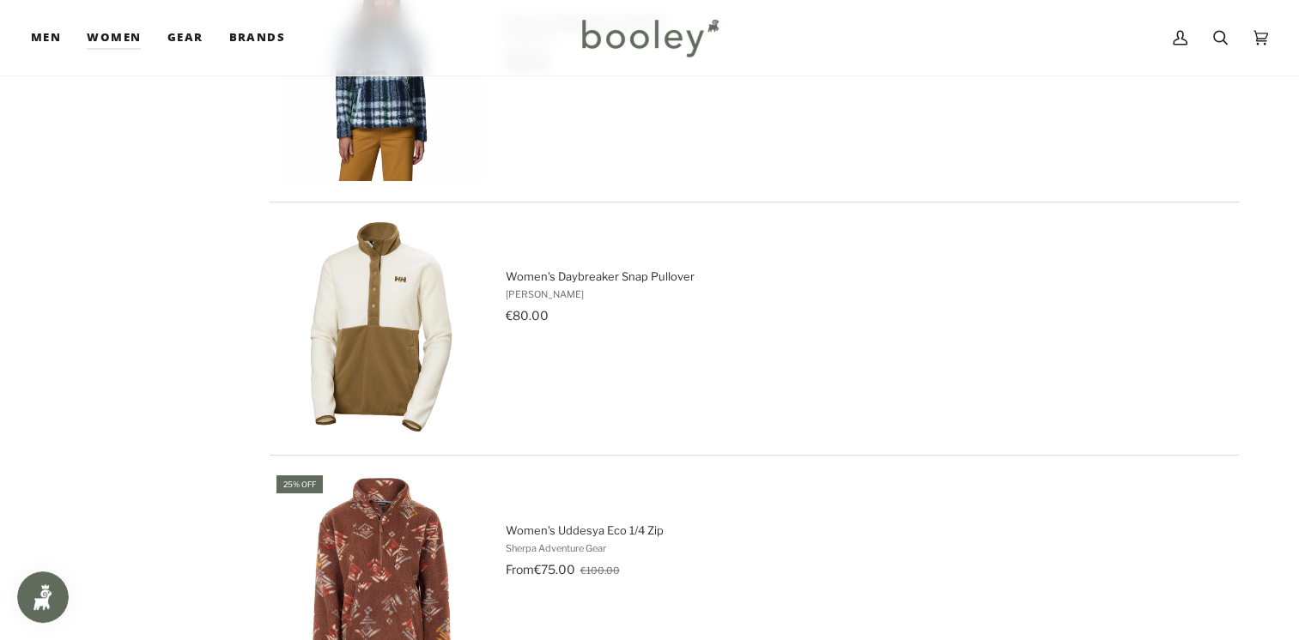
scroll to position [2873, 0]
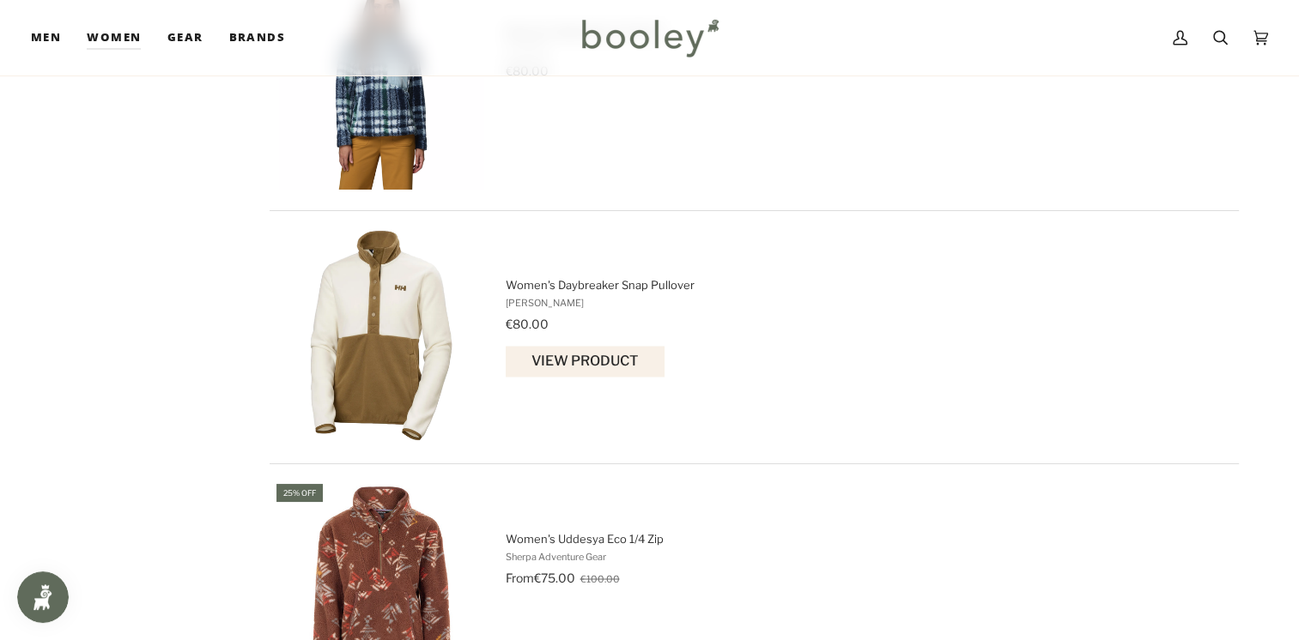
click at [528, 284] on span "Women's Daybreaker Snap Pullover Helly Hansen €80.00 View product" at bounding box center [867, 337] width 723 height 120
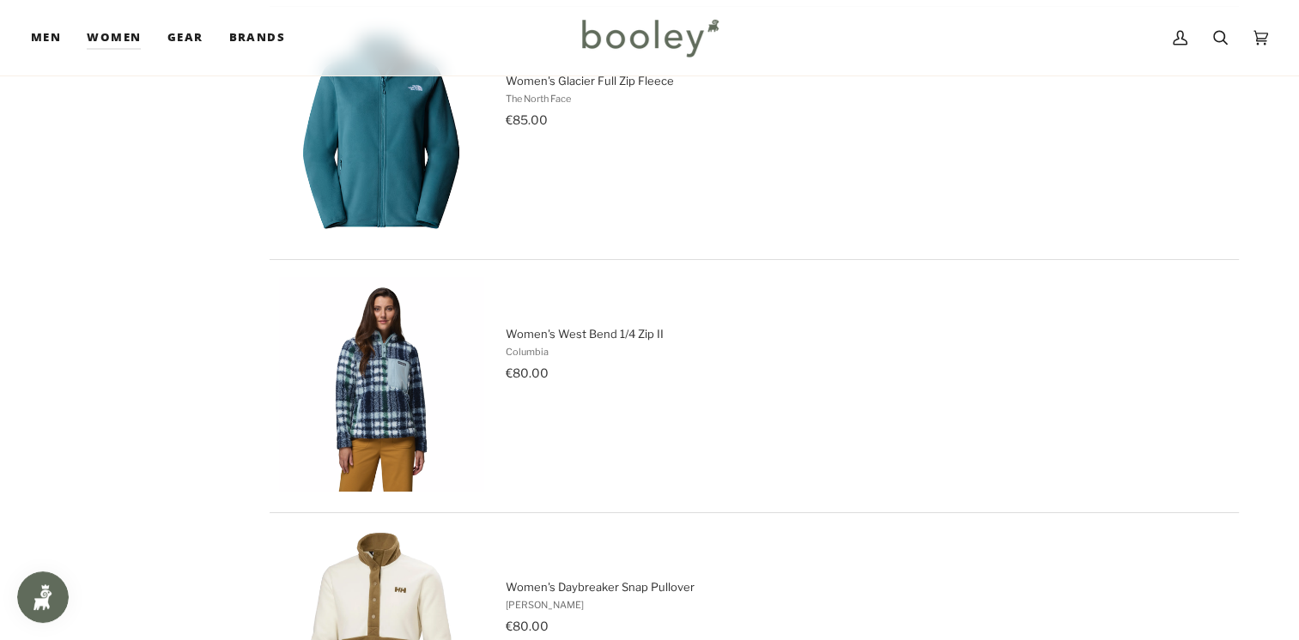
scroll to position [2552, 0]
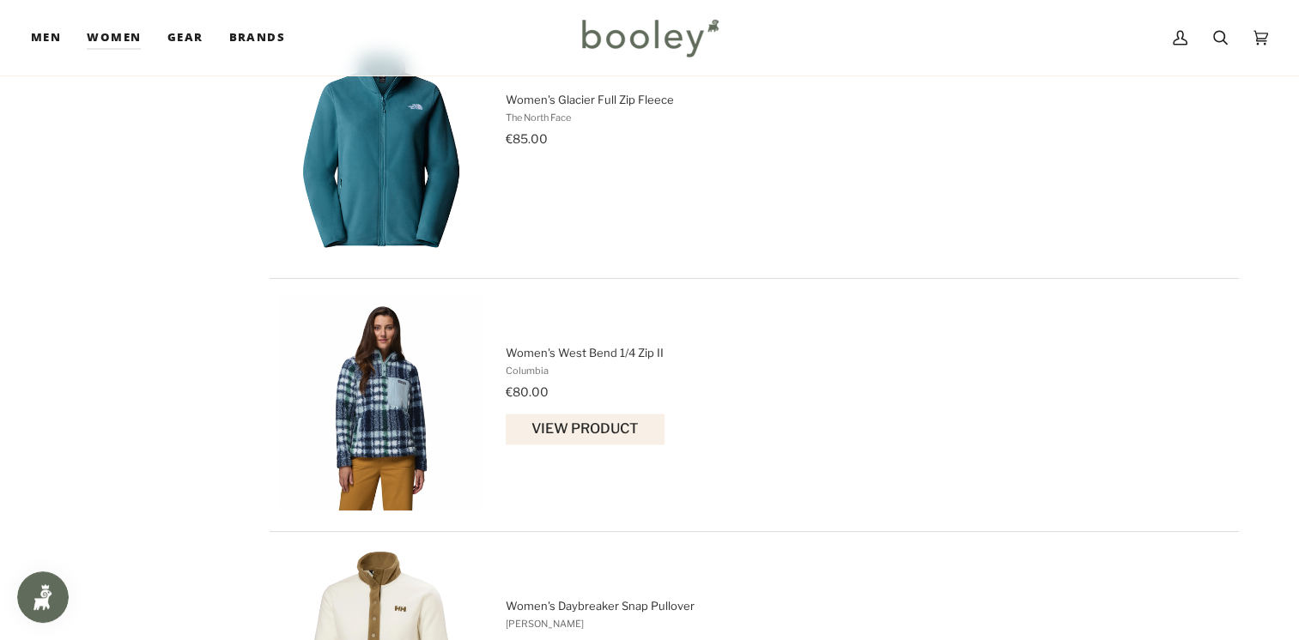
click at [549, 350] on span "Women's West Bend 1/4 Zip II" at bounding box center [867, 352] width 723 height 15
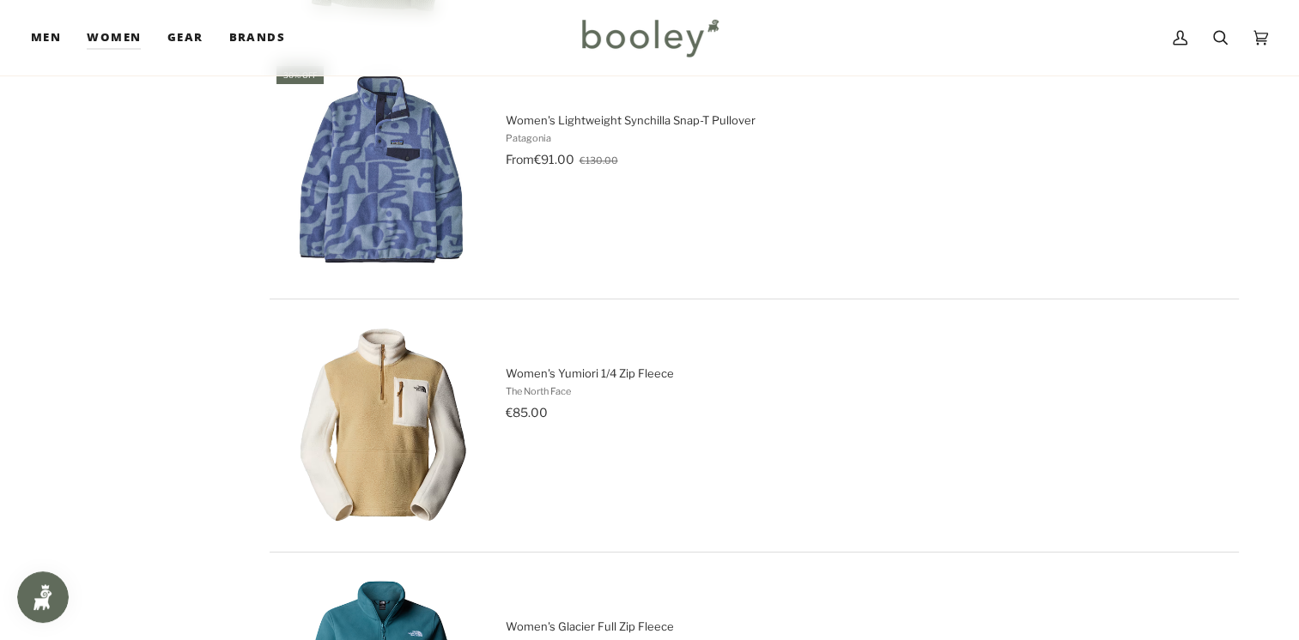
scroll to position [2016, 0]
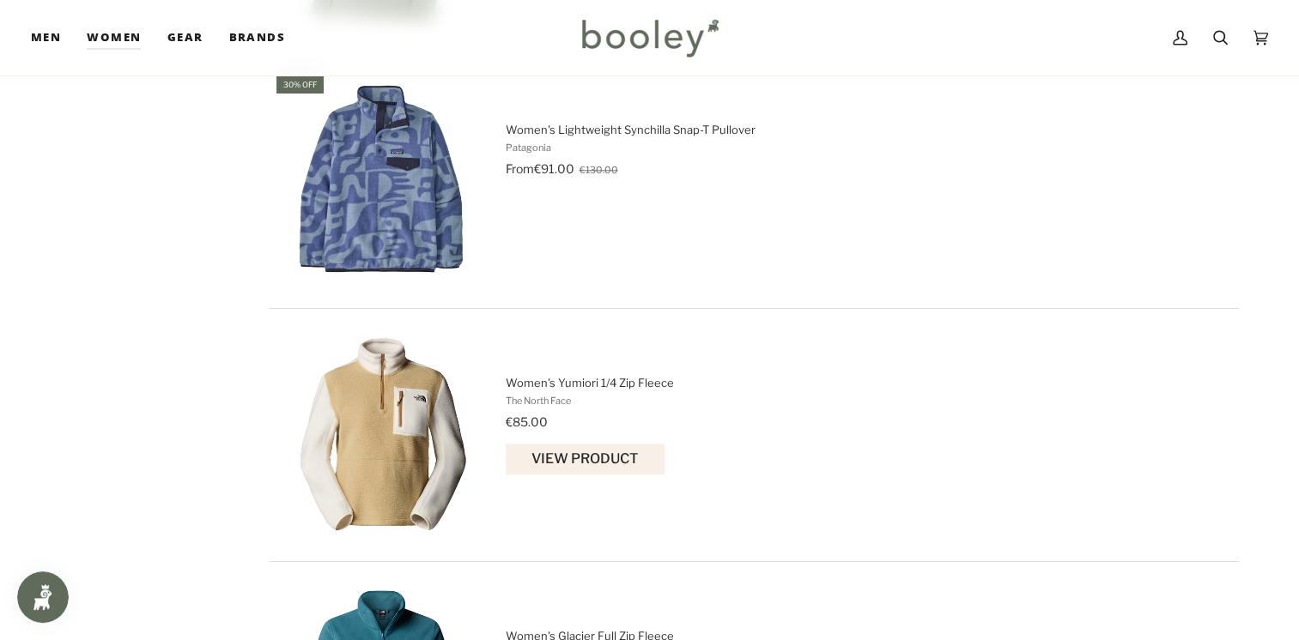
click at [567, 413] on div "€85.00" at bounding box center [859, 422] width 706 height 18
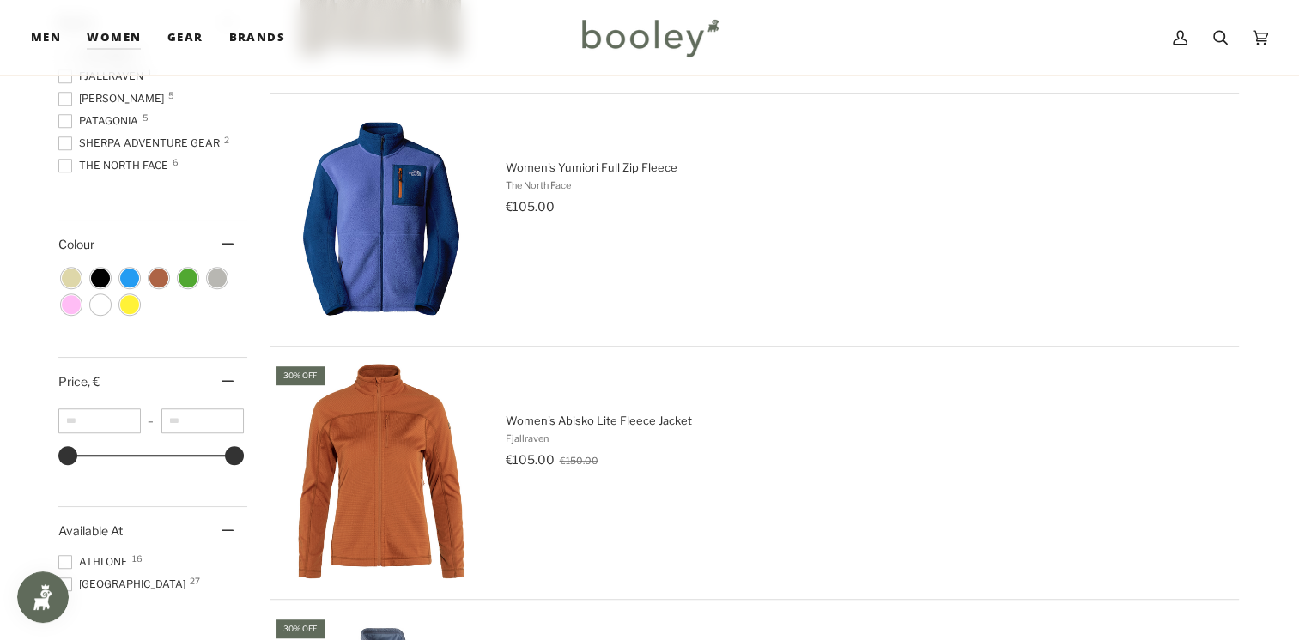
scroll to position [974, 0]
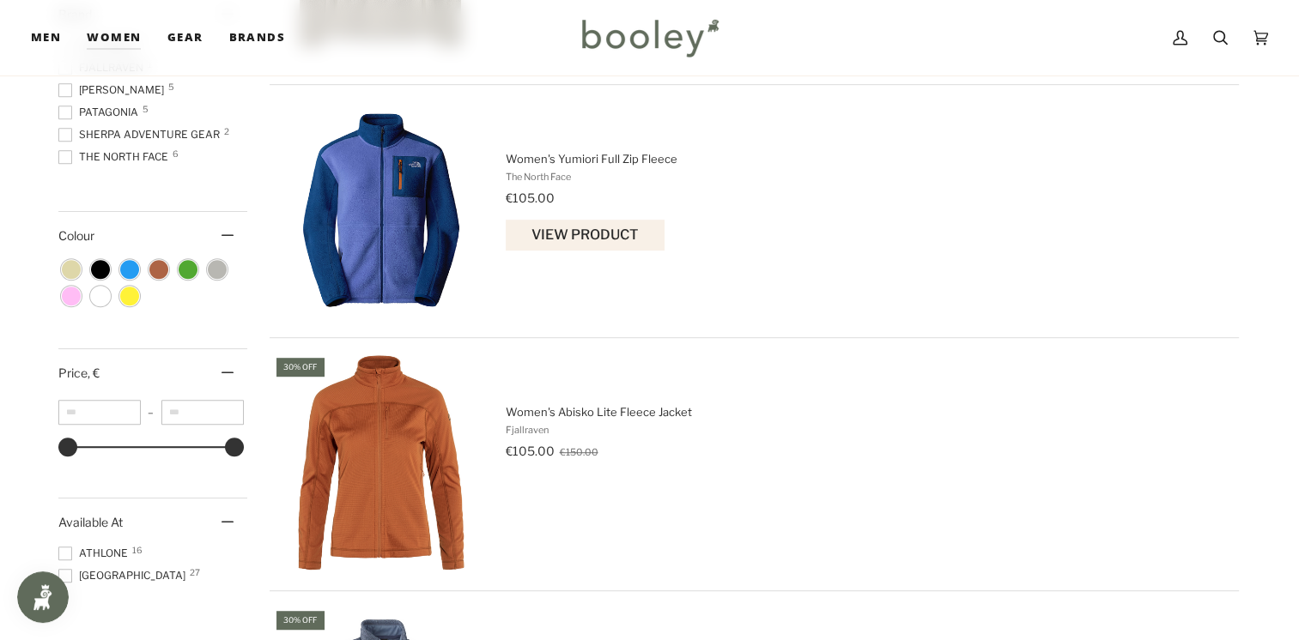
click at [524, 160] on span "Women's Yumiori Full Zip Fleece" at bounding box center [867, 158] width 723 height 15
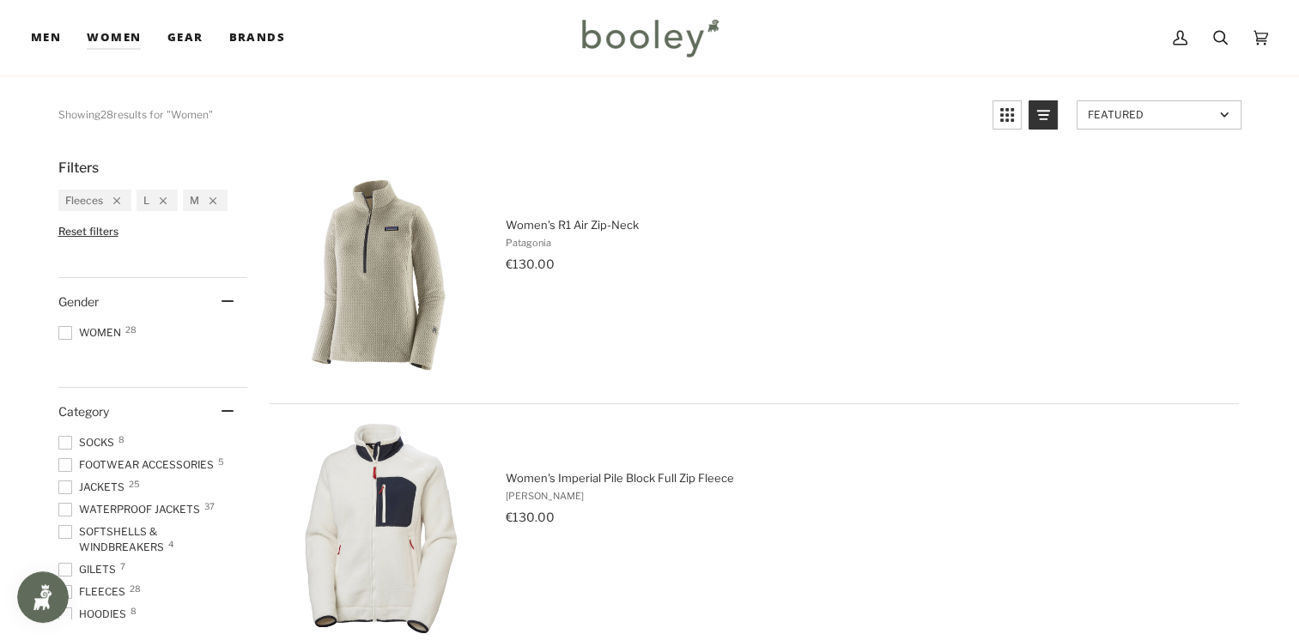
scroll to position [58, 0]
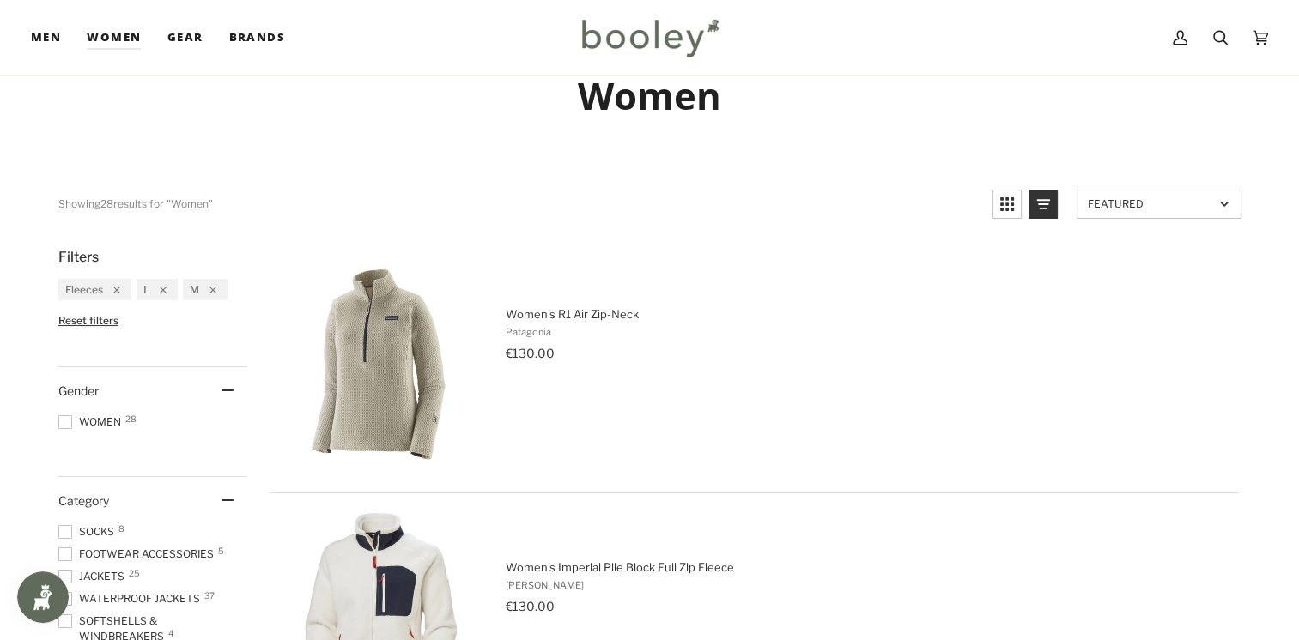
click at [231, 379] on div "Gender" at bounding box center [152, 390] width 189 height 47
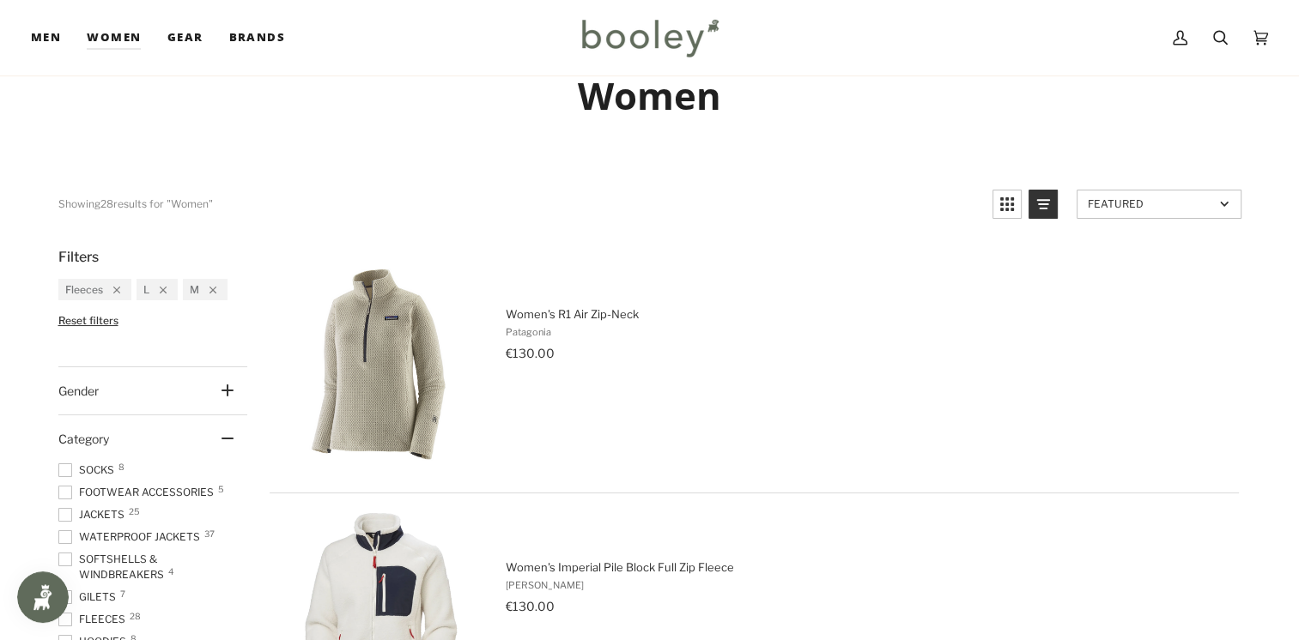
click at [232, 385] on icon at bounding box center [227, 391] width 12 height 12
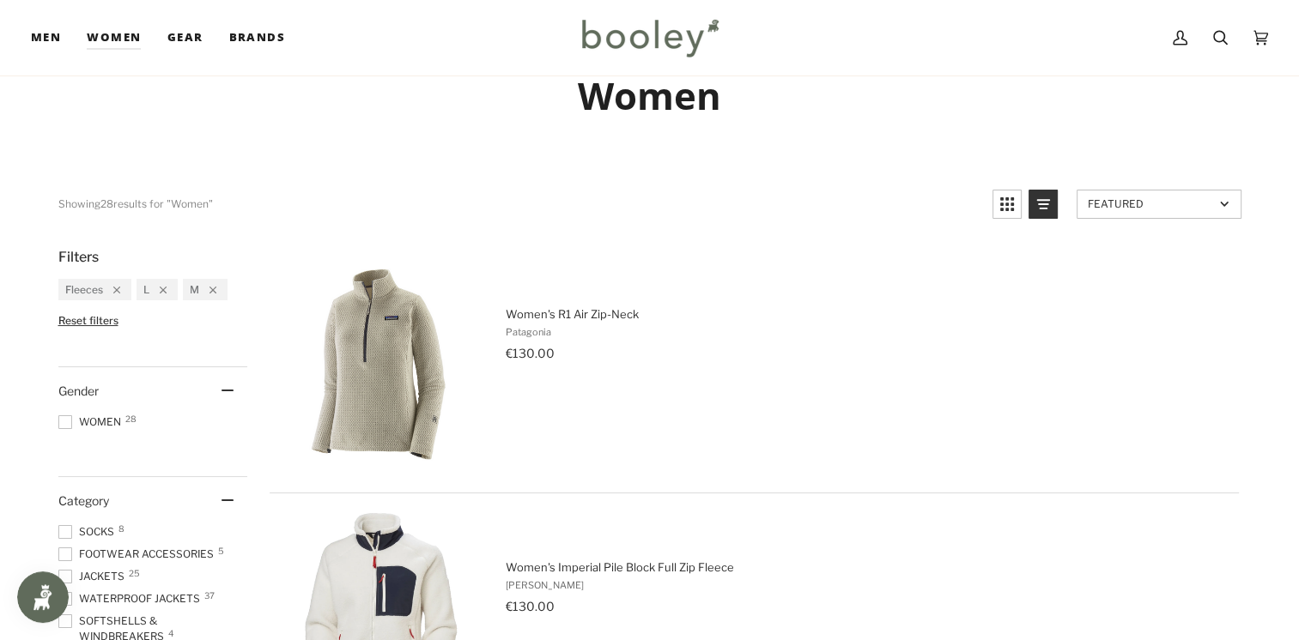
click at [76, 422] on span "Women 28" at bounding box center [92, 422] width 68 height 15
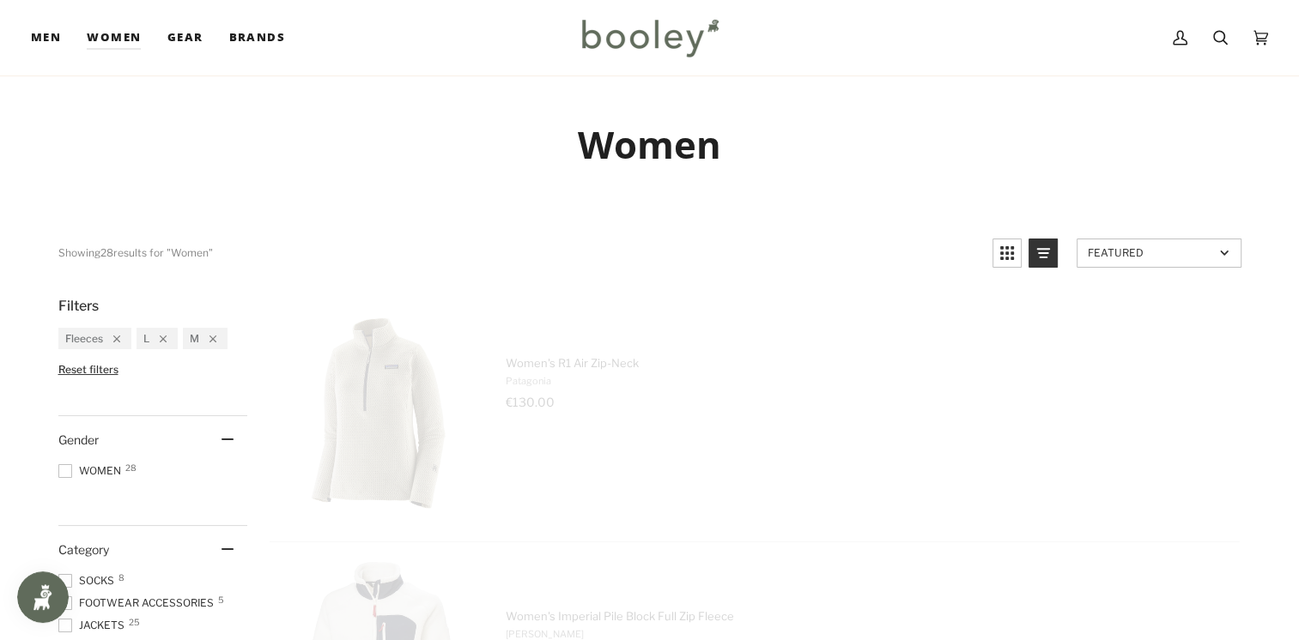
scroll to position [0, 0]
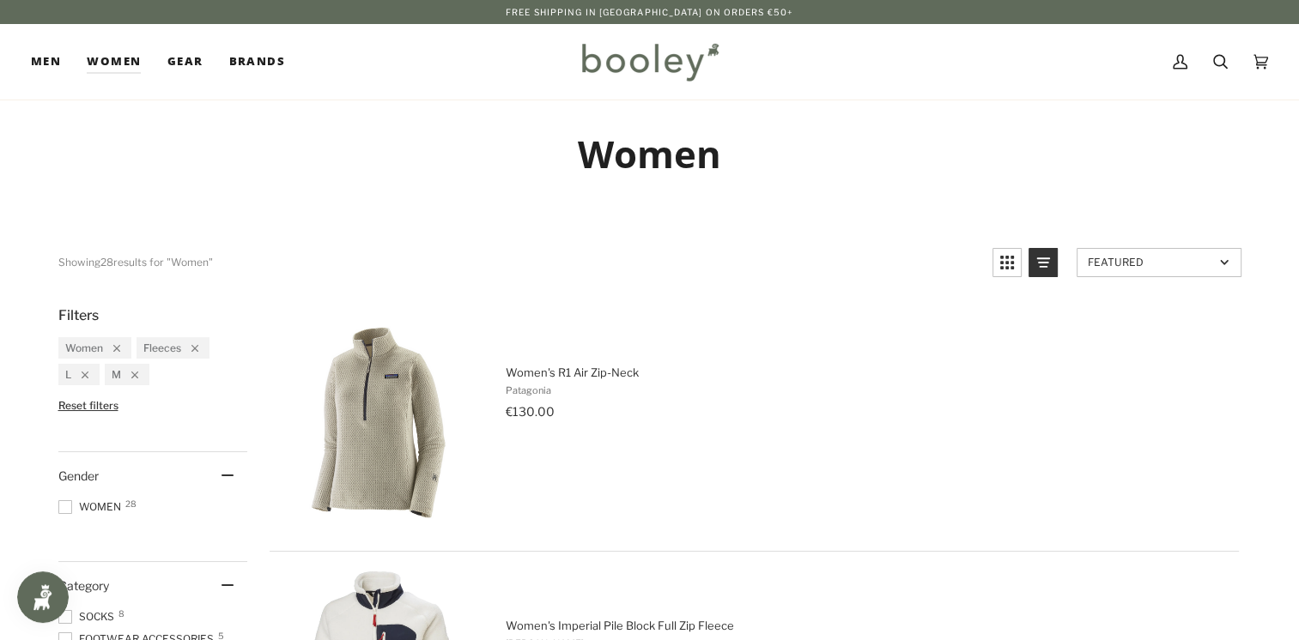
click at [116, 349] on icon "Remove filter: Women" at bounding box center [116, 348] width 7 height 7
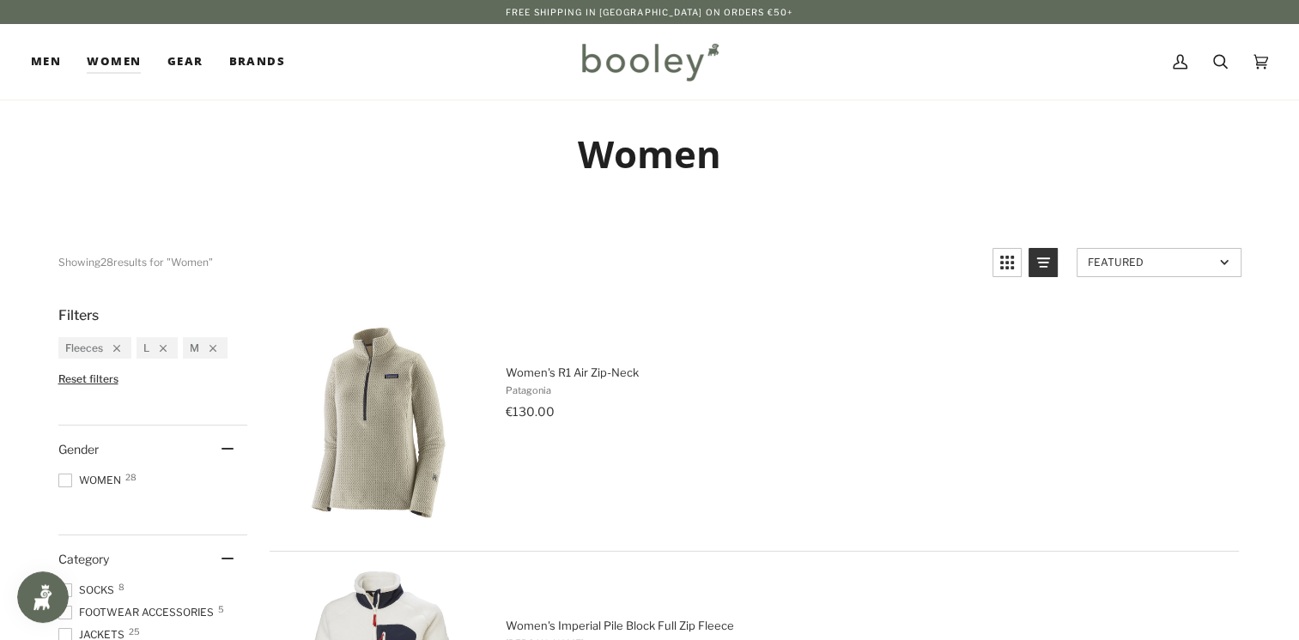
click at [116, 349] on icon "Remove filter: Fleeces" at bounding box center [116, 348] width 7 height 7
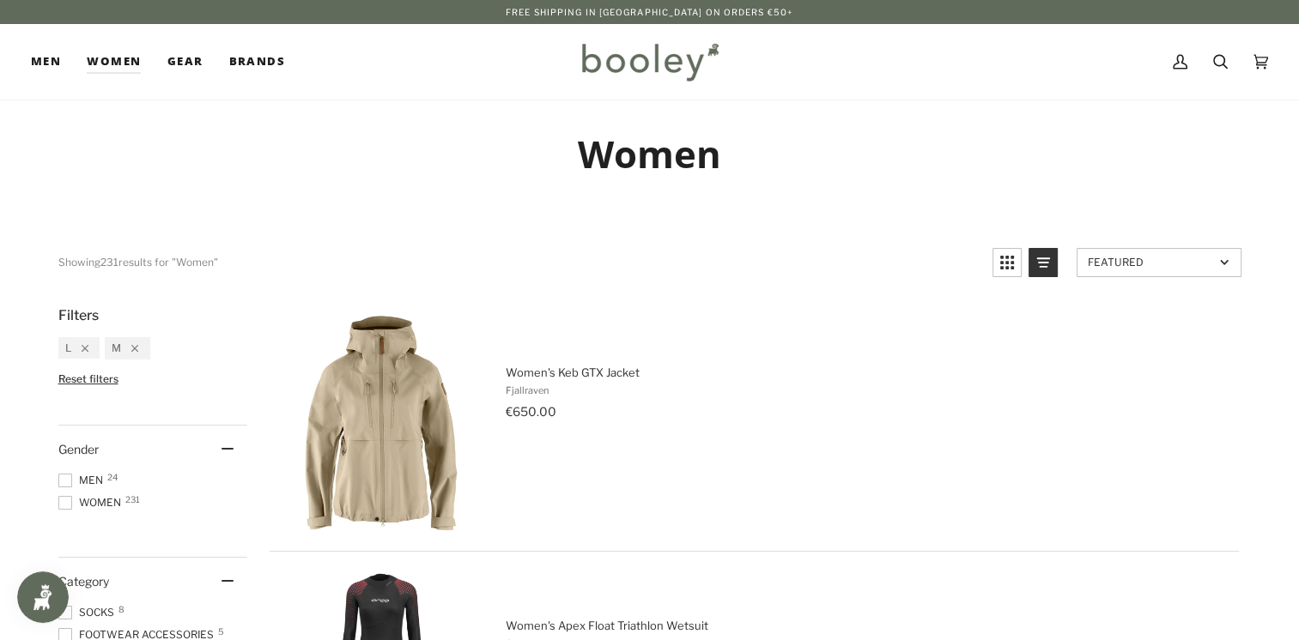
click at [116, 349] on span "M" at bounding box center [116, 348] width 9 height 13
click at [134, 349] on icon "Remove filter: M" at bounding box center [134, 348] width 7 height 7
click at [83, 346] on icon "Remove filter: L" at bounding box center [85, 348] width 7 height 7
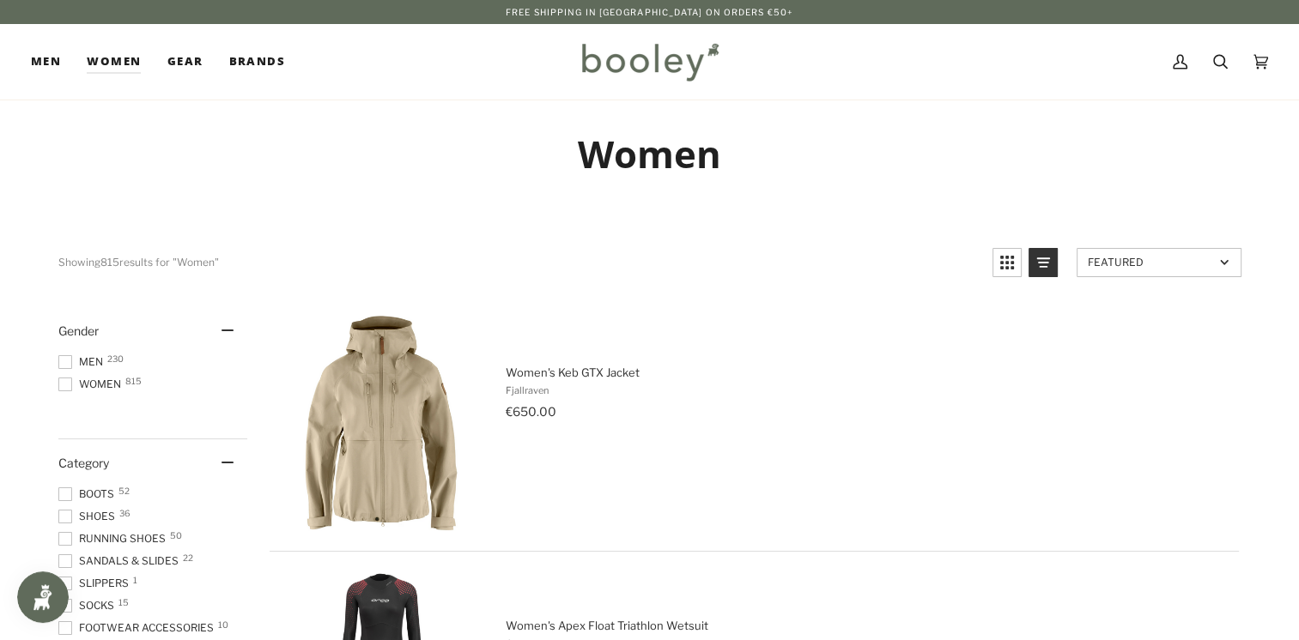
click at [68, 360] on span at bounding box center [65, 362] width 14 height 14
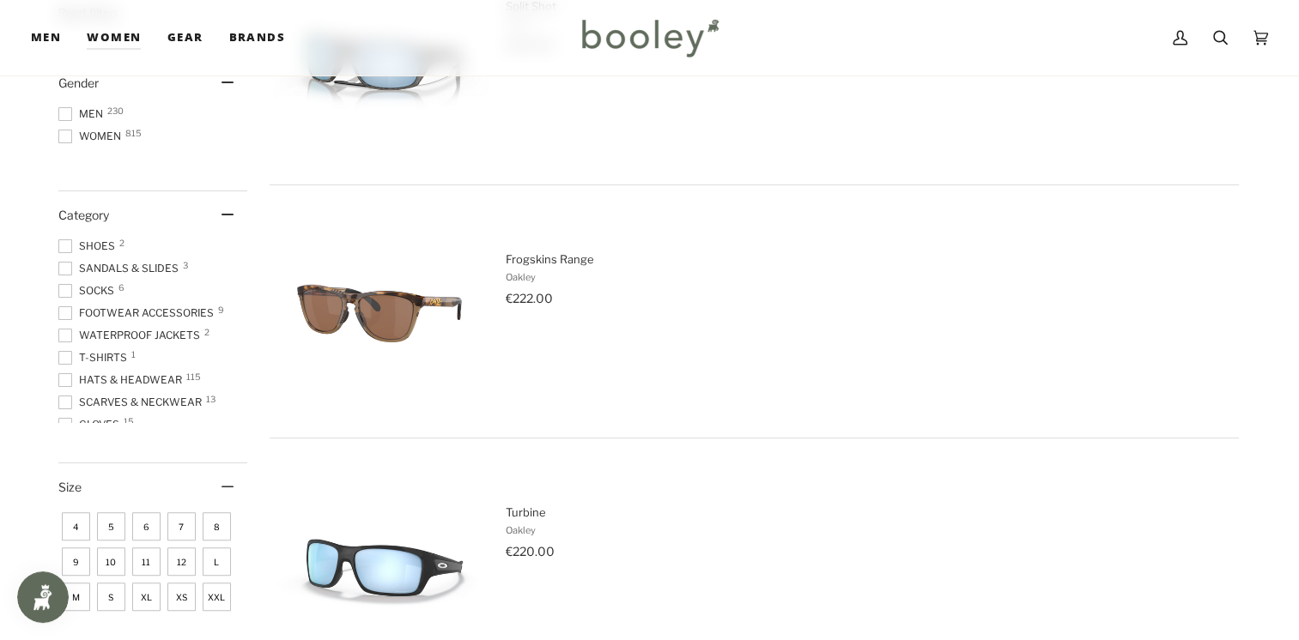
click at [69, 131] on span at bounding box center [65, 137] width 14 height 14
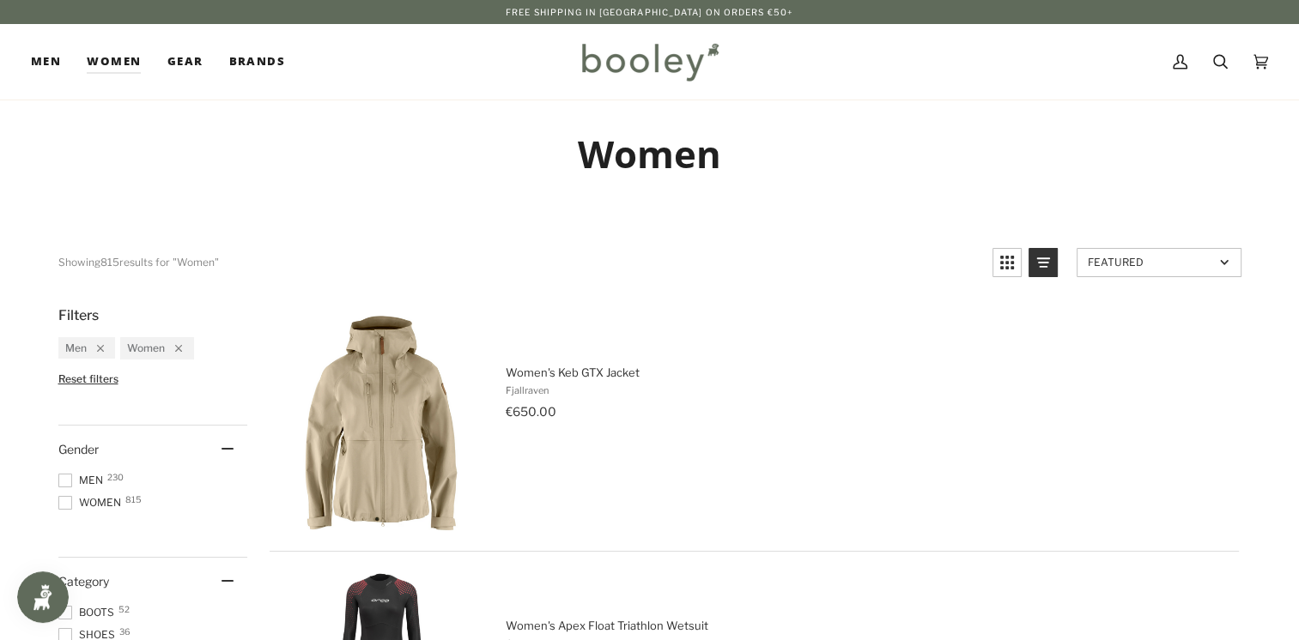
click at [65, 476] on span at bounding box center [65, 481] width 14 height 14
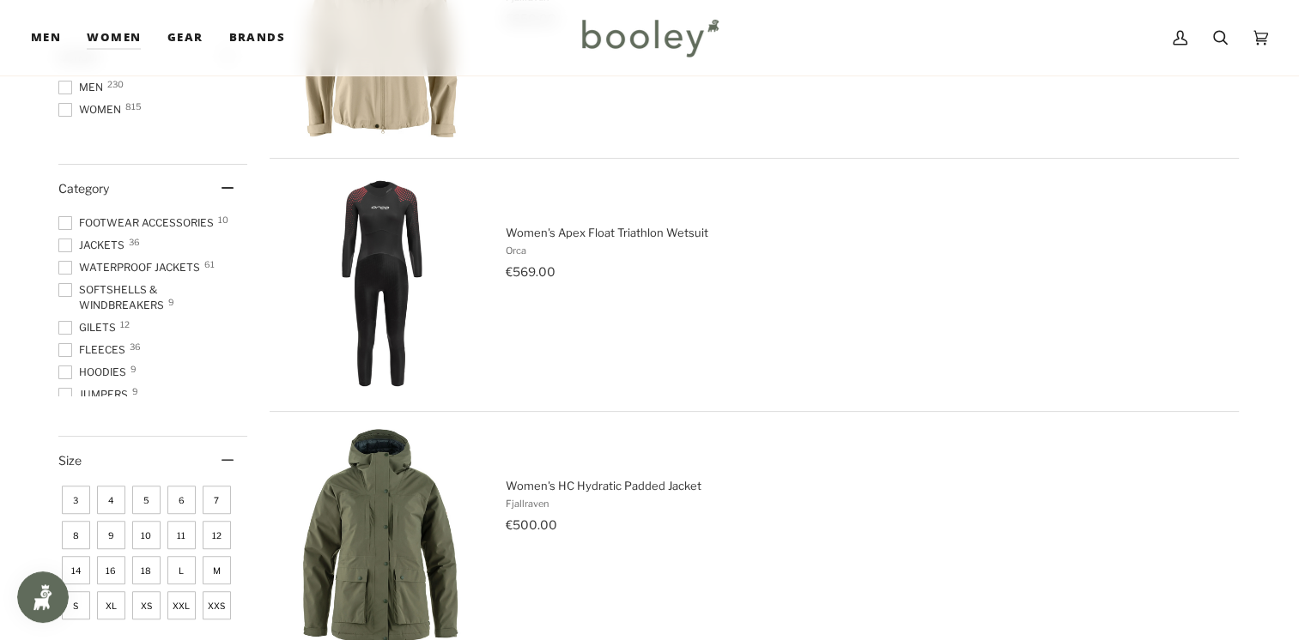
scroll to position [158, 0]
click at [66, 320] on span at bounding box center [65, 323] width 14 height 14
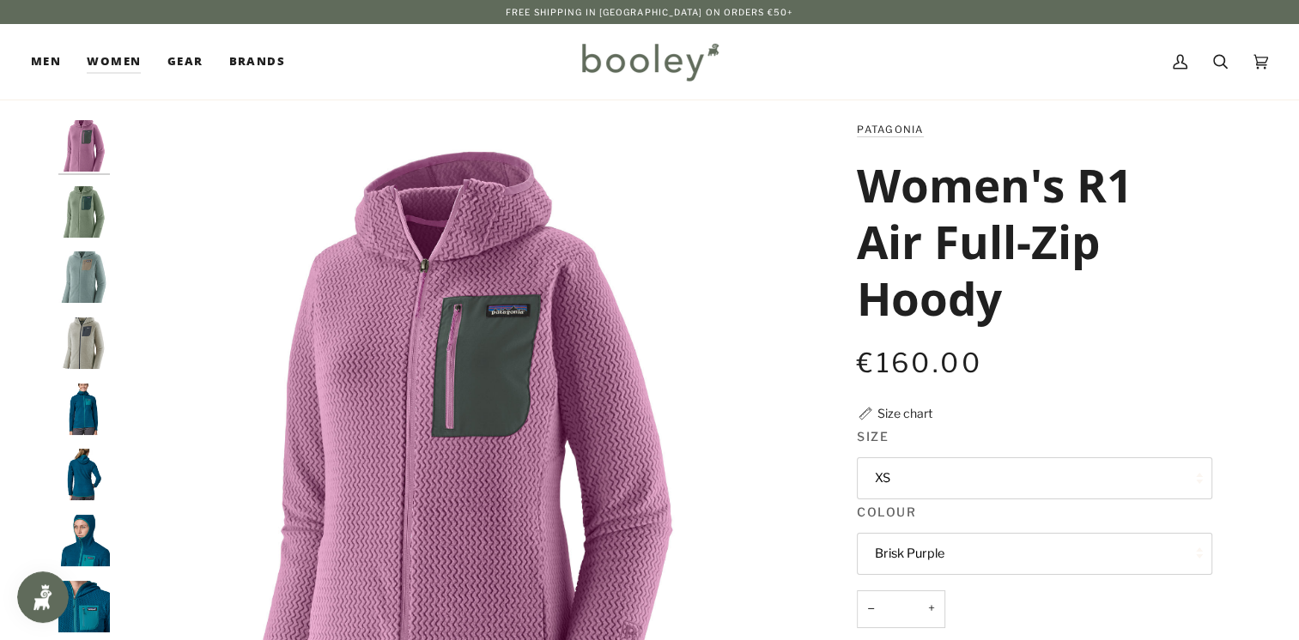
click at [1036, 484] on button "XS" at bounding box center [1034, 479] width 355 height 42
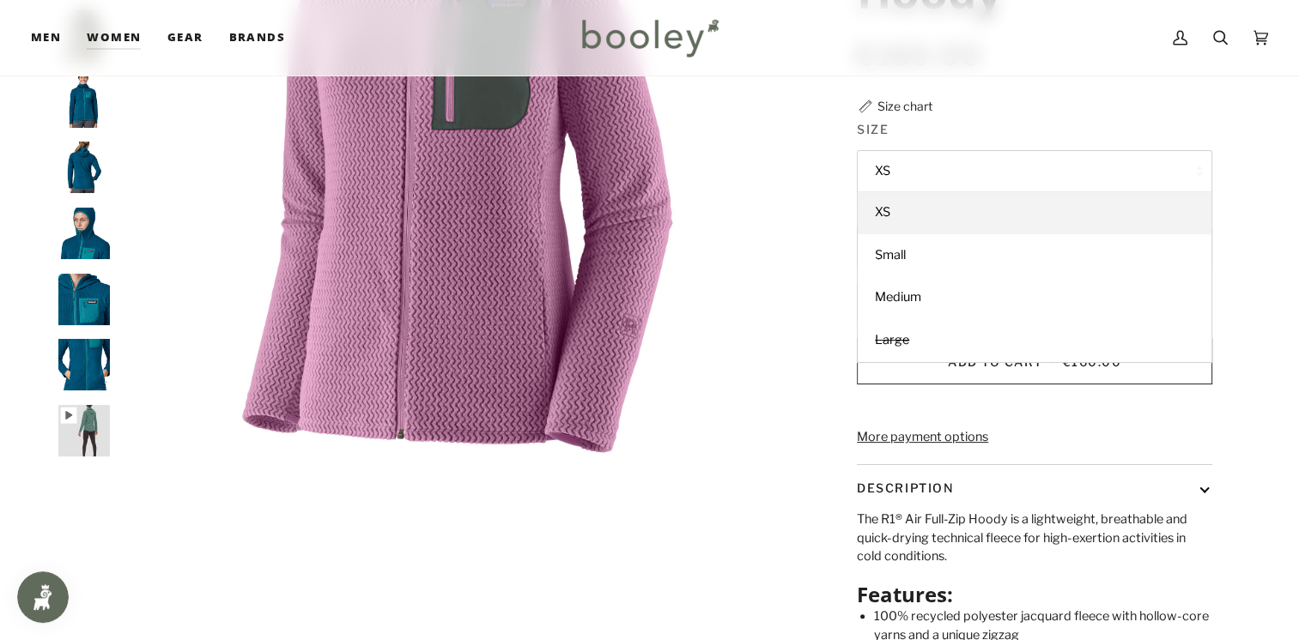
scroll to position [315, 0]
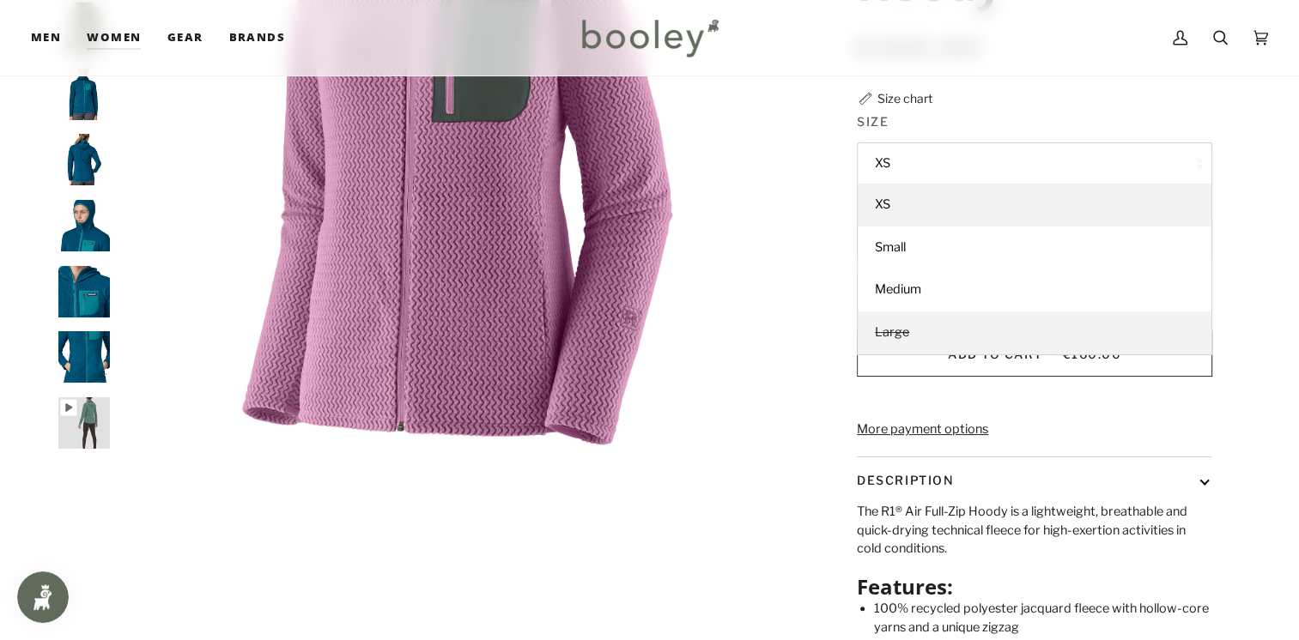
click at [931, 336] on link "Large" at bounding box center [1035, 333] width 354 height 43
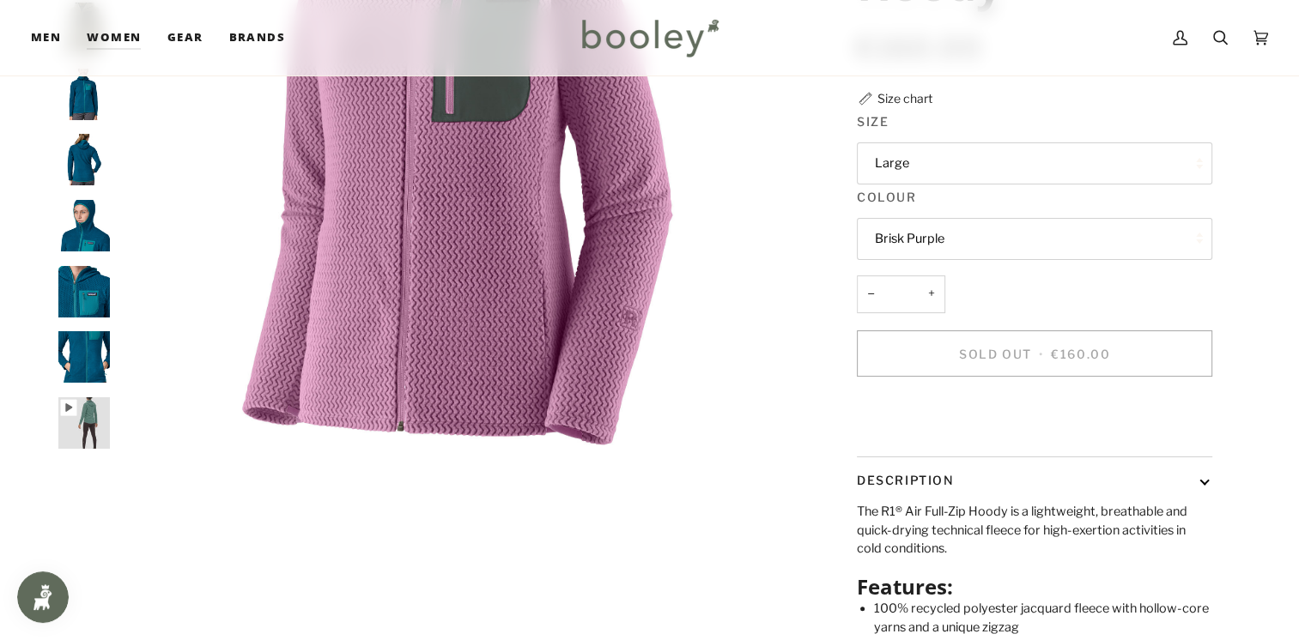
click at [931, 223] on button "Brisk Purple" at bounding box center [1034, 239] width 355 height 42
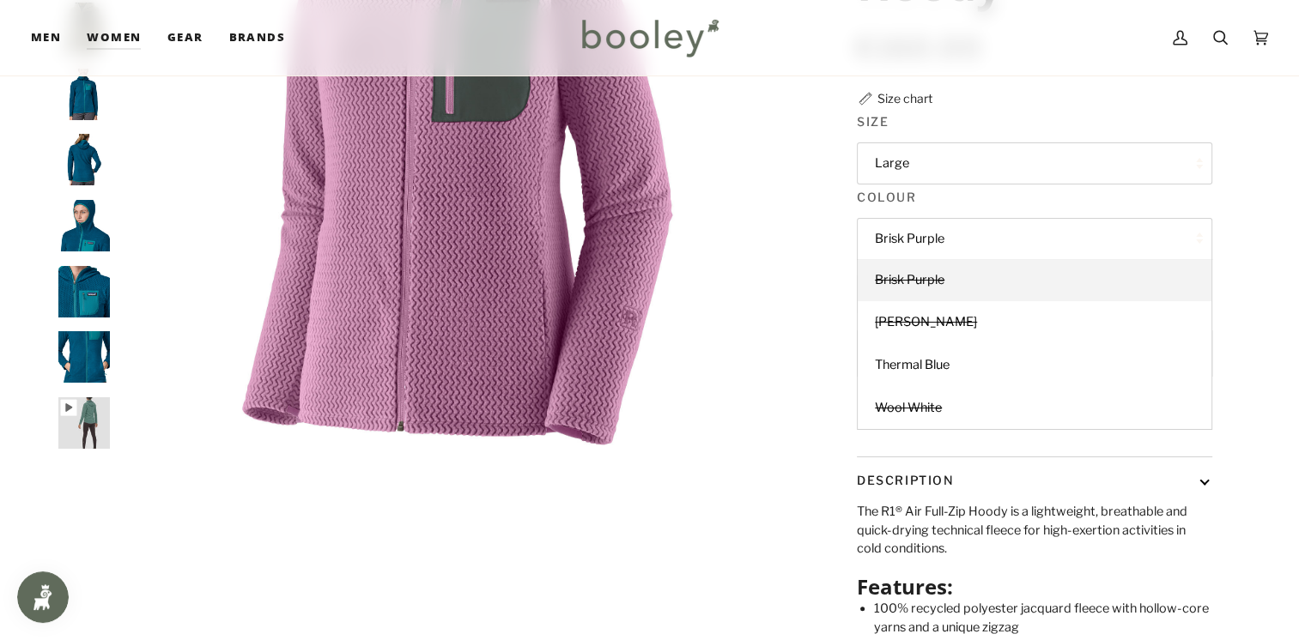
click at [932, 163] on button "Large" at bounding box center [1034, 164] width 355 height 42
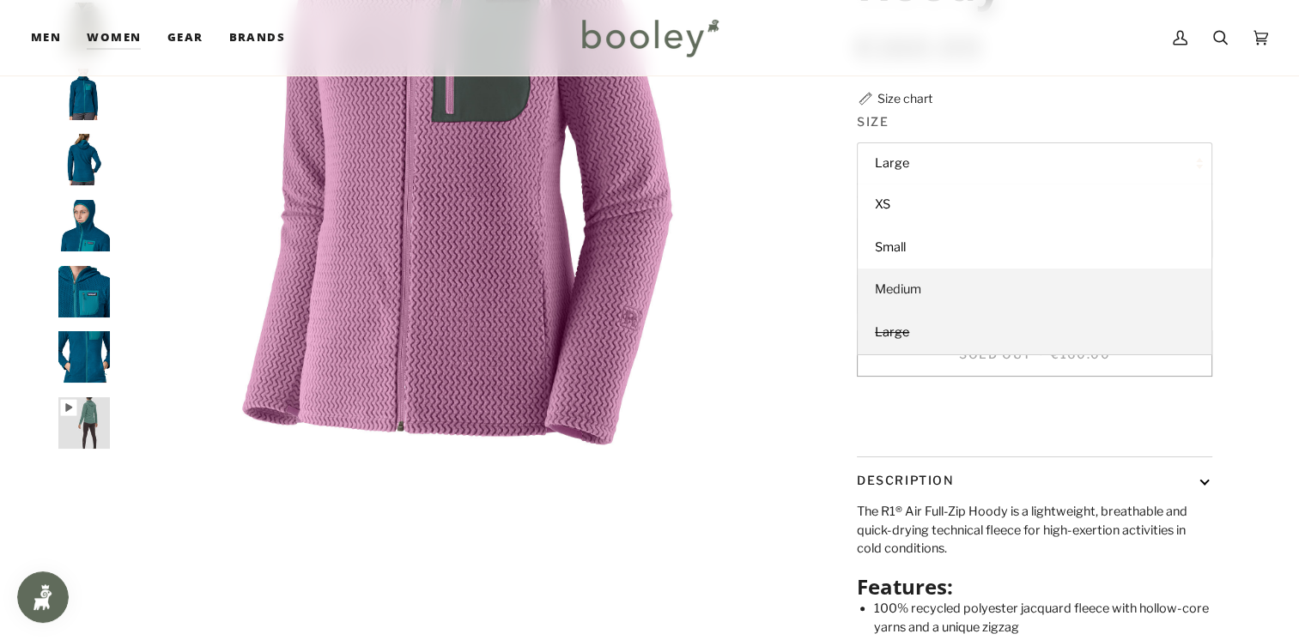
click at [913, 297] on link "Medium" at bounding box center [1035, 290] width 354 height 43
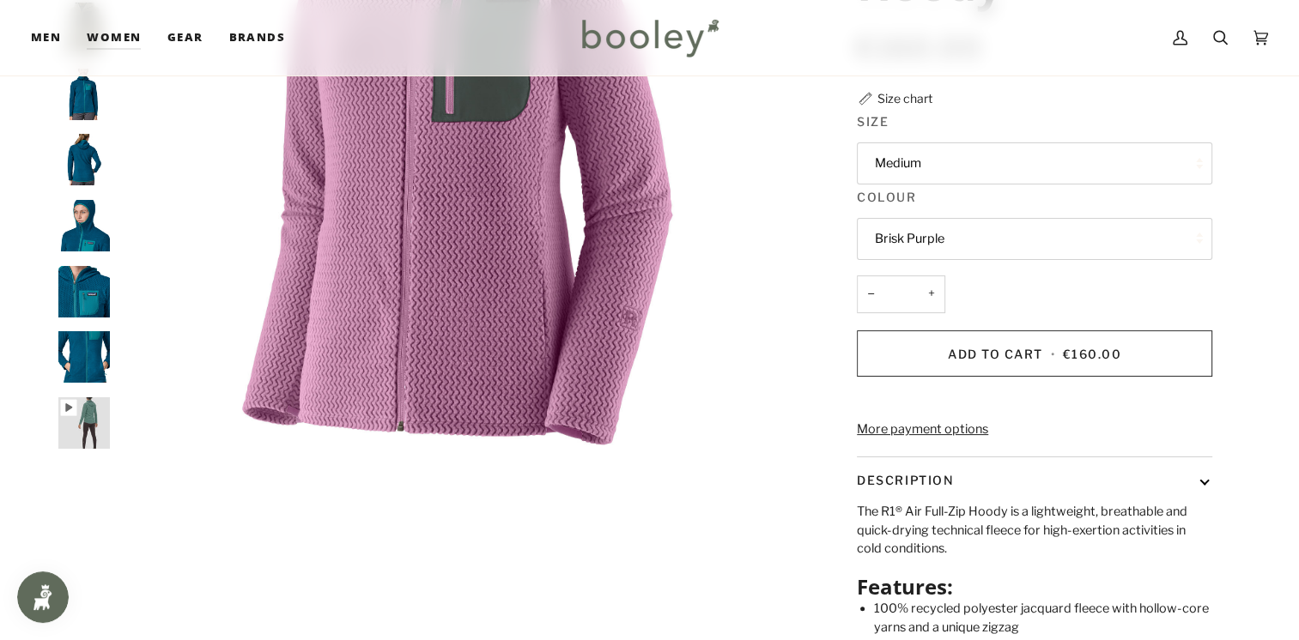
click at [920, 164] on button "Medium" at bounding box center [1034, 164] width 355 height 42
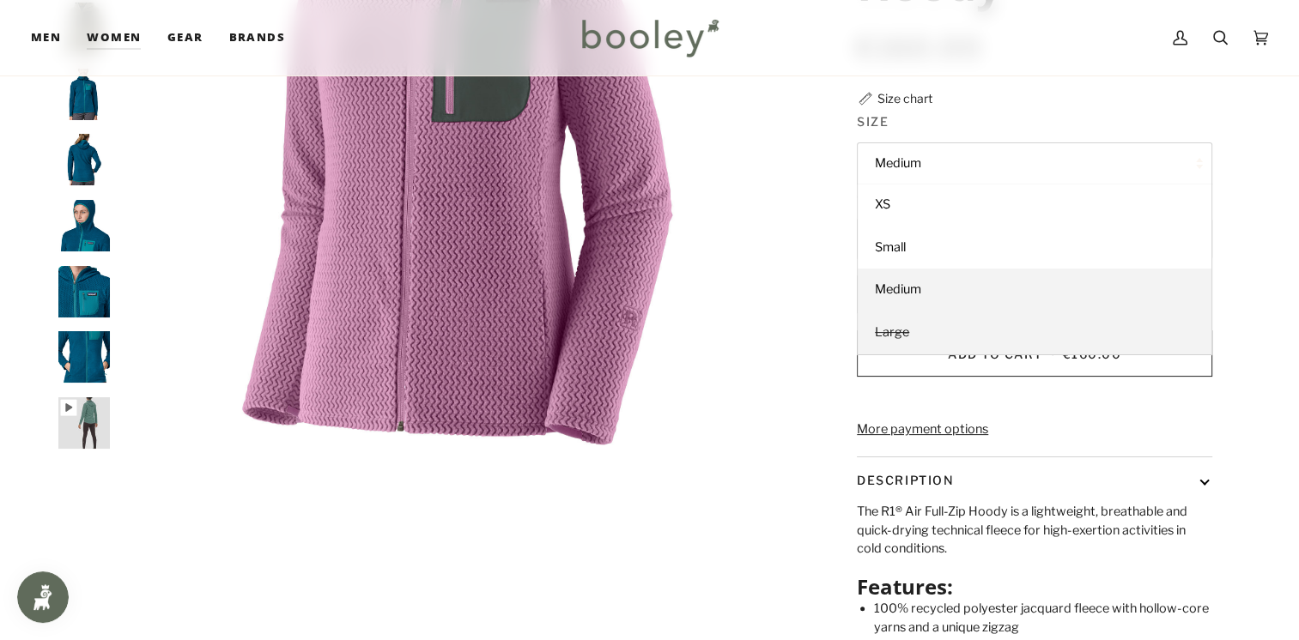
click at [896, 332] on span "Large" at bounding box center [892, 332] width 34 height 15
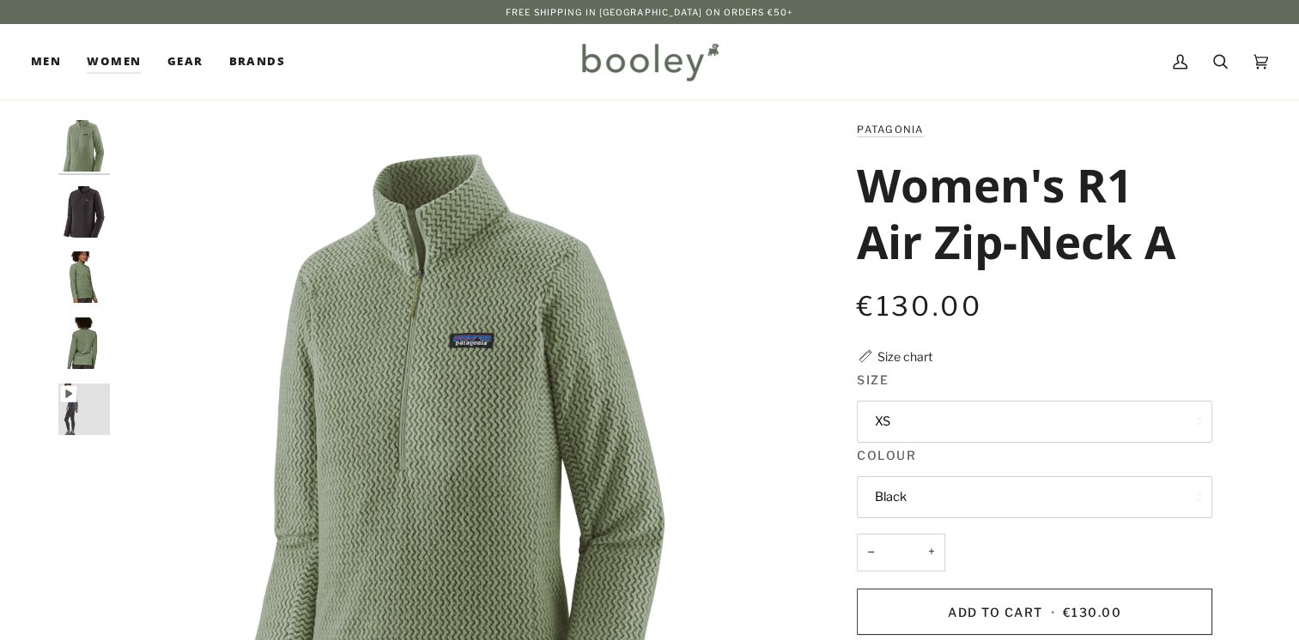
click at [1061, 489] on button "Black" at bounding box center [1034, 497] width 355 height 42
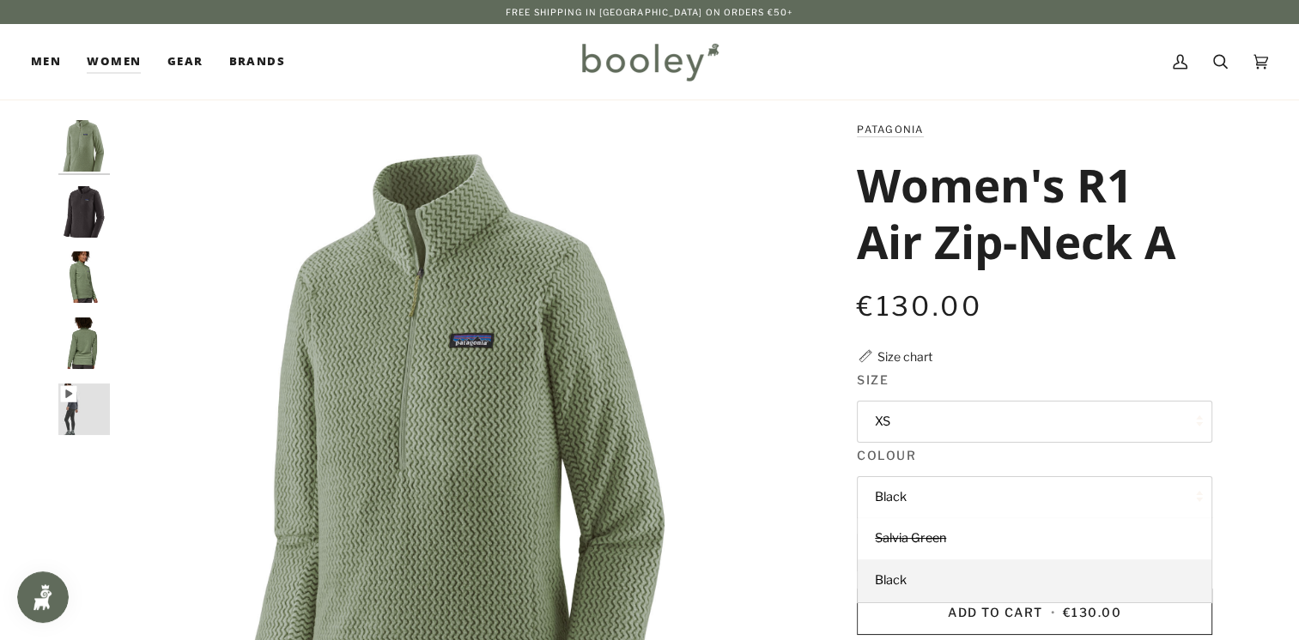
click at [82, 276] on img "Patagonia Women's R1 Air Zip-Neck Salvia Green - Booley Galway" at bounding box center [84, 278] width 52 height 52
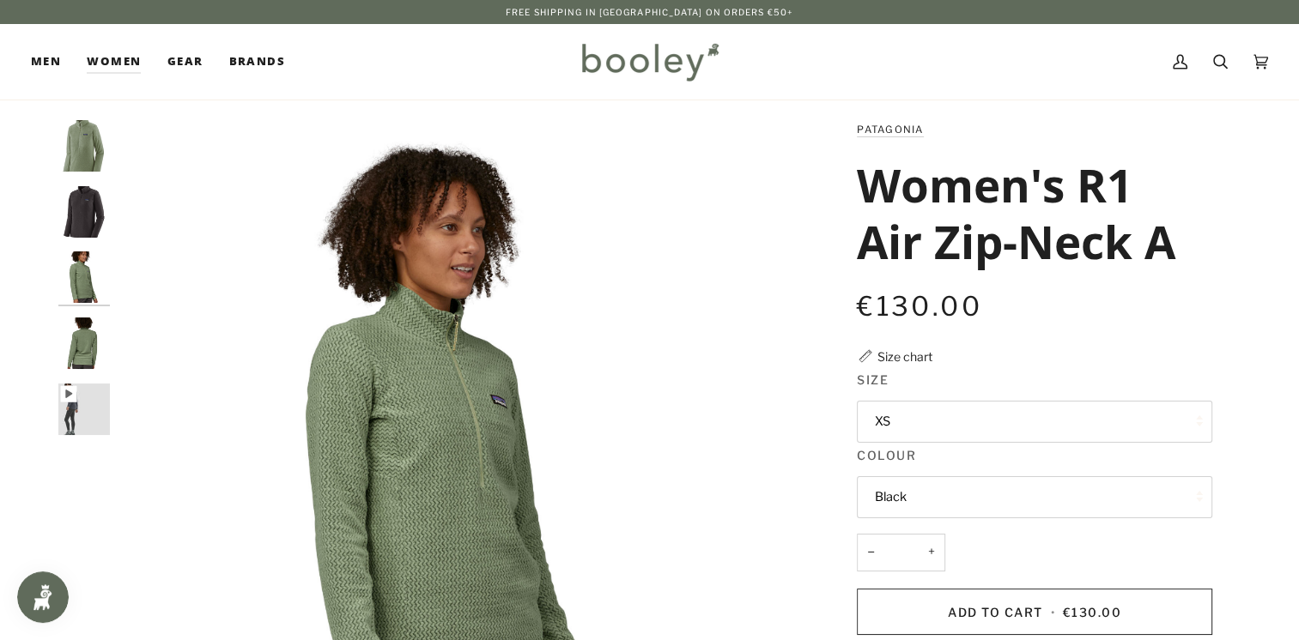
click at [80, 335] on img "Patagonia Women's R1 Air Zip-Neck Salvia Green - Booley Galway" at bounding box center [84, 344] width 52 height 52
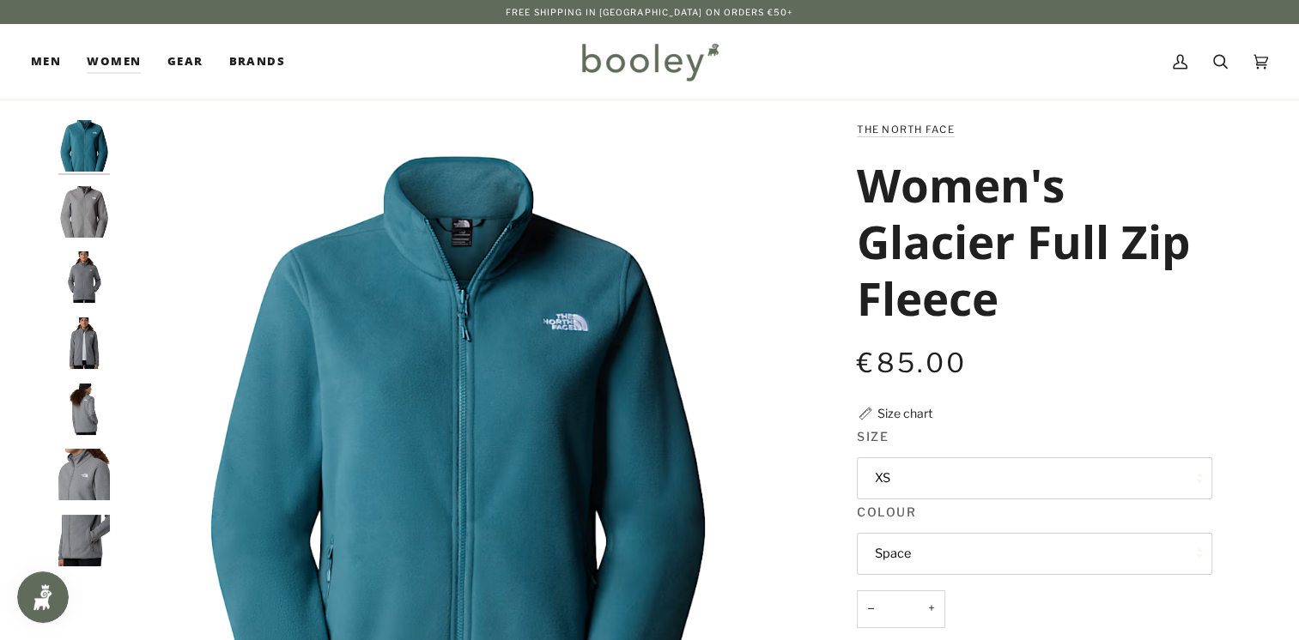
click at [968, 563] on button "Space" at bounding box center [1034, 554] width 355 height 42
drag, startPoint x: 1295, startPoint y: 144, endPoint x: 1301, endPoint y: 224, distance: 80.1
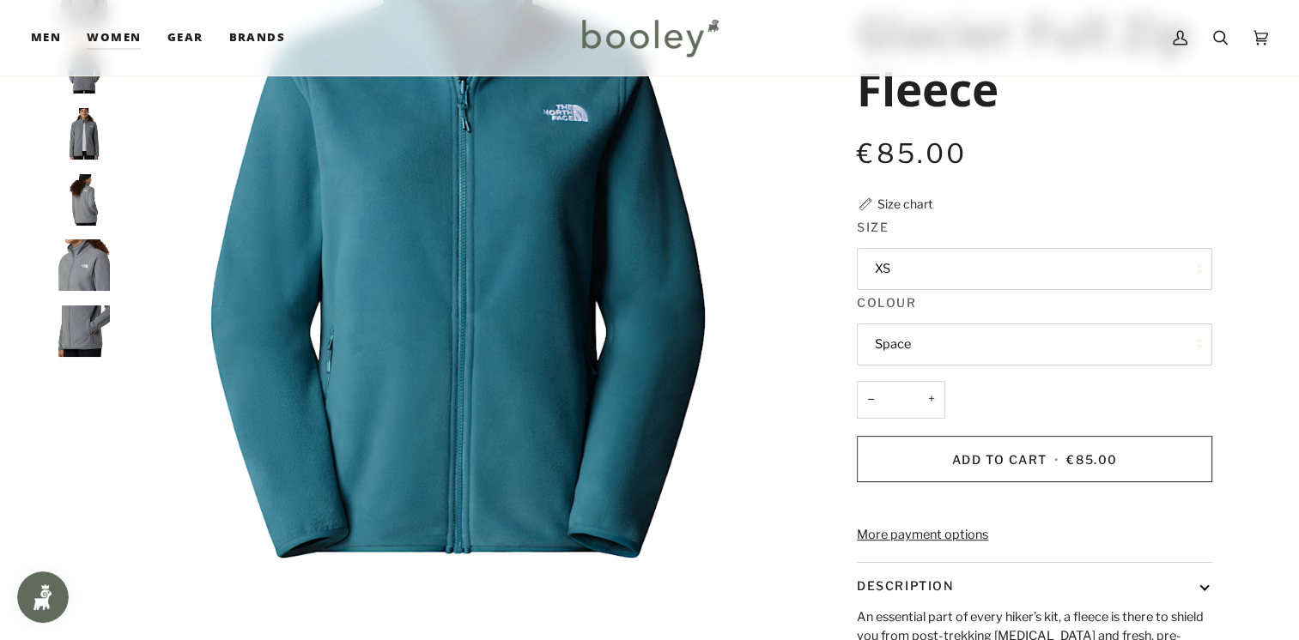
scroll to position [159, 0]
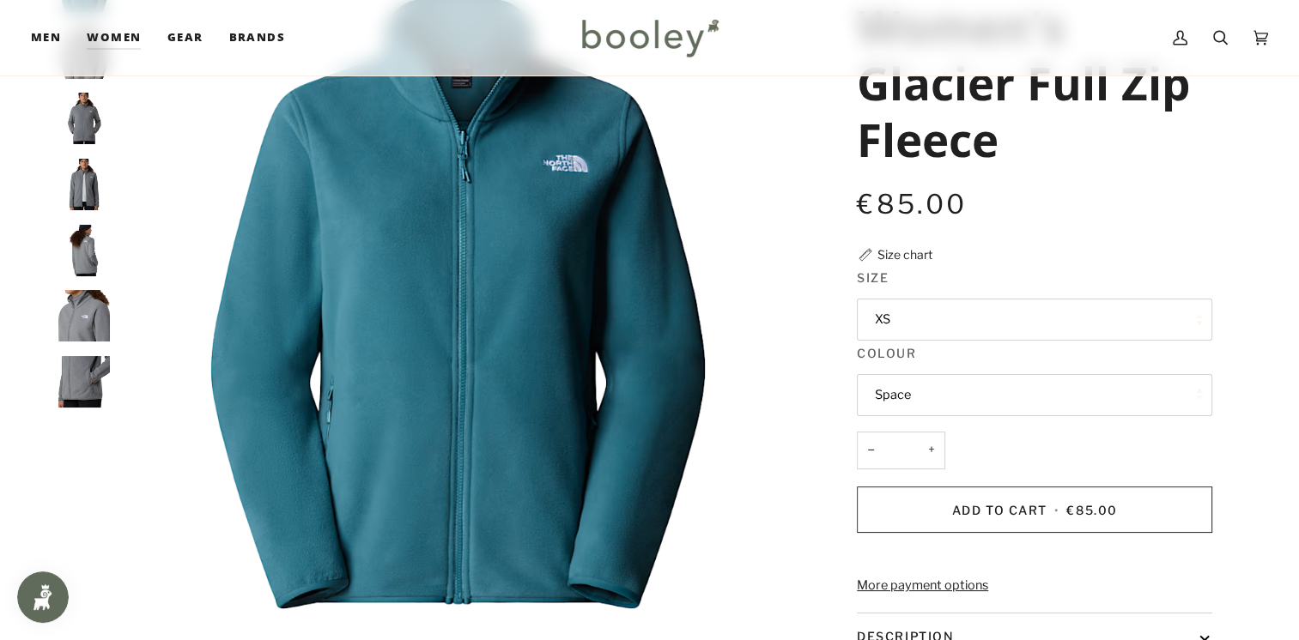
click at [977, 397] on button "Space" at bounding box center [1034, 395] width 355 height 42
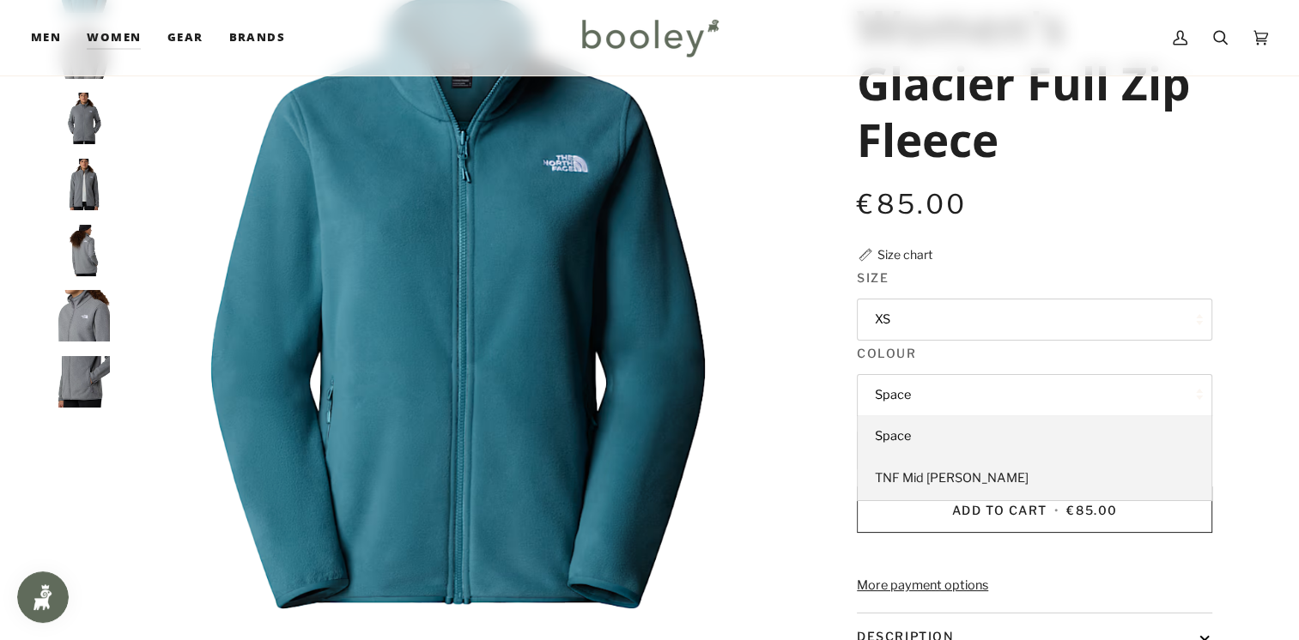
click at [951, 482] on span "TNF Mid [PERSON_NAME]" at bounding box center [952, 477] width 154 height 15
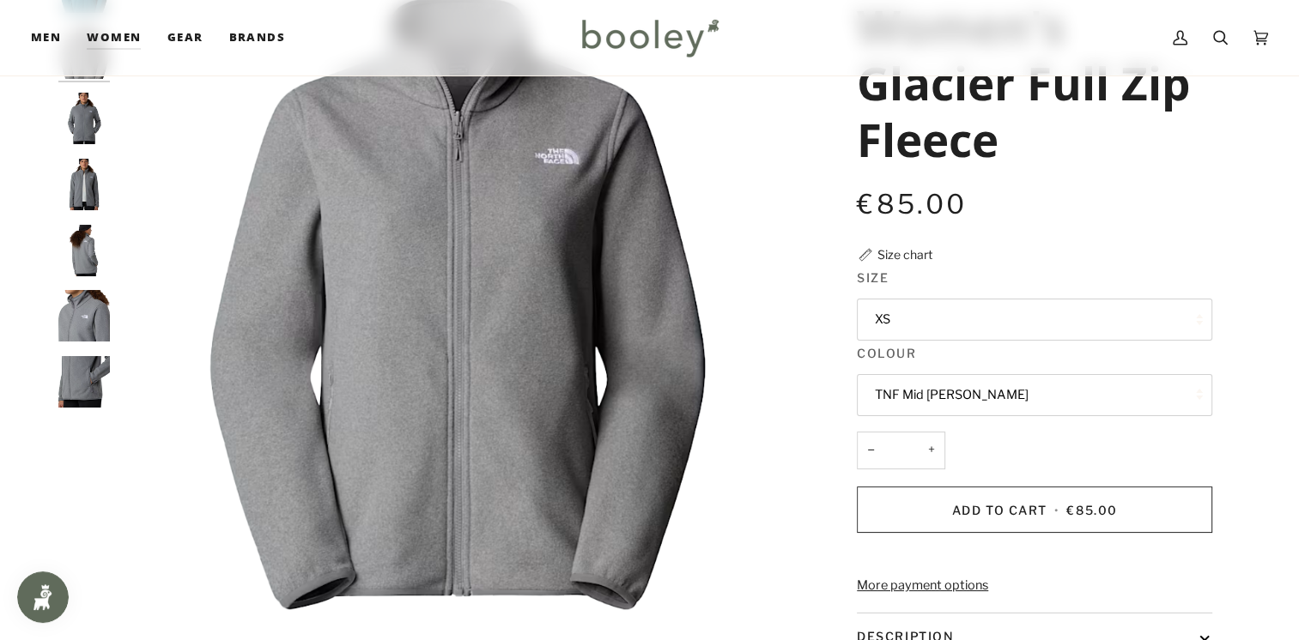
click at [1023, 383] on button "TNF Mid [PERSON_NAME]" at bounding box center [1034, 395] width 355 height 42
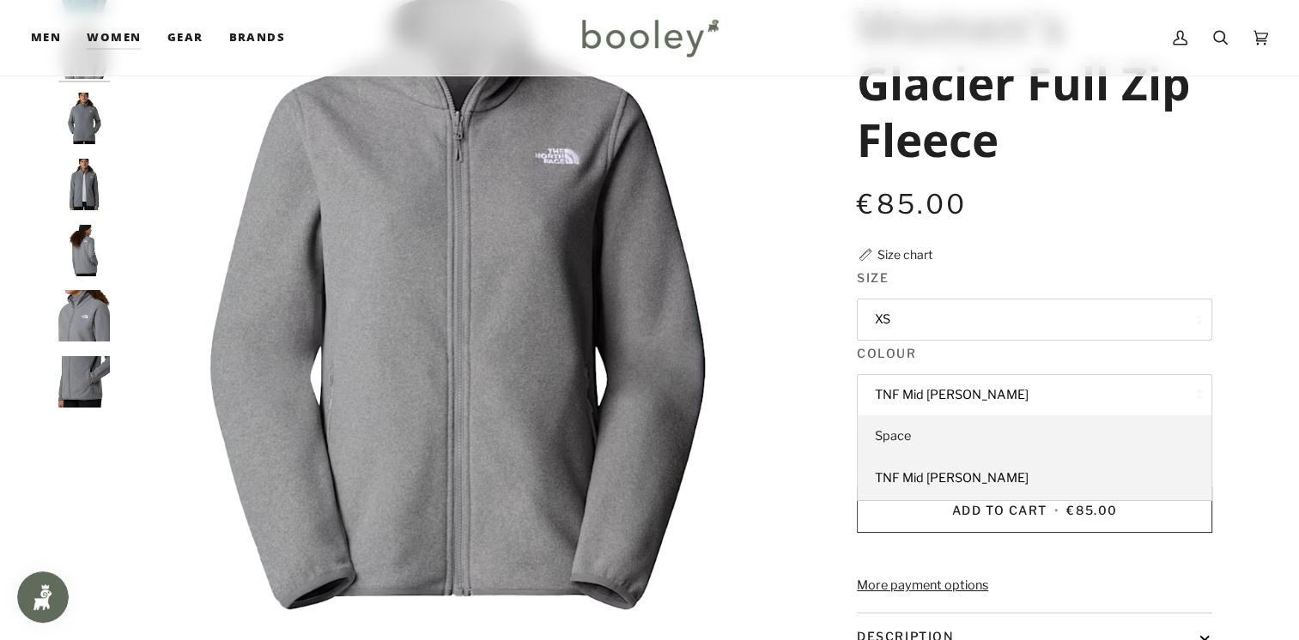
click at [895, 434] on span "Space" at bounding box center [893, 435] width 36 height 15
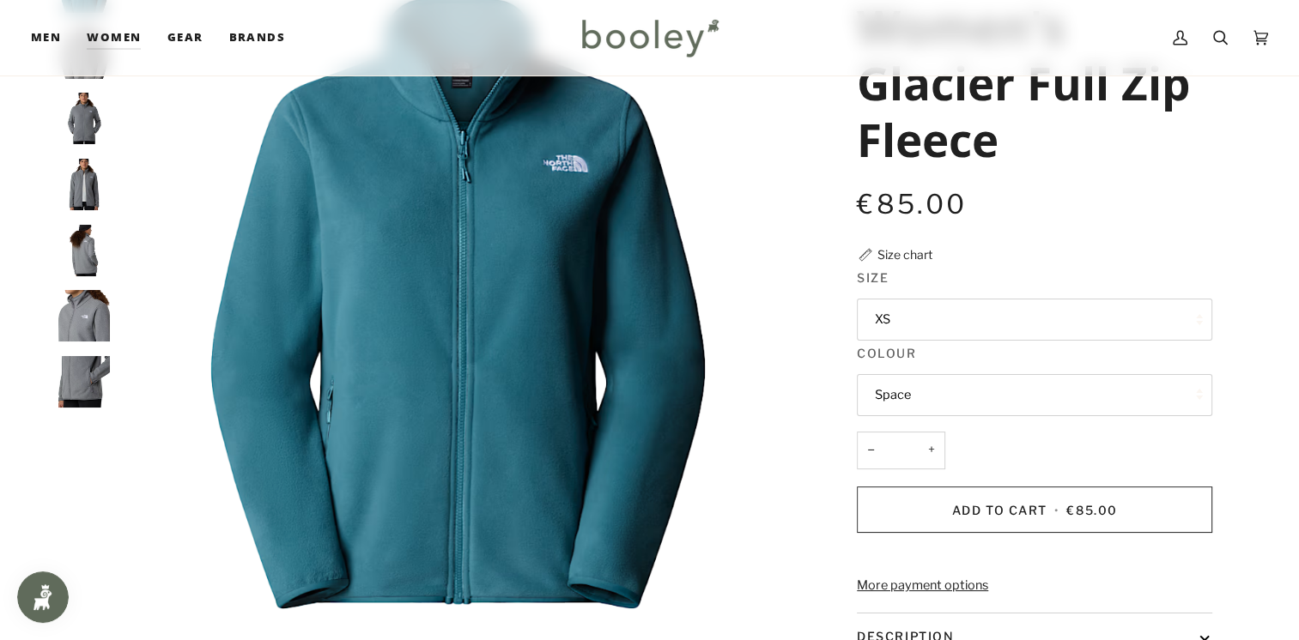
click at [1021, 374] on button "Space" at bounding box center [1034, 395] width 355 height 42
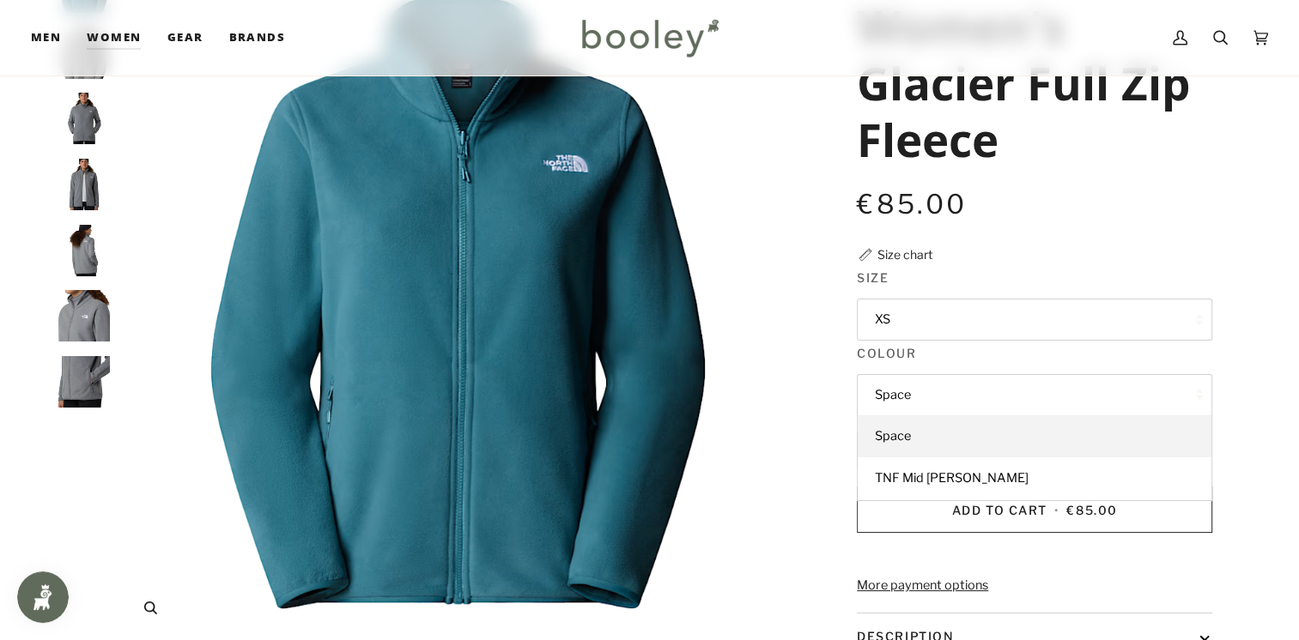
scroll to position [186, 0]
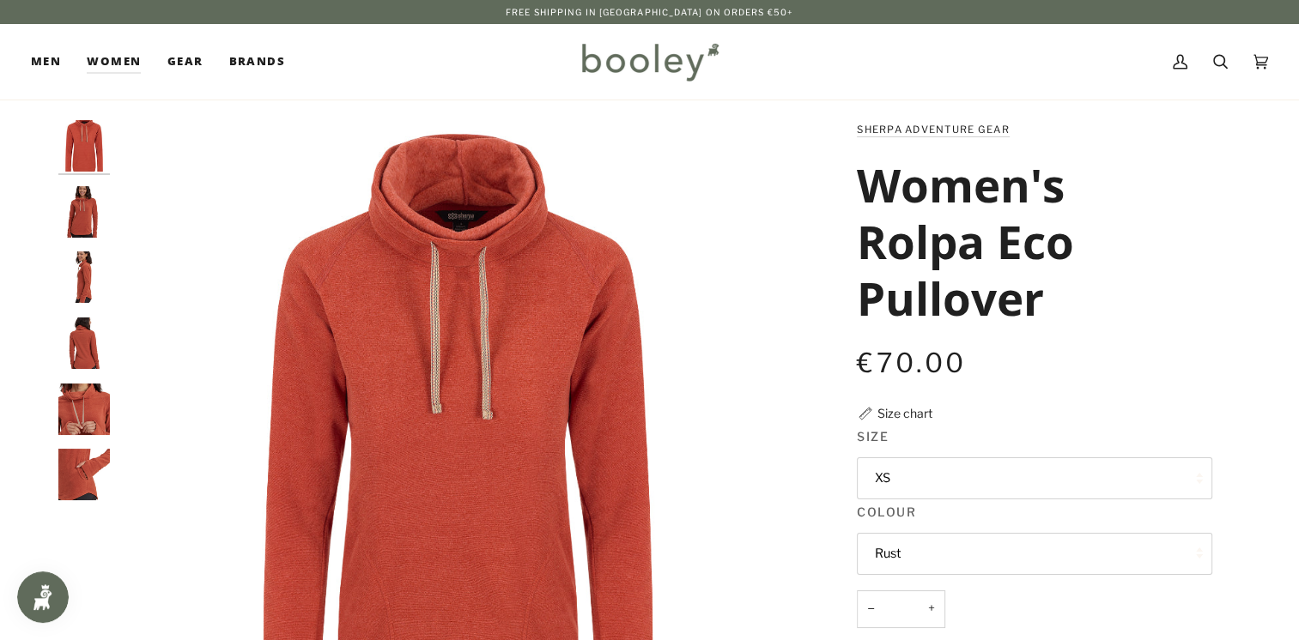
click at [926, 543] on button "Rust" at bounding box center [1034, 554] width 355 height 42
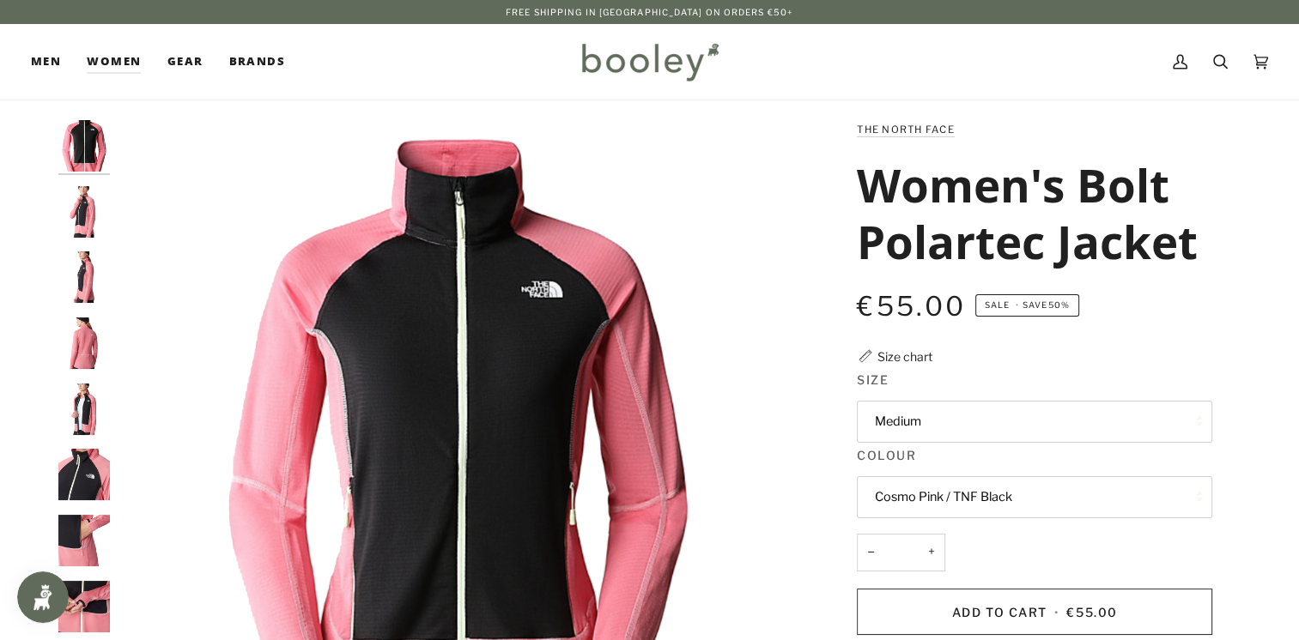
click at [1029, 496] on button "Cosmo Pink / TNF Black" at bounding box center [1034, 497] width 355 height 42
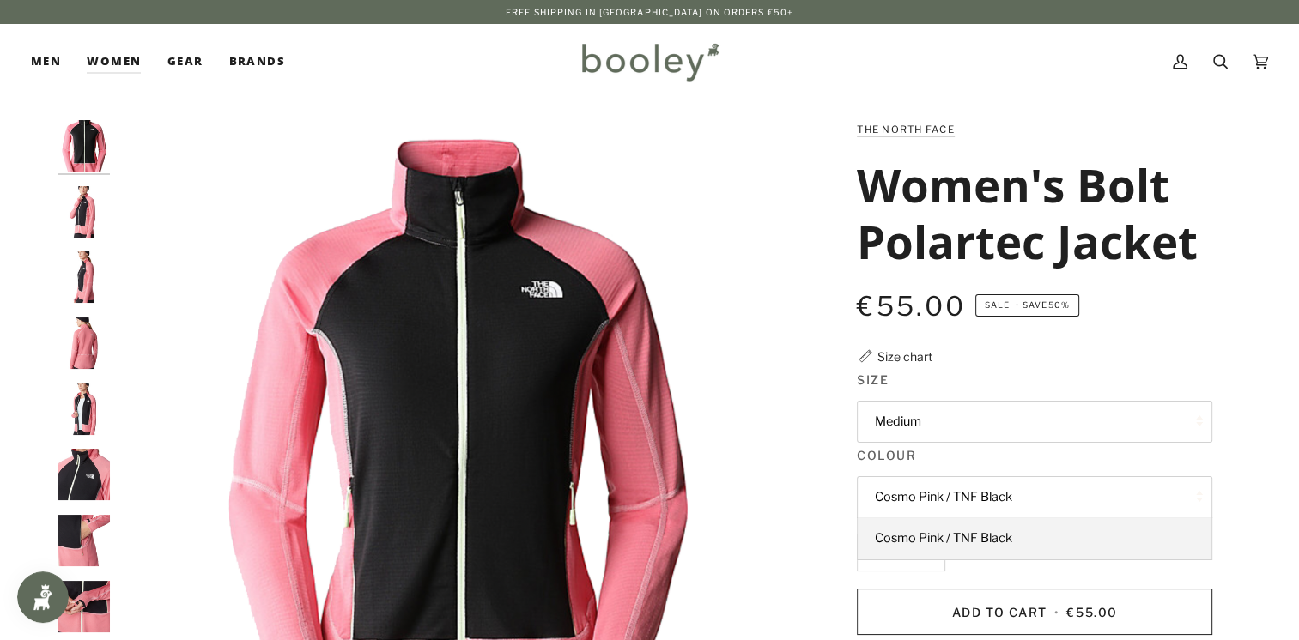
click at [1029, 496] on button "Cosmo Pink / TNF Black" at bounding box center [1034, 497] width 355 height 42
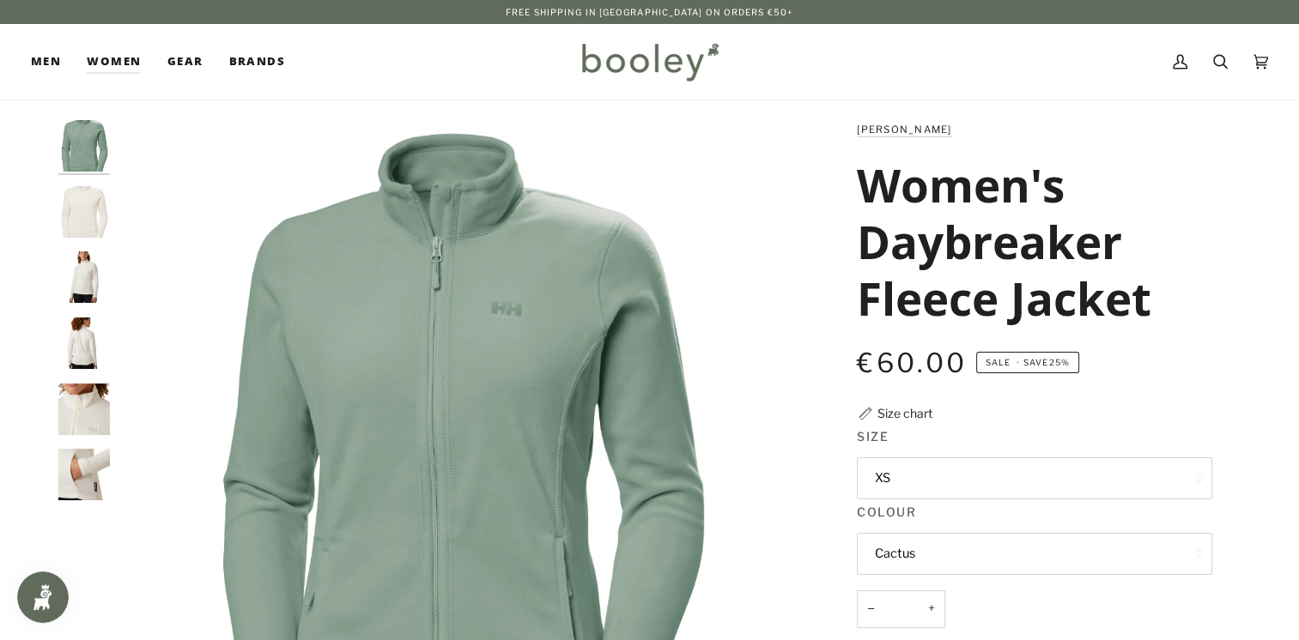
click at [939, 559] on button "Cactus" at bounding box center [1034, 554] width 355 height 42
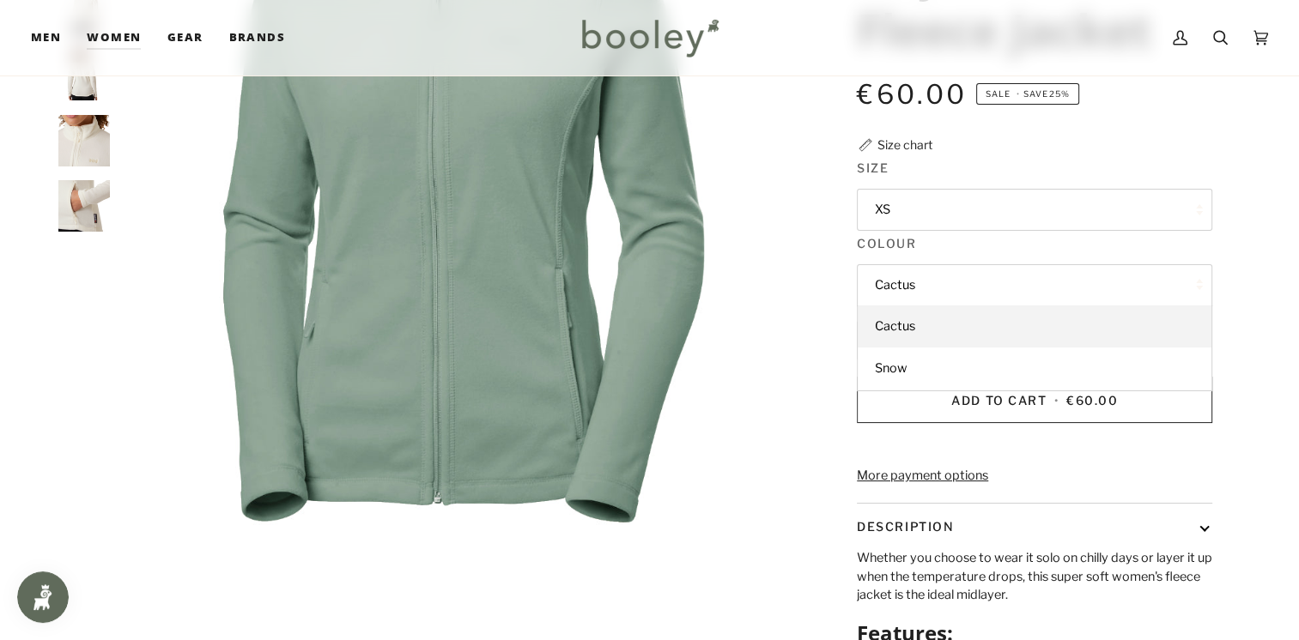
scroll to position [299, 0]
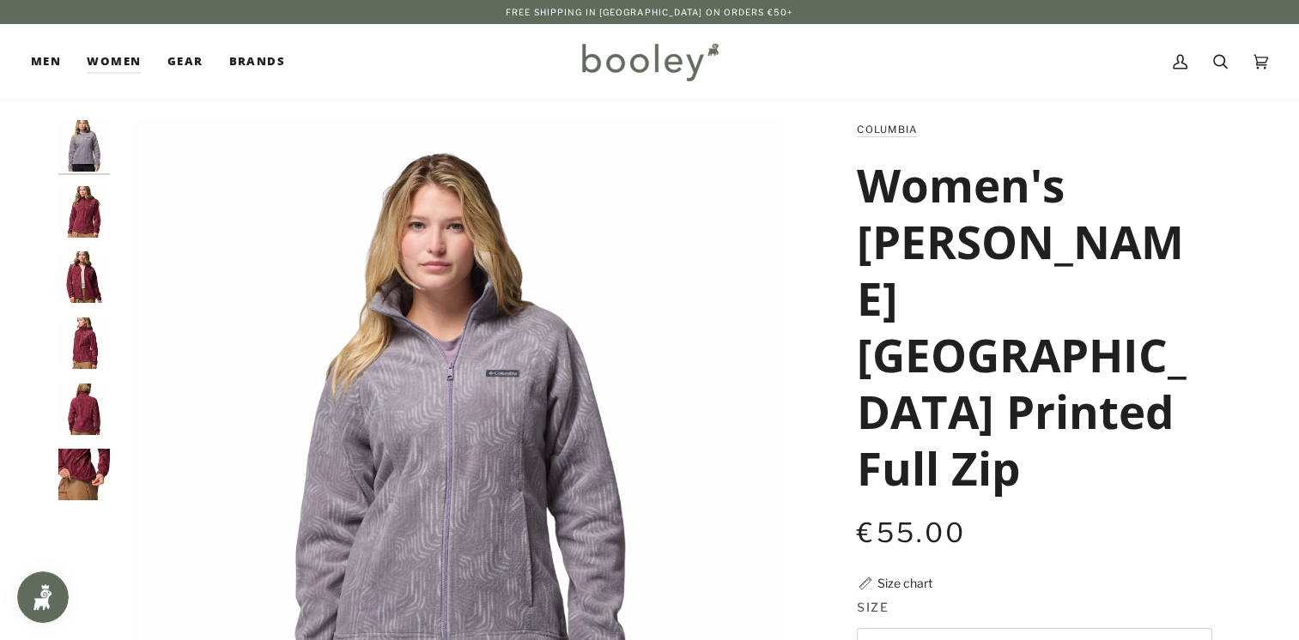
click at [83, 215] on img "Columbia Women's Benton Springs Printed Full Zip Rich Wine Flowfalls - Booley G…" at bounding box center [84, 212] width 52 height 52
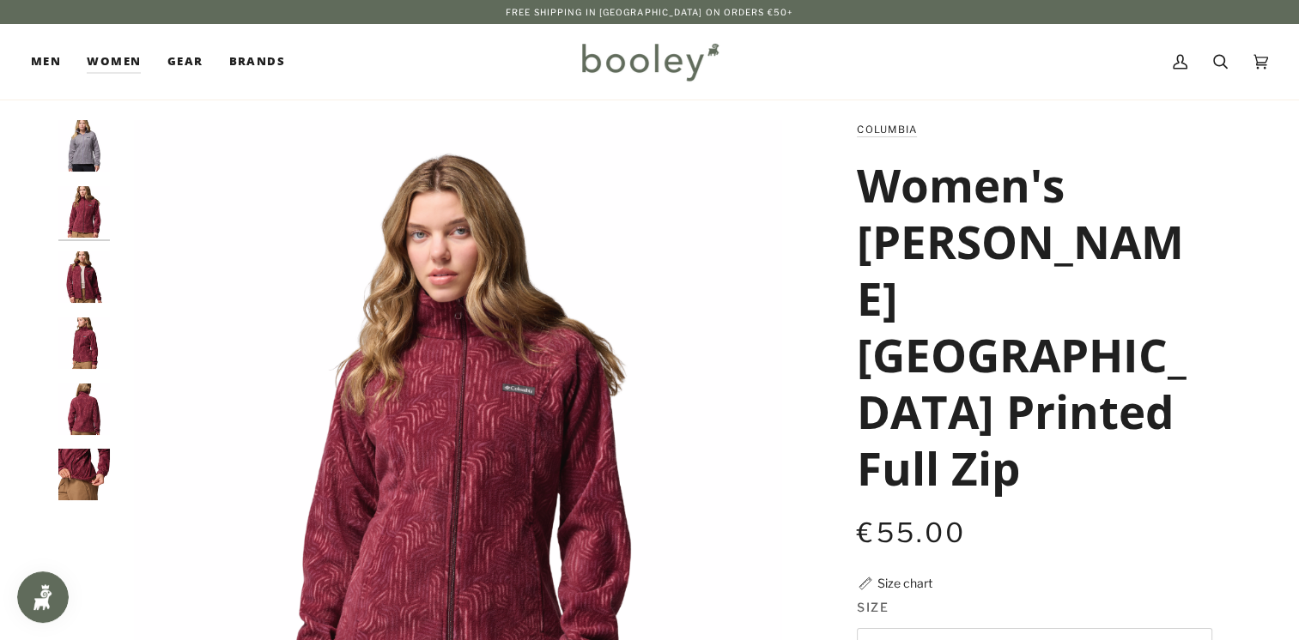
click at [947, 628] on button "XS" at bounding box center [1034, 649] width 355 height 42
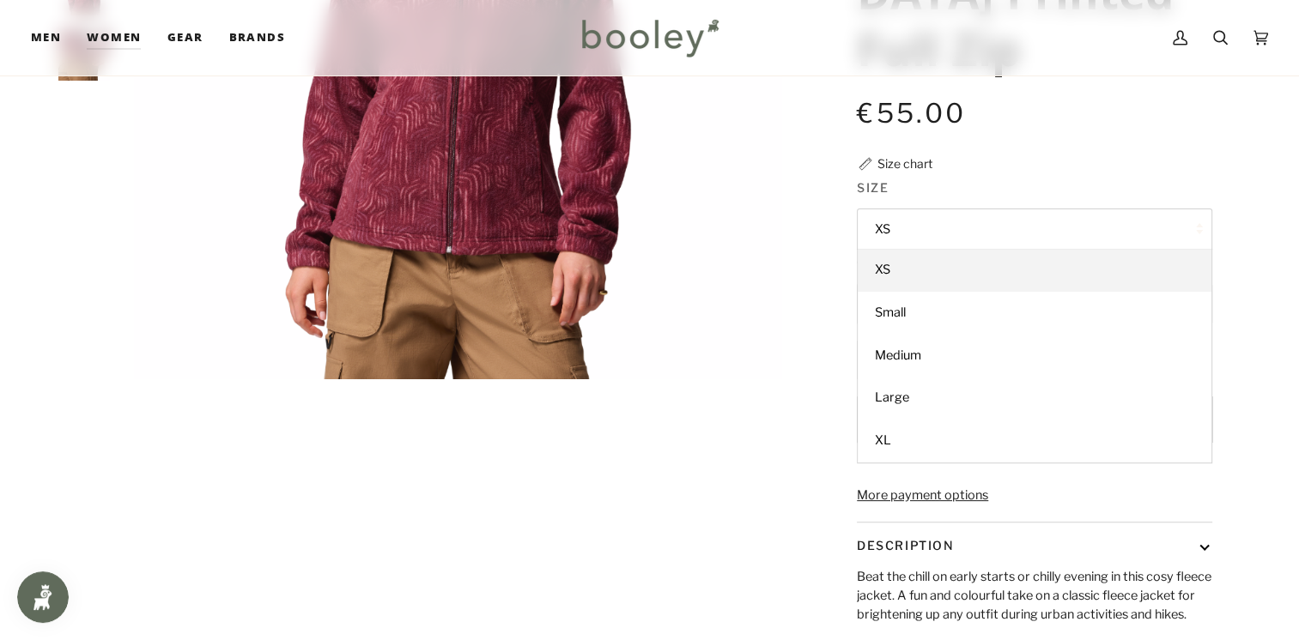
scroll to position [333, 0]
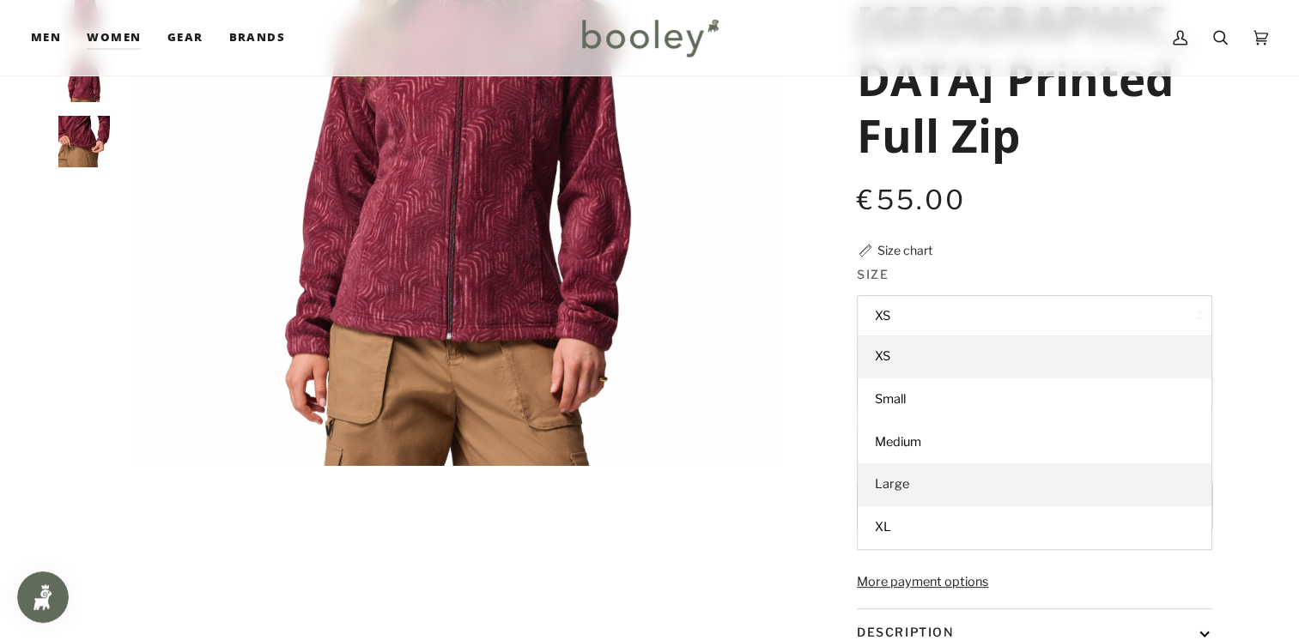
click at [888, 476] on span "Large" at bounding box center [892, 483] width 34 height 15
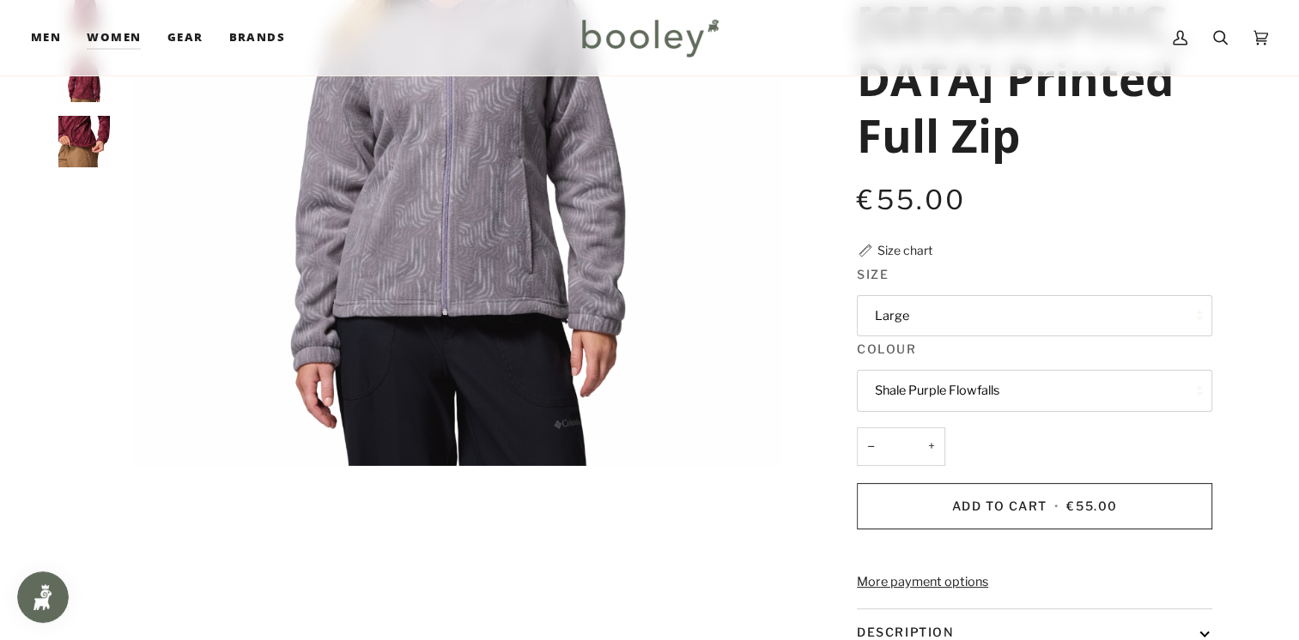
click at [992, 370] on button "Shale Purple Flowfalls" at bounding box center [1034, 391] width 355 height 42
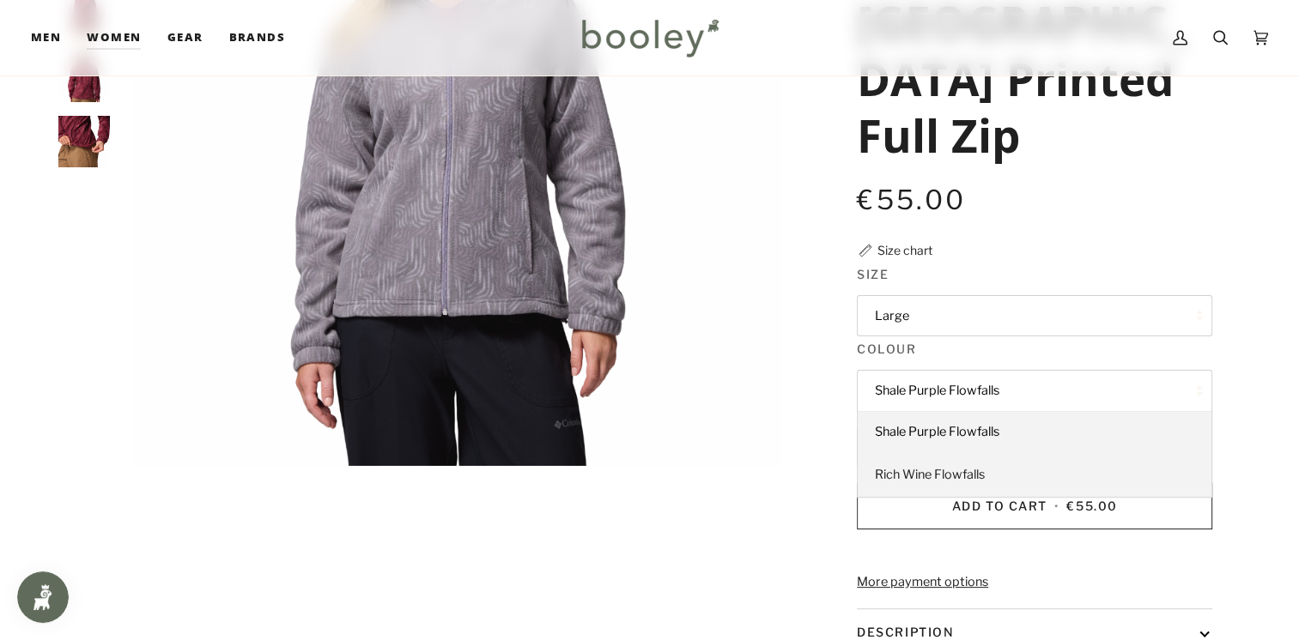
click at [976, 467] on span "Rich Wine Flowfalls" at bounding box center [930, 474] width 110 height 15
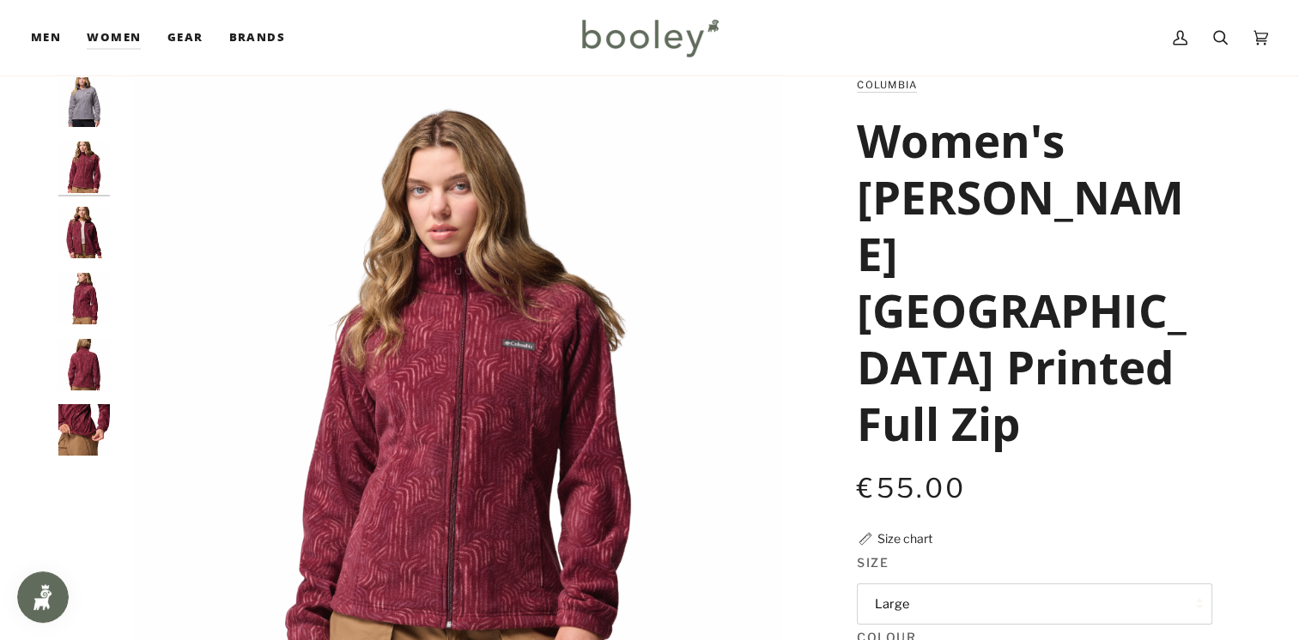
scroll to position [87, 0]
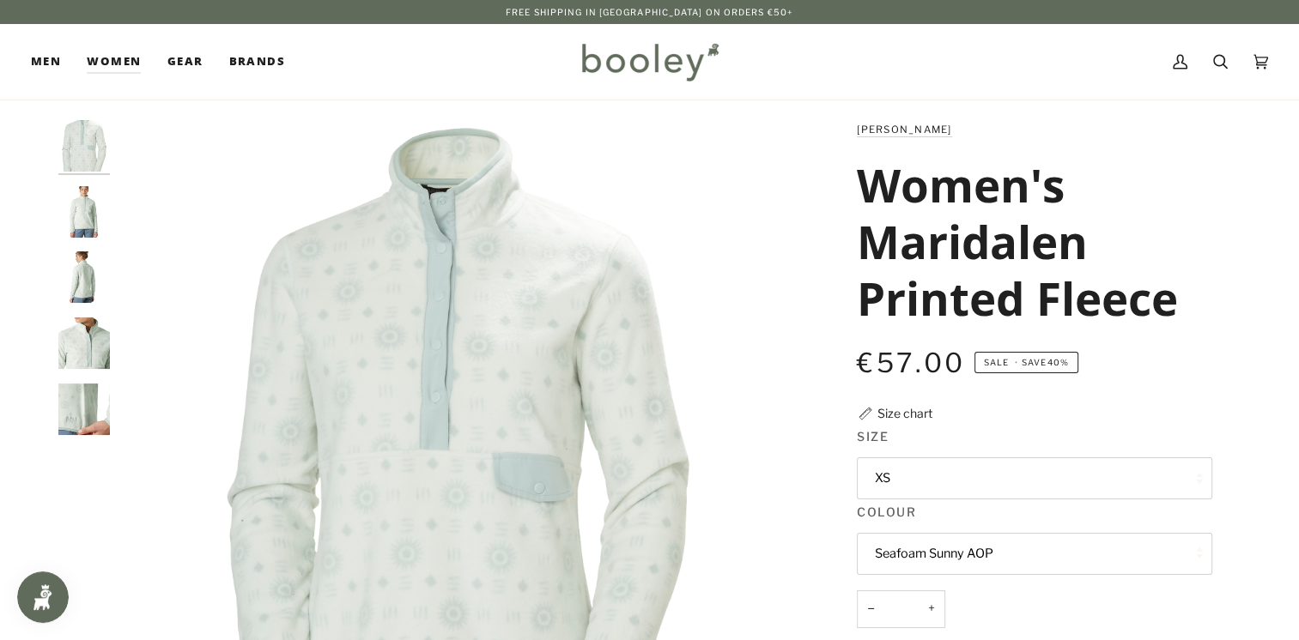
click at [1046, 554] on button "Seafoam Sunny AOP" at bounding box center [1034, 554] width 355 height 42
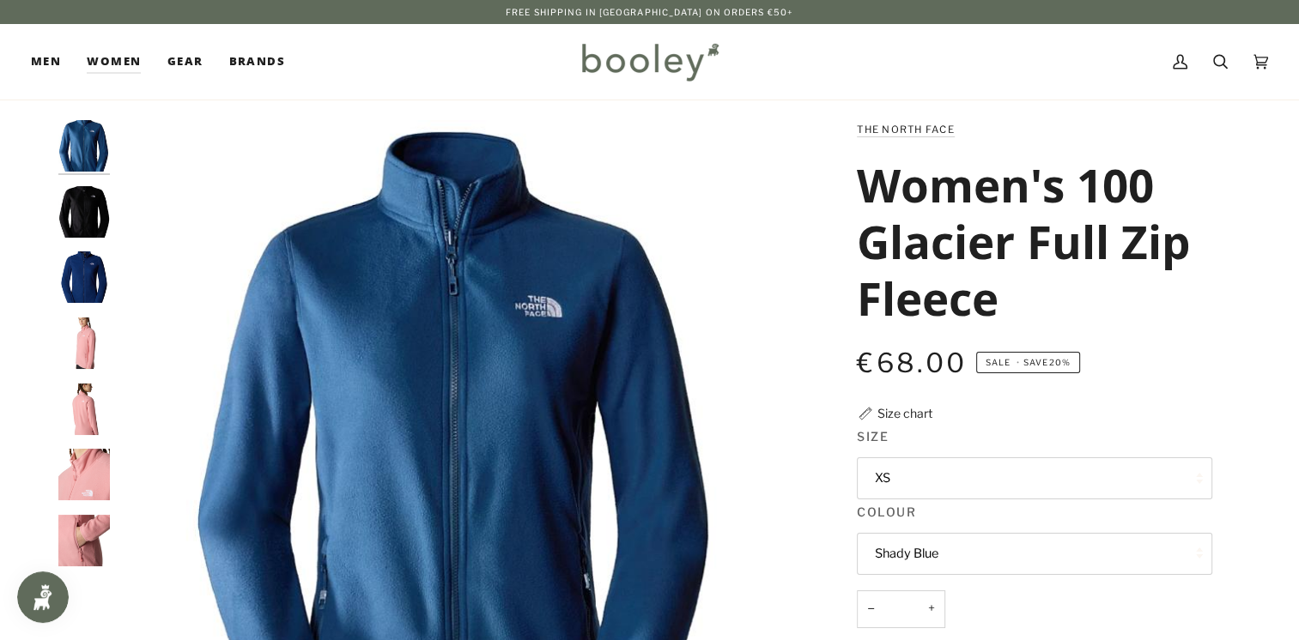
click at [913, 536] on button "Shady Blue" at bounding box center [1034, 554] width 355 height 42
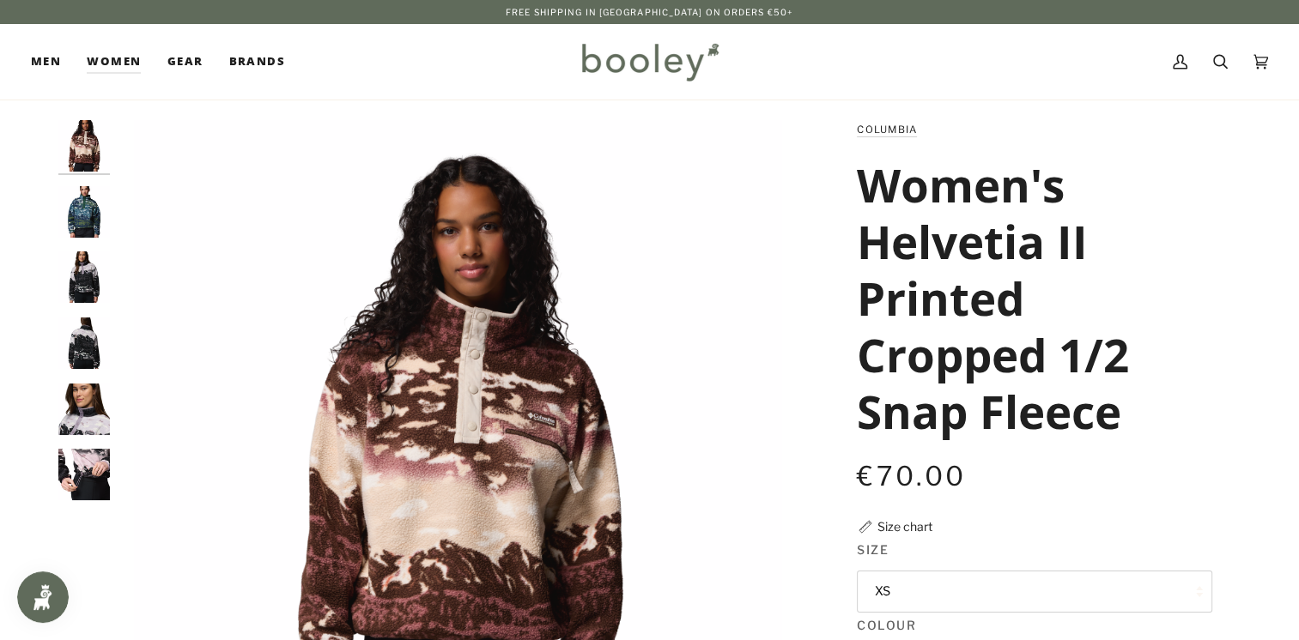
click at [96, 214] on img "Columbia Helvetia II Printed Cropped 1/2 Snap Fleece Everblue Sisters / Rainfor…" at bounding box center [84, 212] width 52 height 52
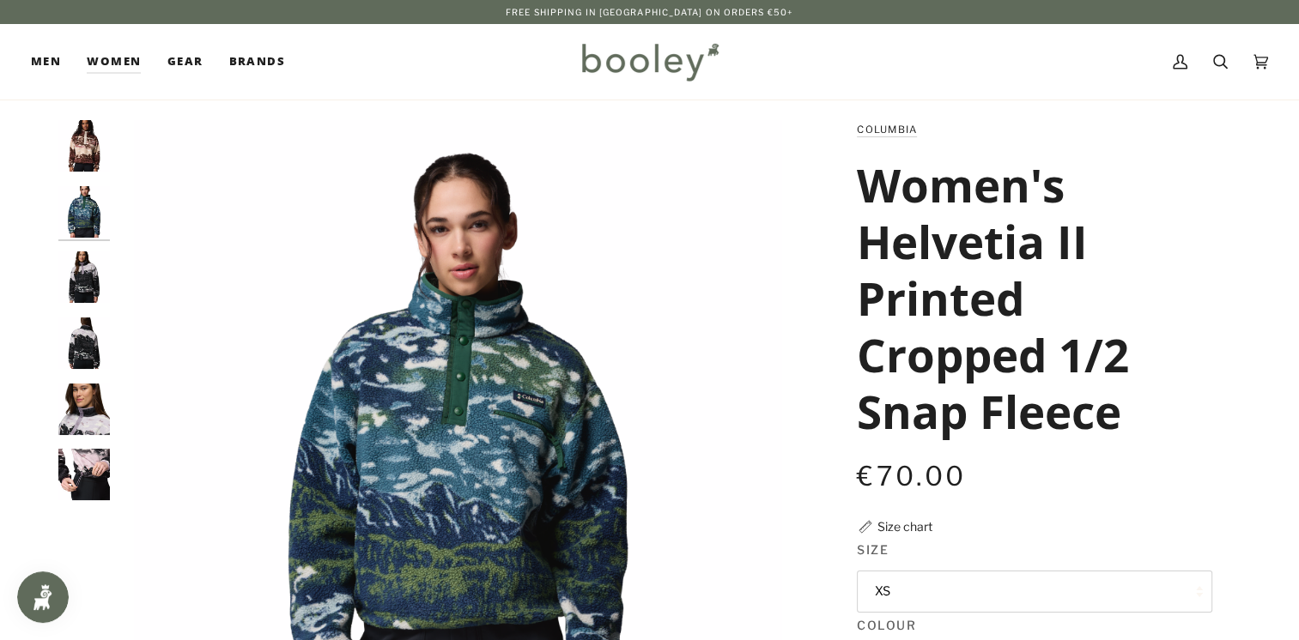
click at [86, 282] on img "Columbia Helvetia II Printed Cropped 1/2 Snap Fleece Shale Purple Sisters / Sha…" at bounding box center [84, 278] width 52 height 52
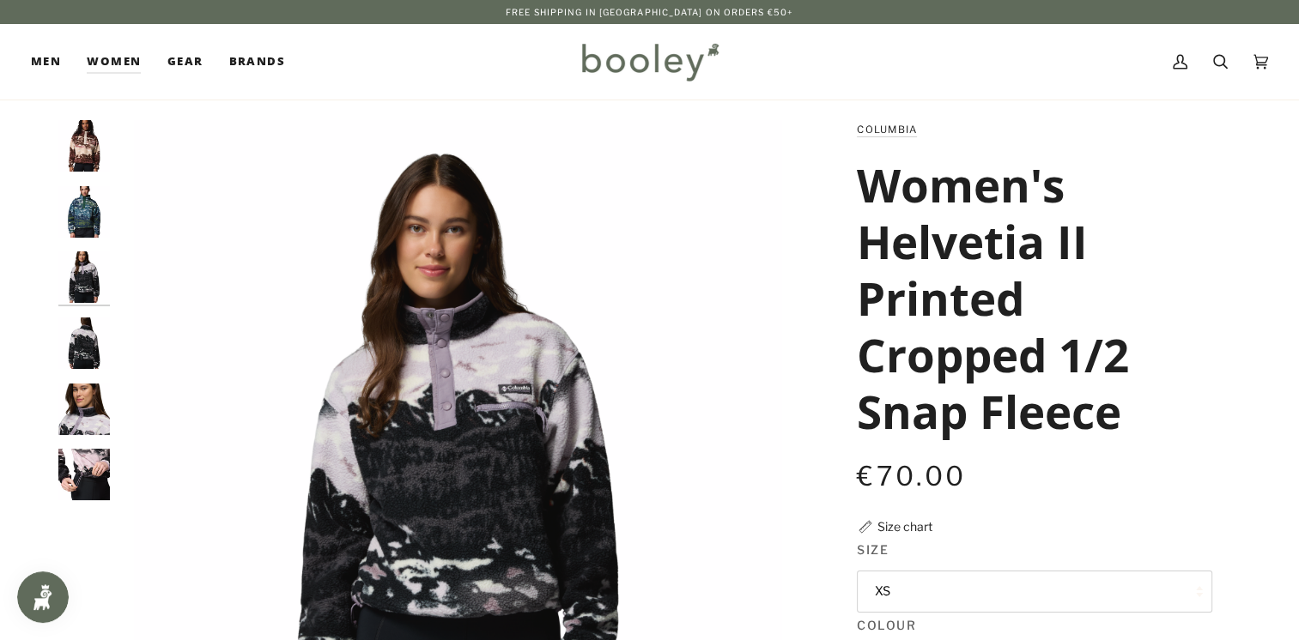
click at [95, 329] on img "Columbia Helvetia II Printed Cropped 1/2 Snap Fleece Shale Purple Sisters / Sha…" at bounding box center [84, 344] width 52 height 52
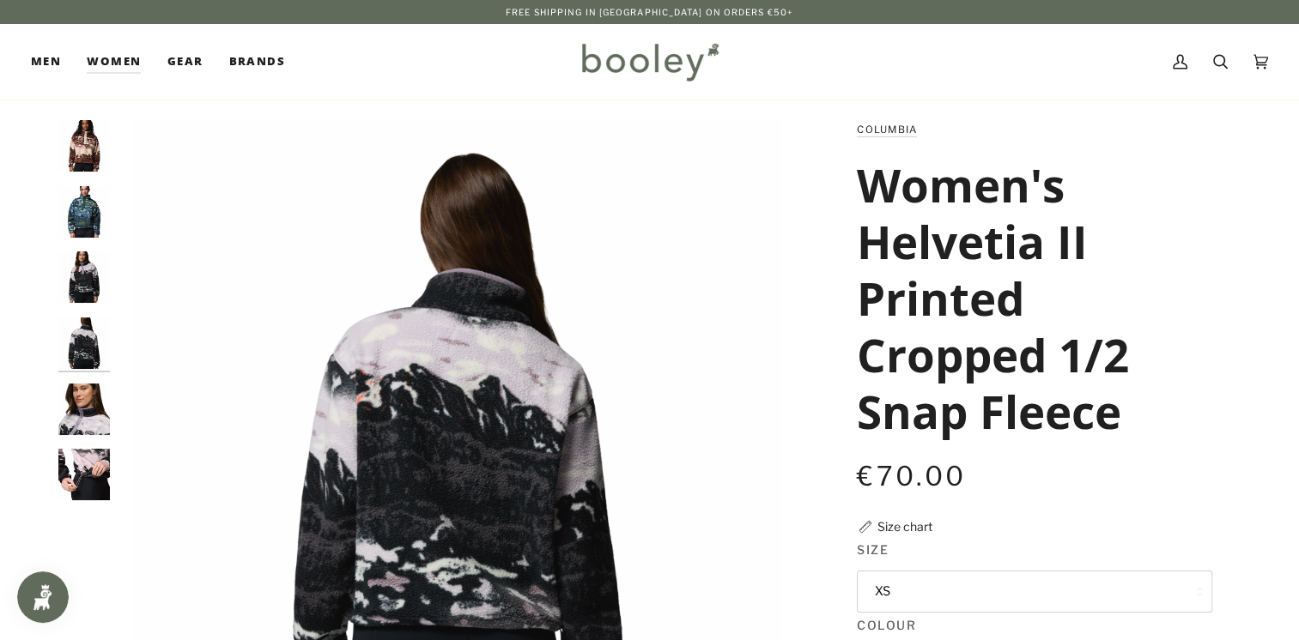
click at [79, 205] on img "Columbia Helvetia II Printed Cropped 1/2 Snap Fleece Everblue Sisters / Rainfor…" at bounding box center [84, 212] width 52 height 52
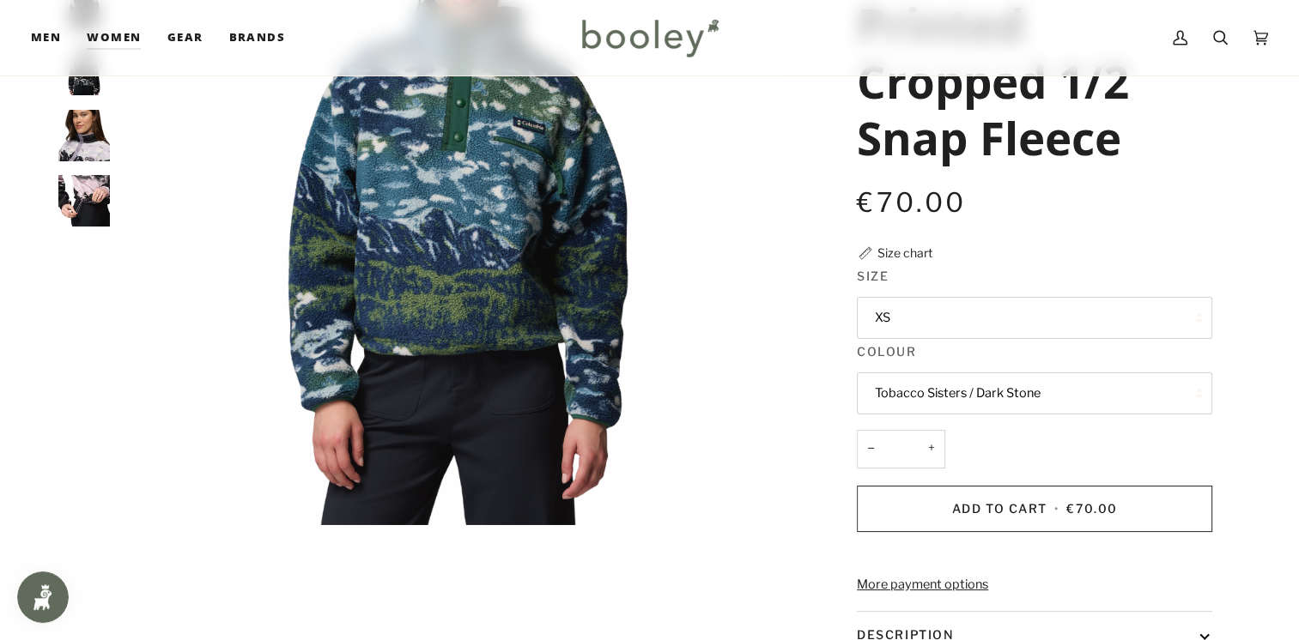
scroll to position [271, 0]
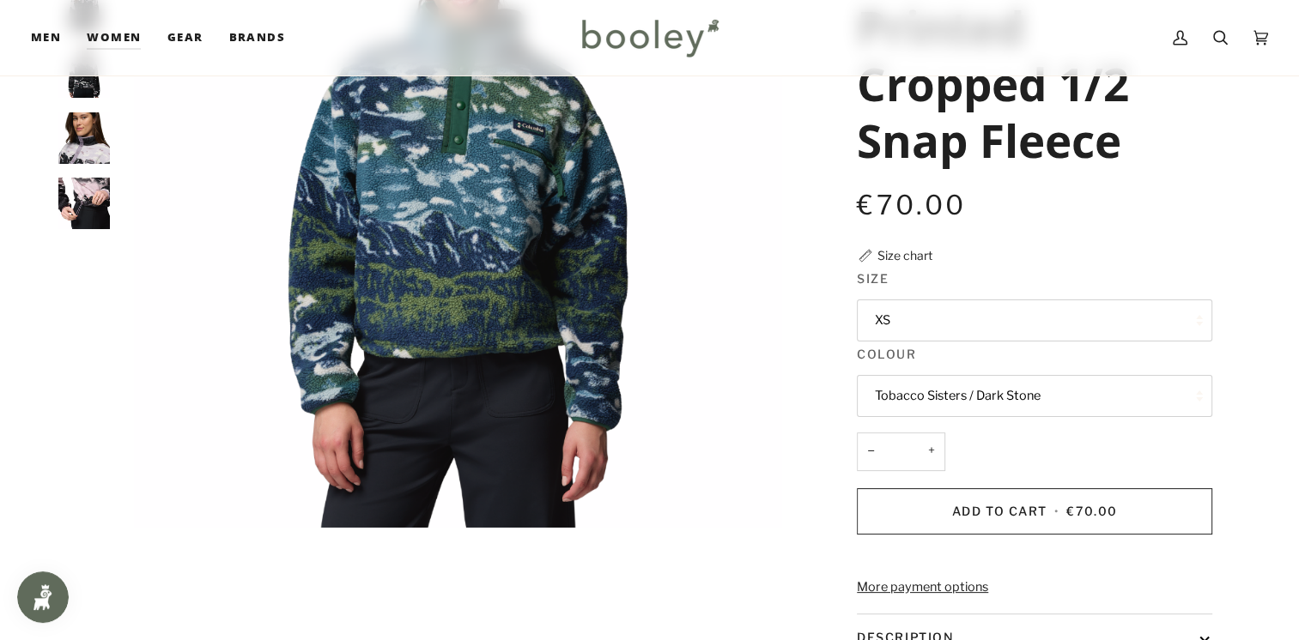
click at [1080, 311] on button "XS" at bounding box center [1034, 321] width 355 height 42
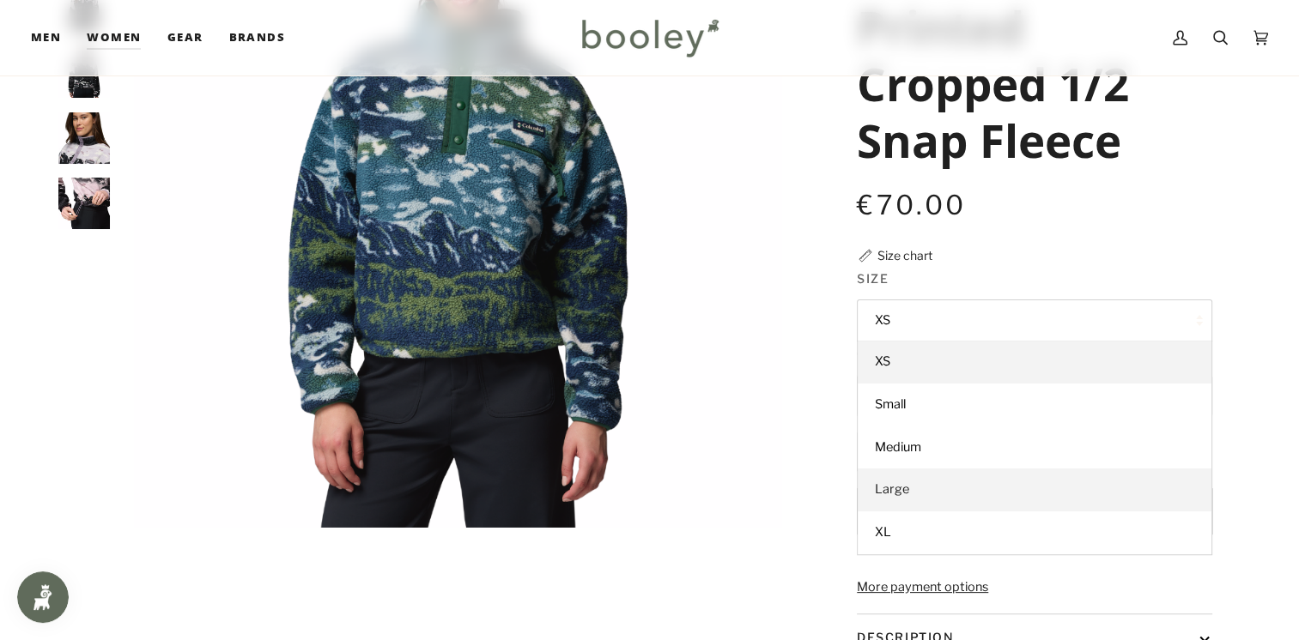
click at [916, 486] on link "Large" at bounding box center [1035, 490] width 354 height 43
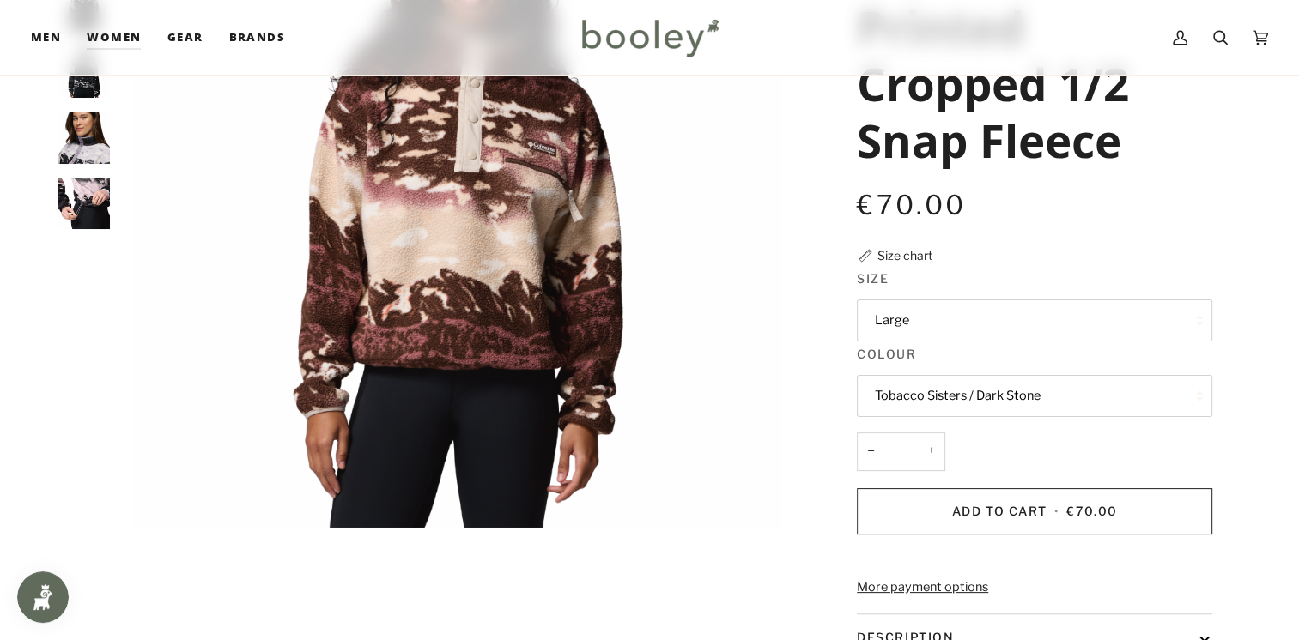
click at [1044, 385] on button "Tobacco Sisters / Dark Stone" at bounding box center [1034, 396] width 355 height 42
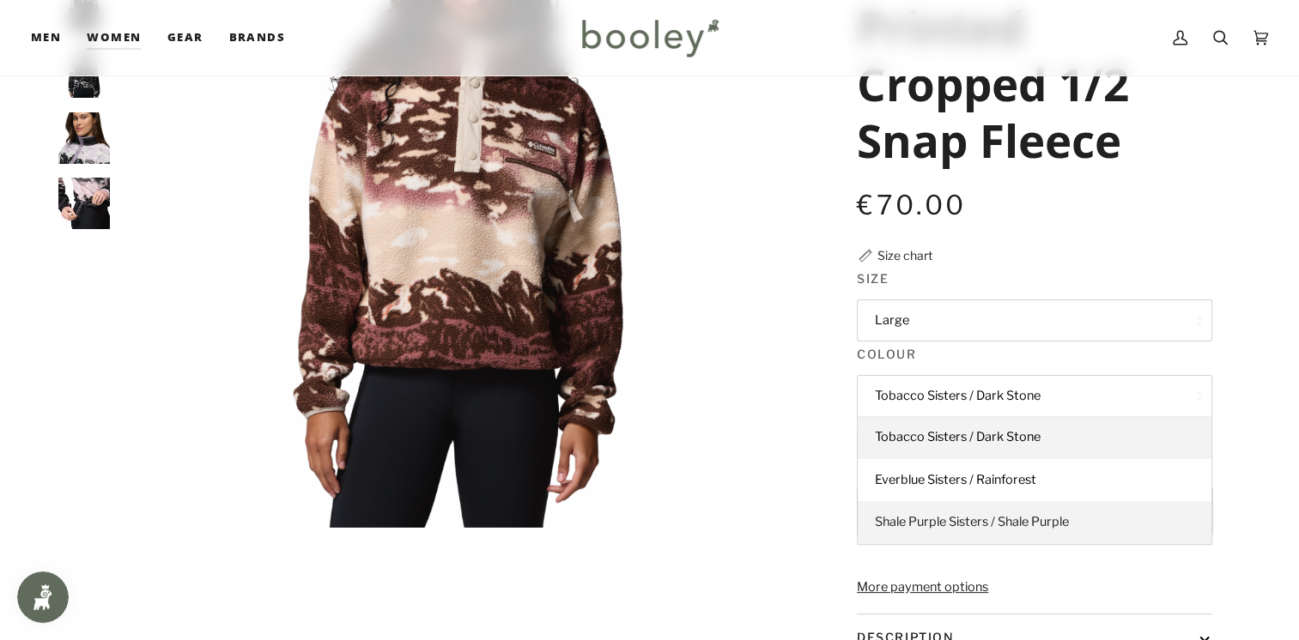
click at [1036, 525] on span "Shale Purple Sisters / Shale Purple" at bounding box center [972, 521] width 194 height 15
